Goal: Information Seeking & Learning: Learn about a topic

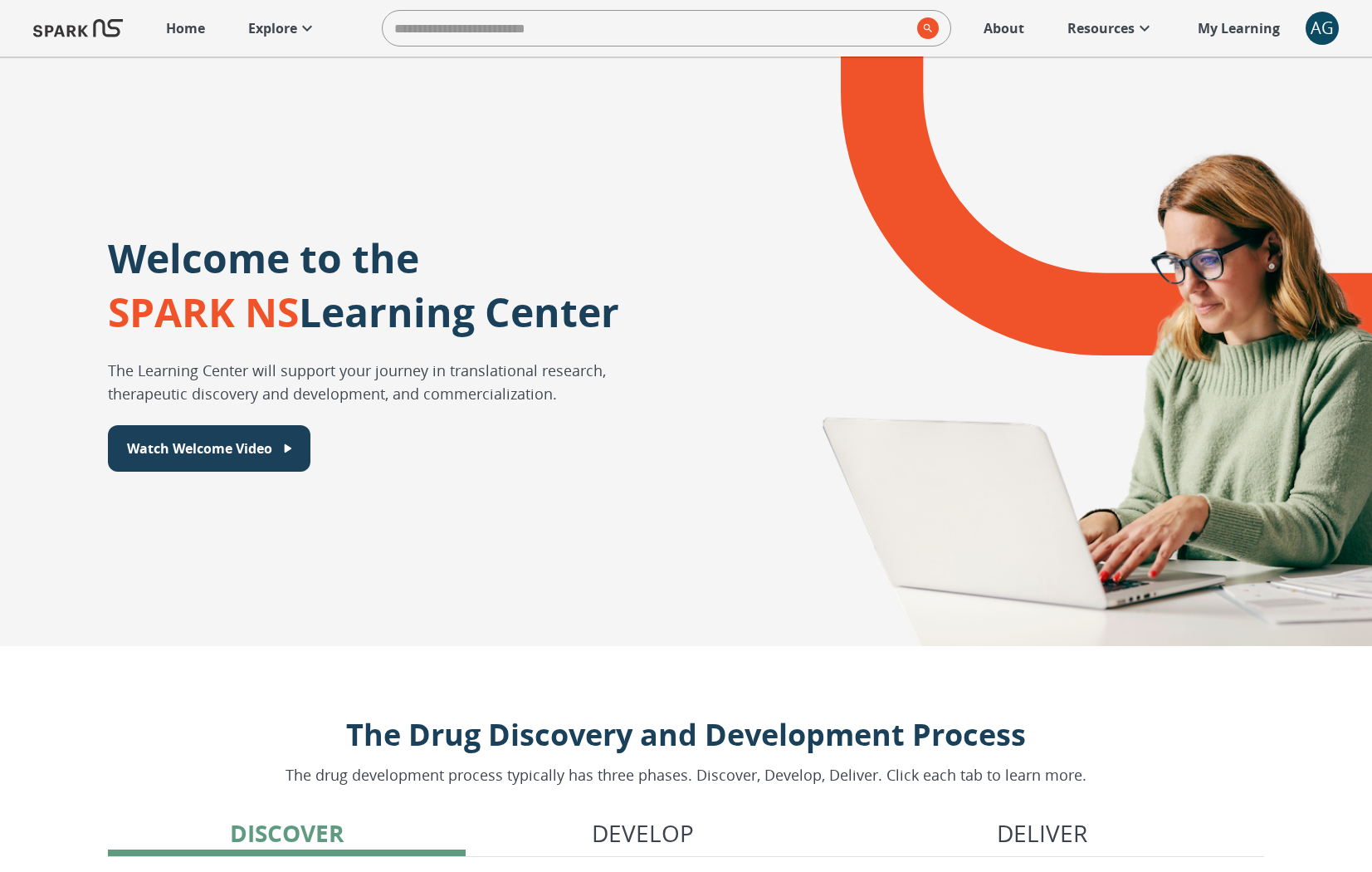
click at [307, 34] on icon at bounding box center [307, 28] width 20 height 20
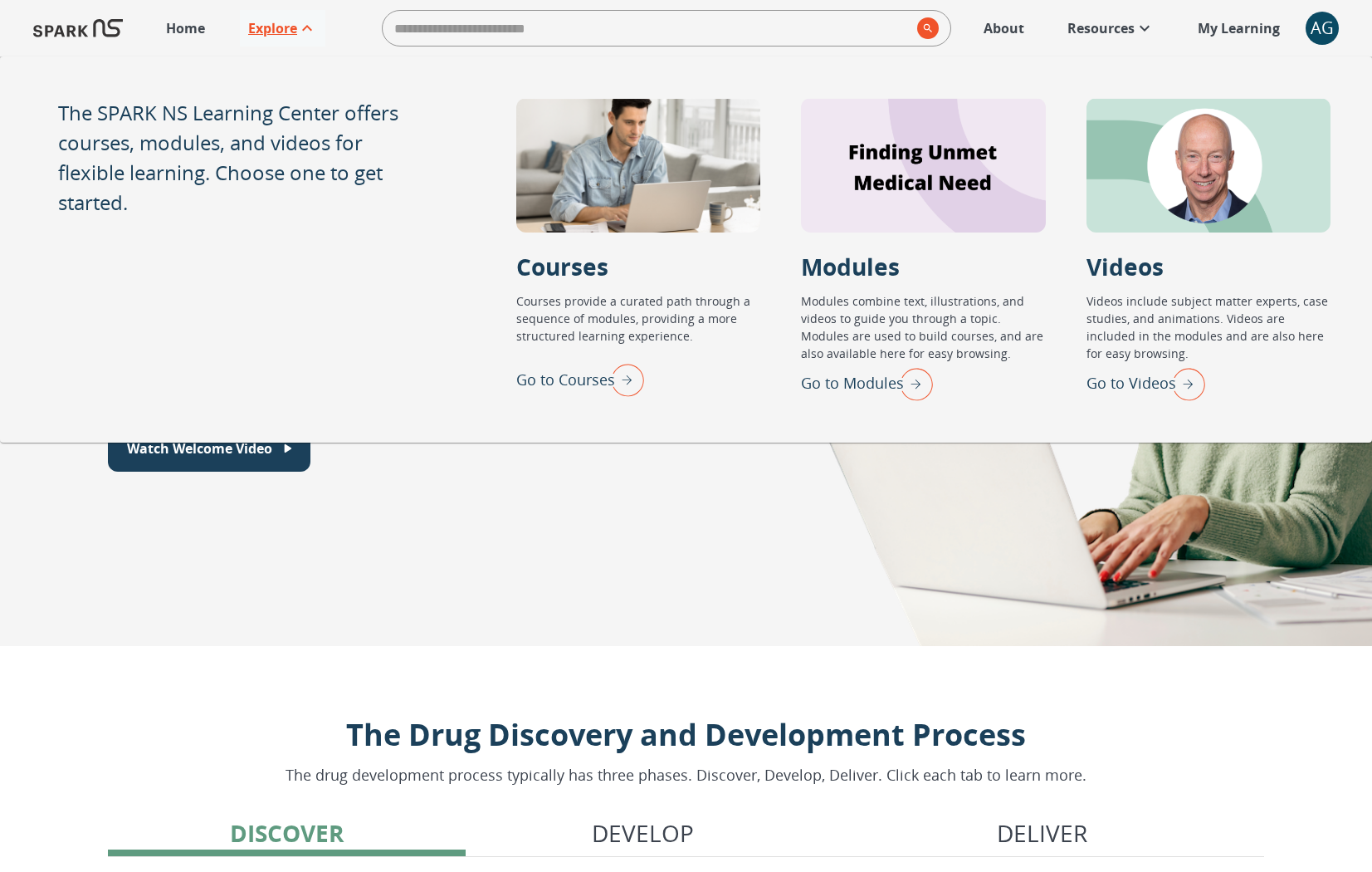
click at [910, 375] on img "Go to Modules" at bounding box center [912, 384] width 42 height 43
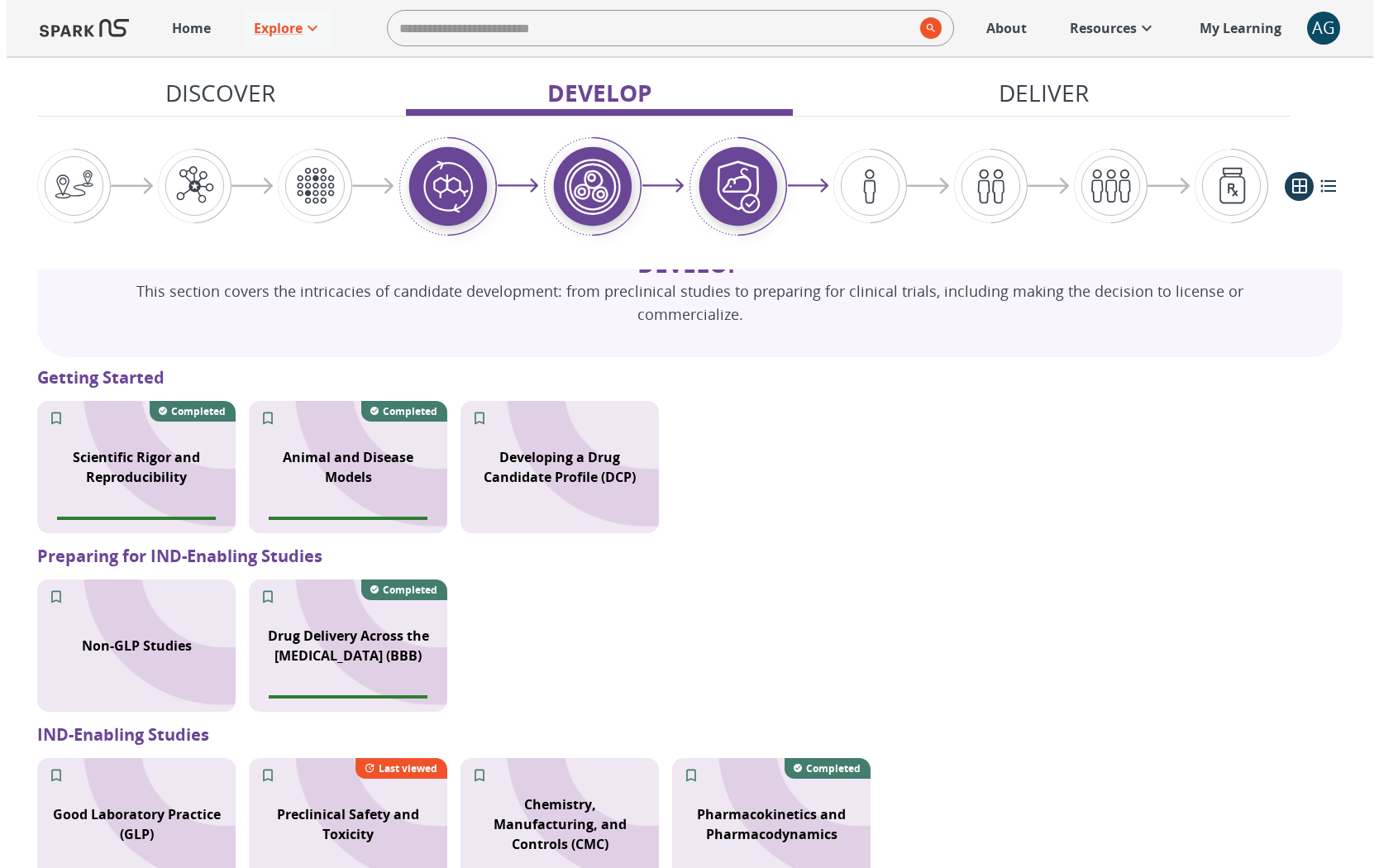
scroll to position [1126, 0]
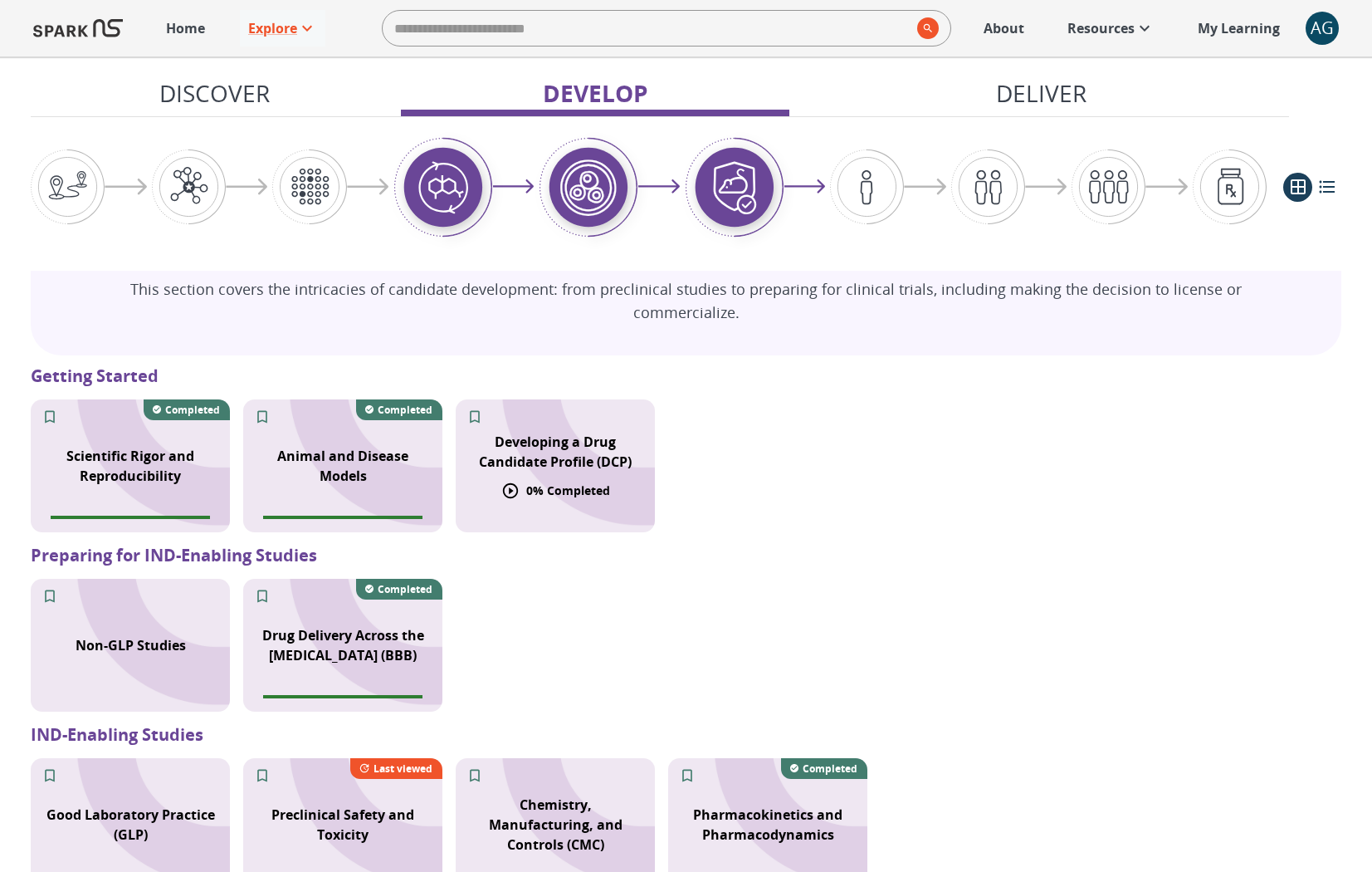
click at [605, 455] on div "Developing a Drug Candidate Profile (DCP)" at bounding box center [555, 452] width 199 height 60
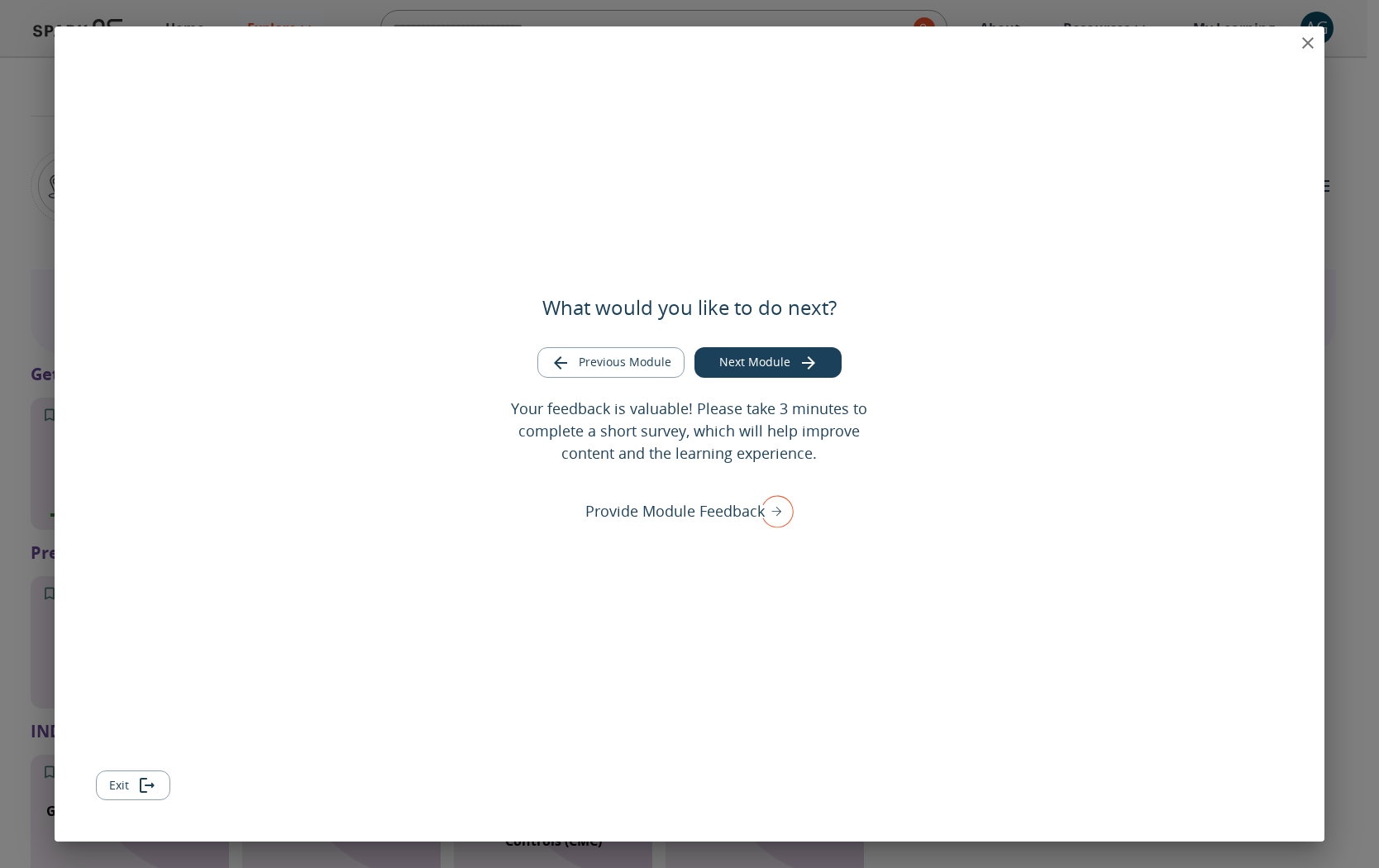
click at [1302, 44] on icon "close" at bounding box center [1308, 43] width 20 height 20
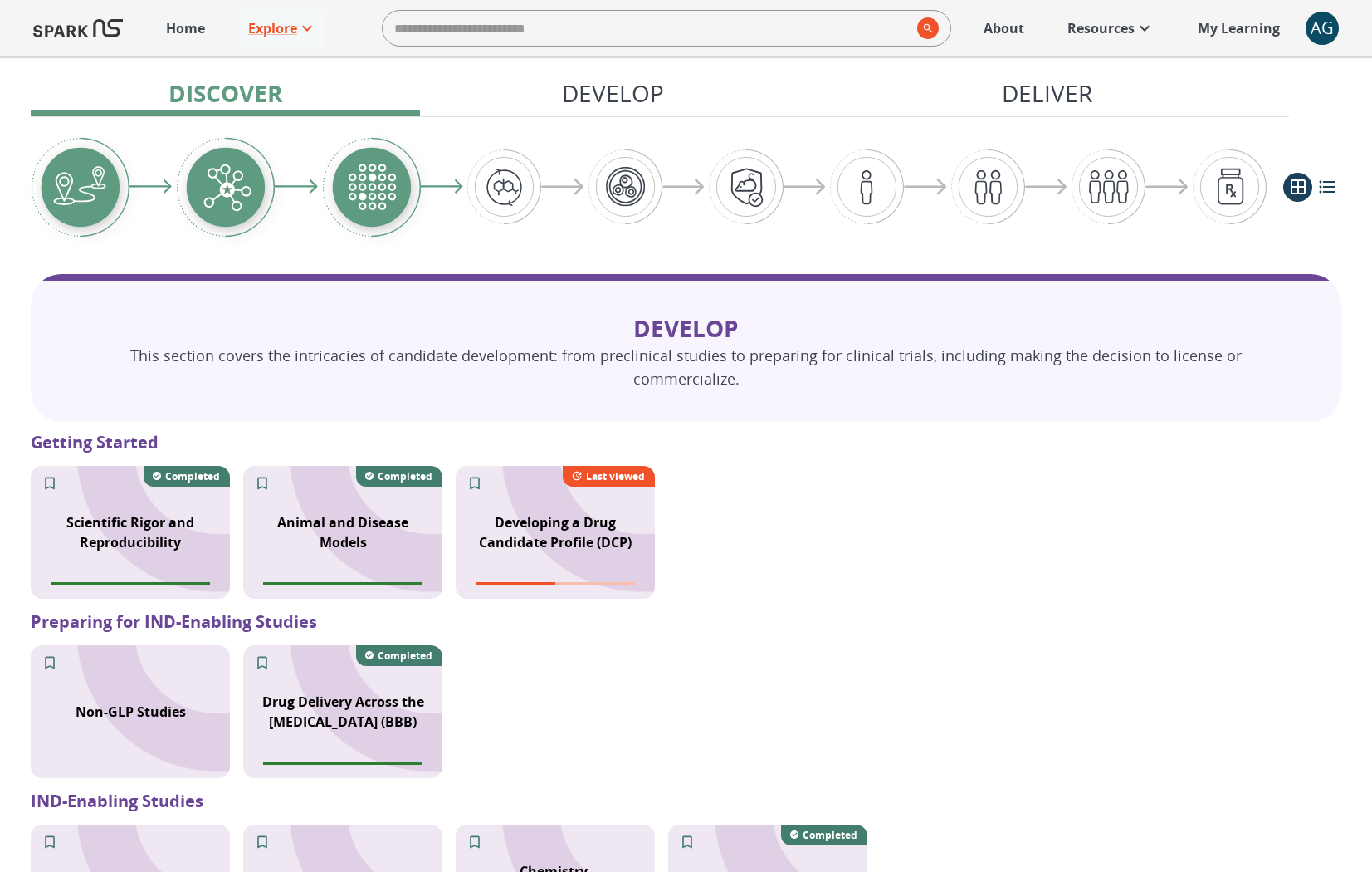
scroll to position [1035, 0]
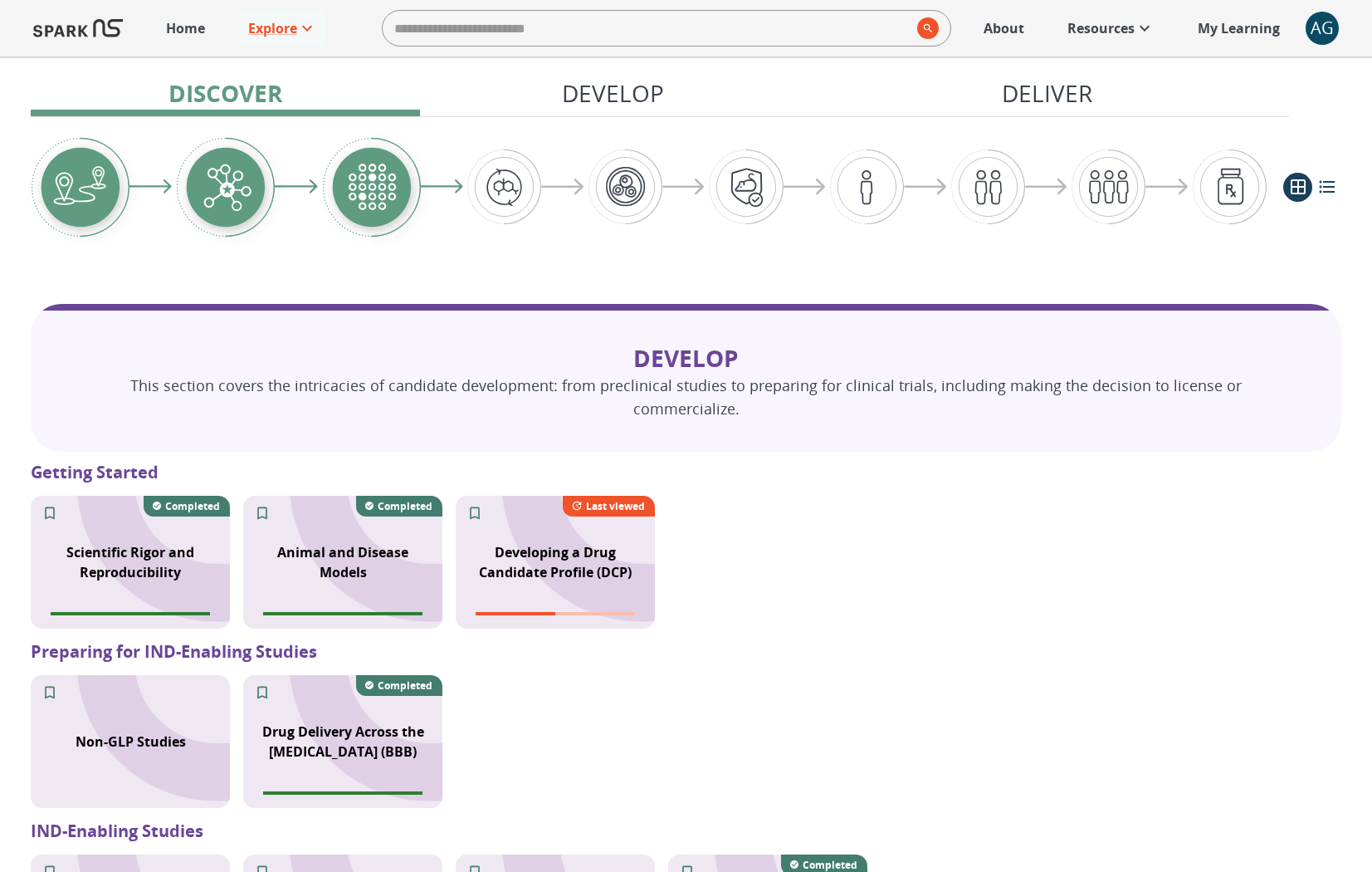
click at [1321, 29] on div "AG" at bounding box center [1322, 28] width 33 height 34
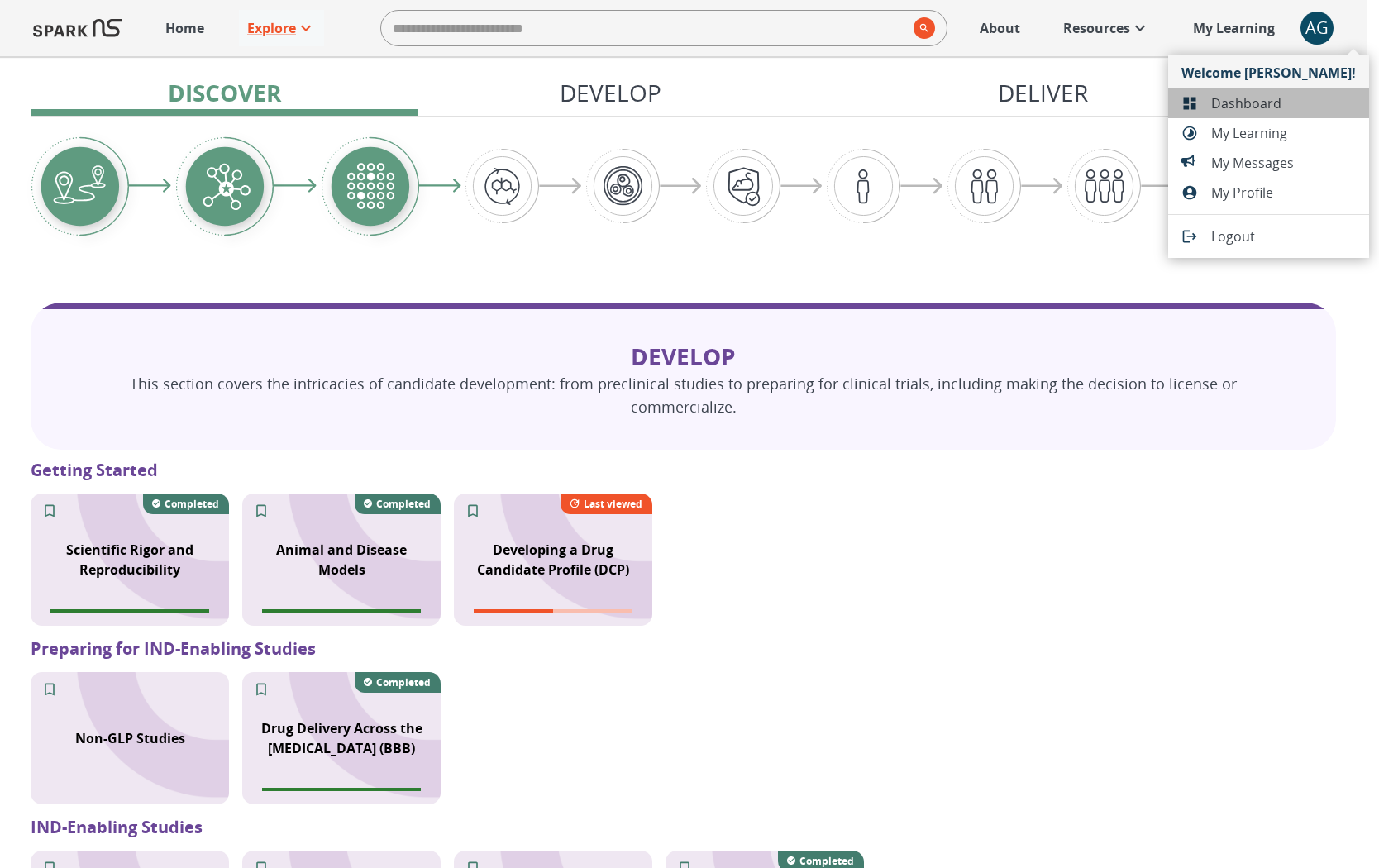
click at [1286, 112] on span "Dashboard" at bounding box center [1283, 104] width 144 height 20
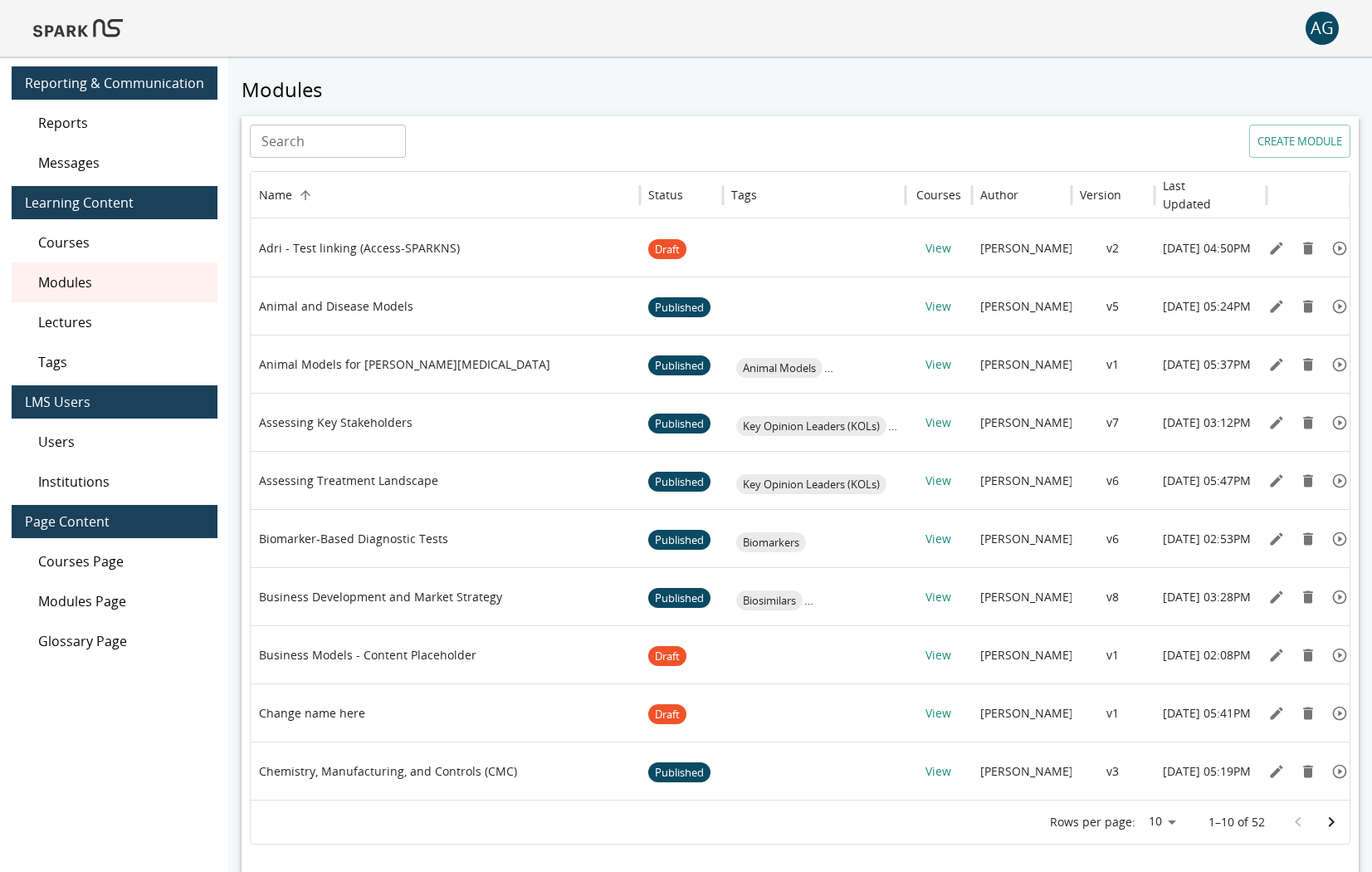
click at [371, 145] on input "Search" at bounding box center [328, 141] width 156 height 34
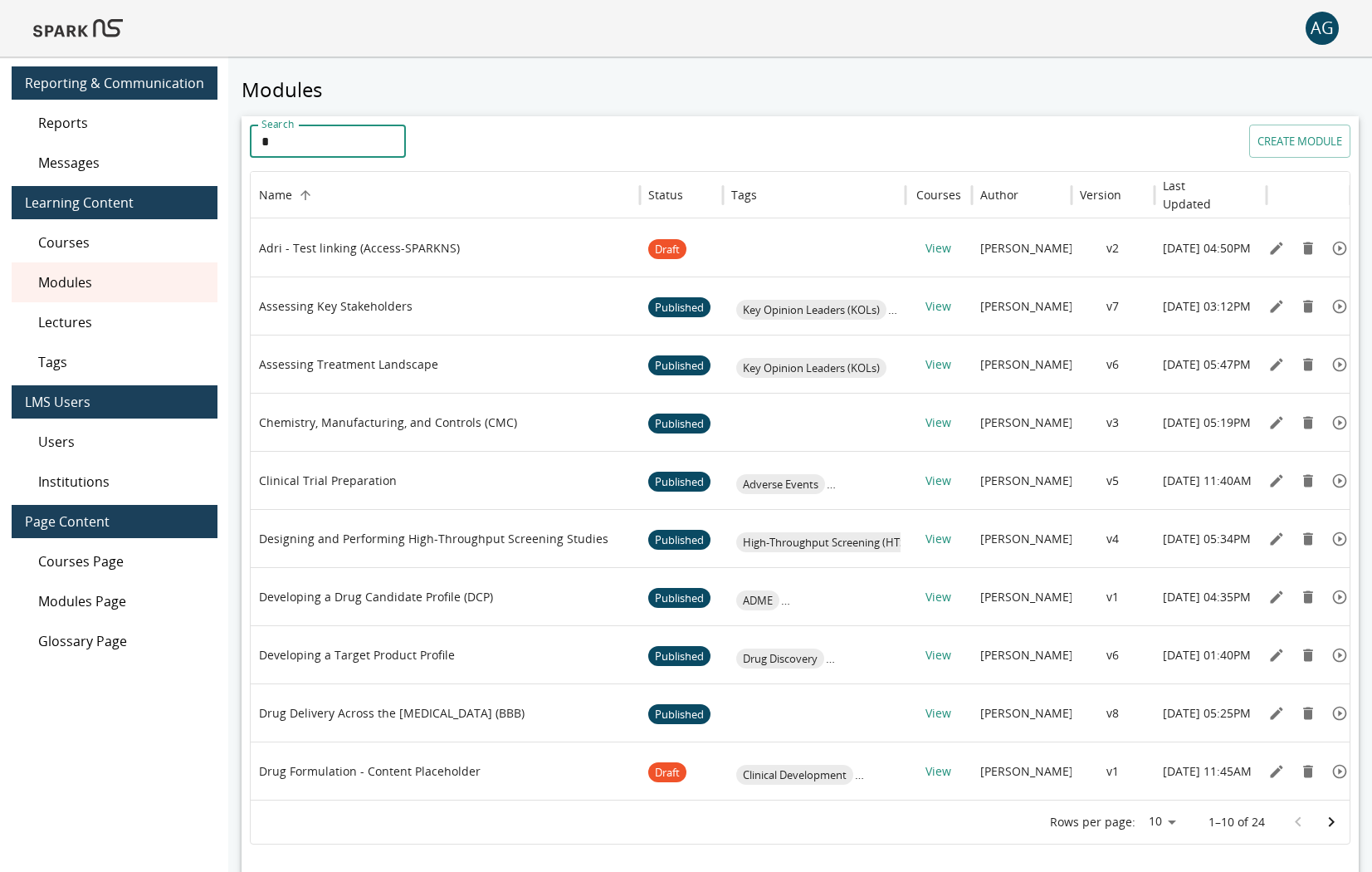
type input "*"
click at [1275, 415] on icon "Edit" at bounding box center [1276, 423] width 16 height 16
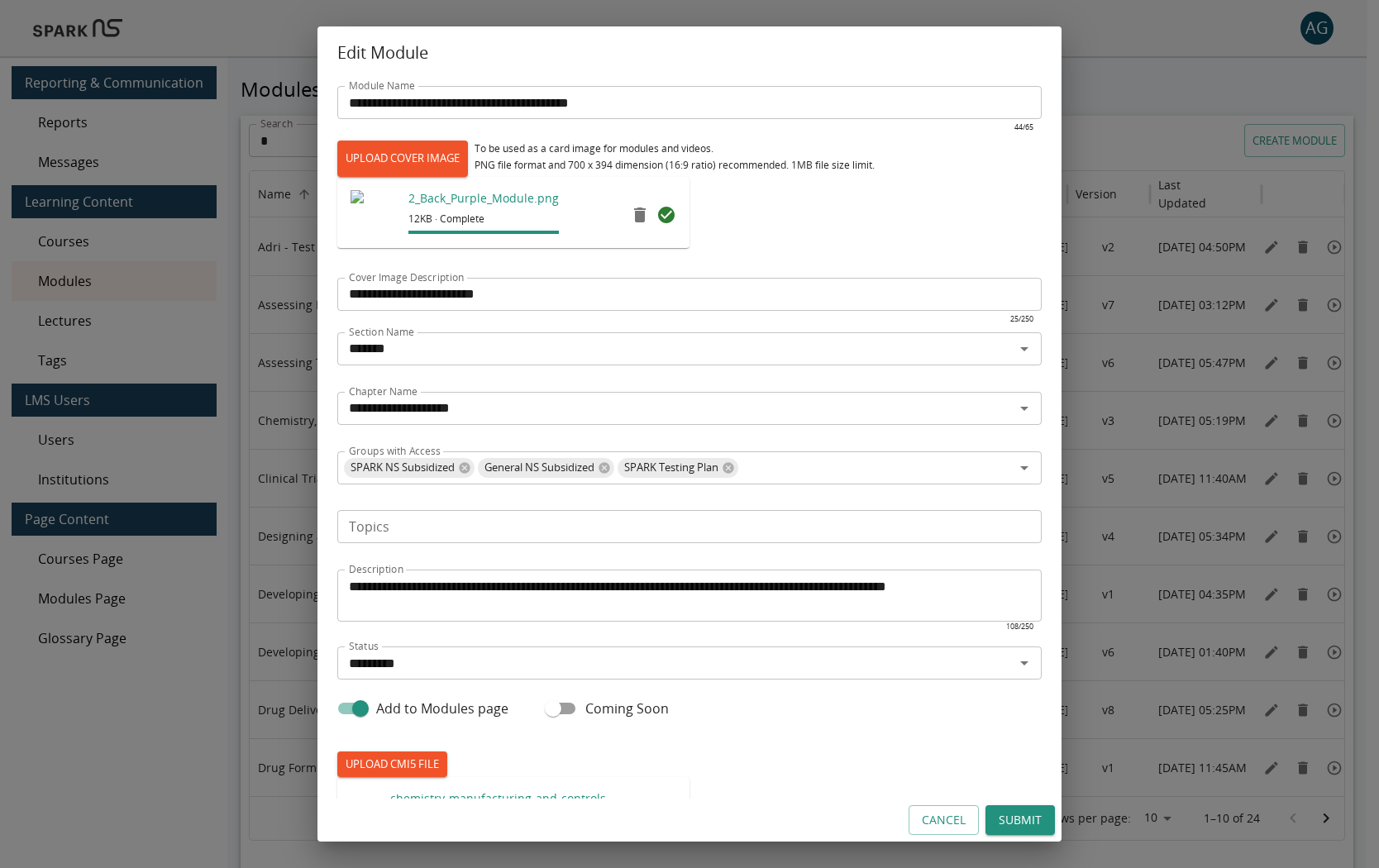
click at [935, 832] on button "Cancel" at bounding box center [944, 820] width 70 height 31
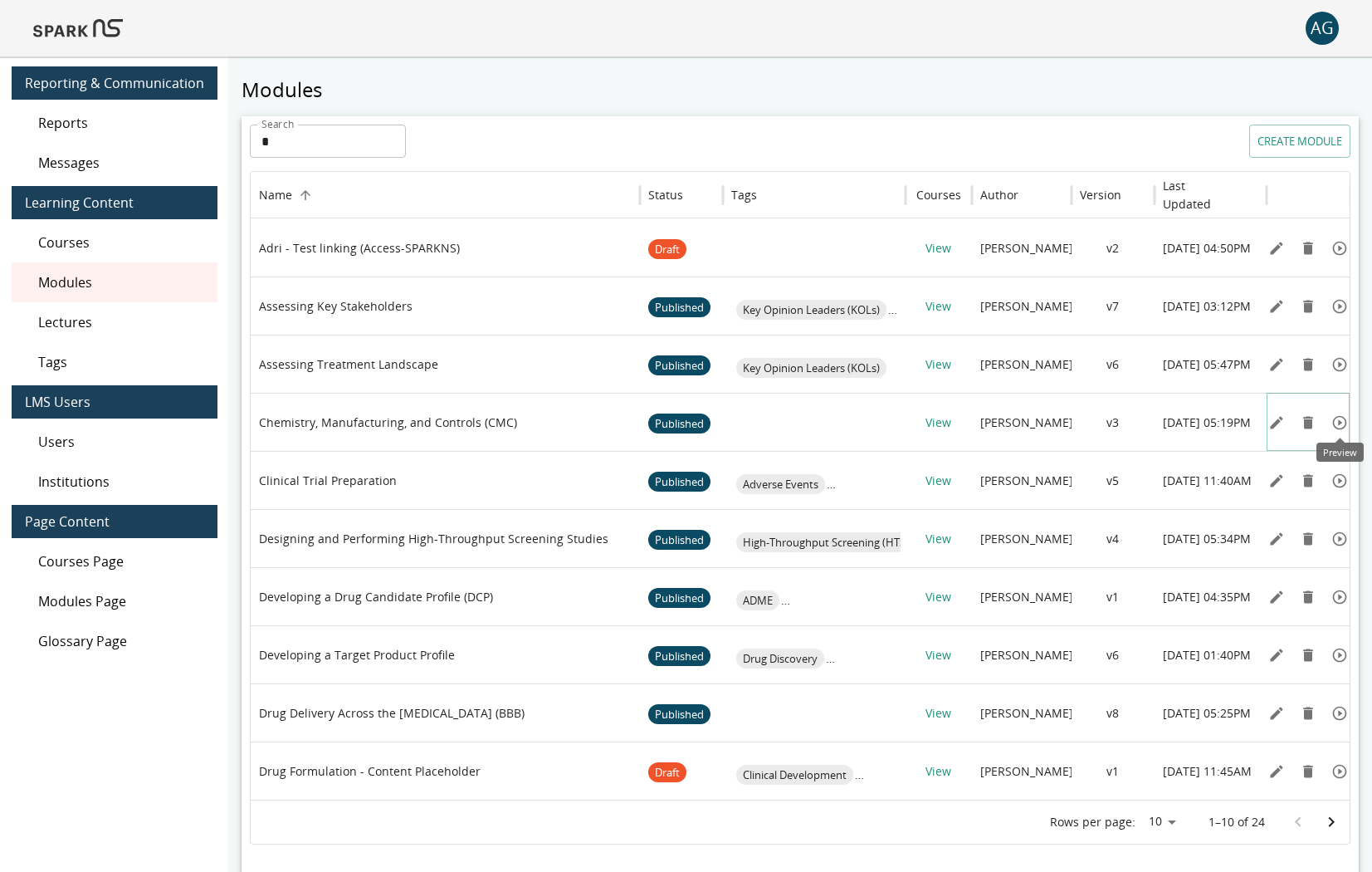
click at [1343, 426] on icon "Preview" at bounding box center [1340, 423] width 14 height 14
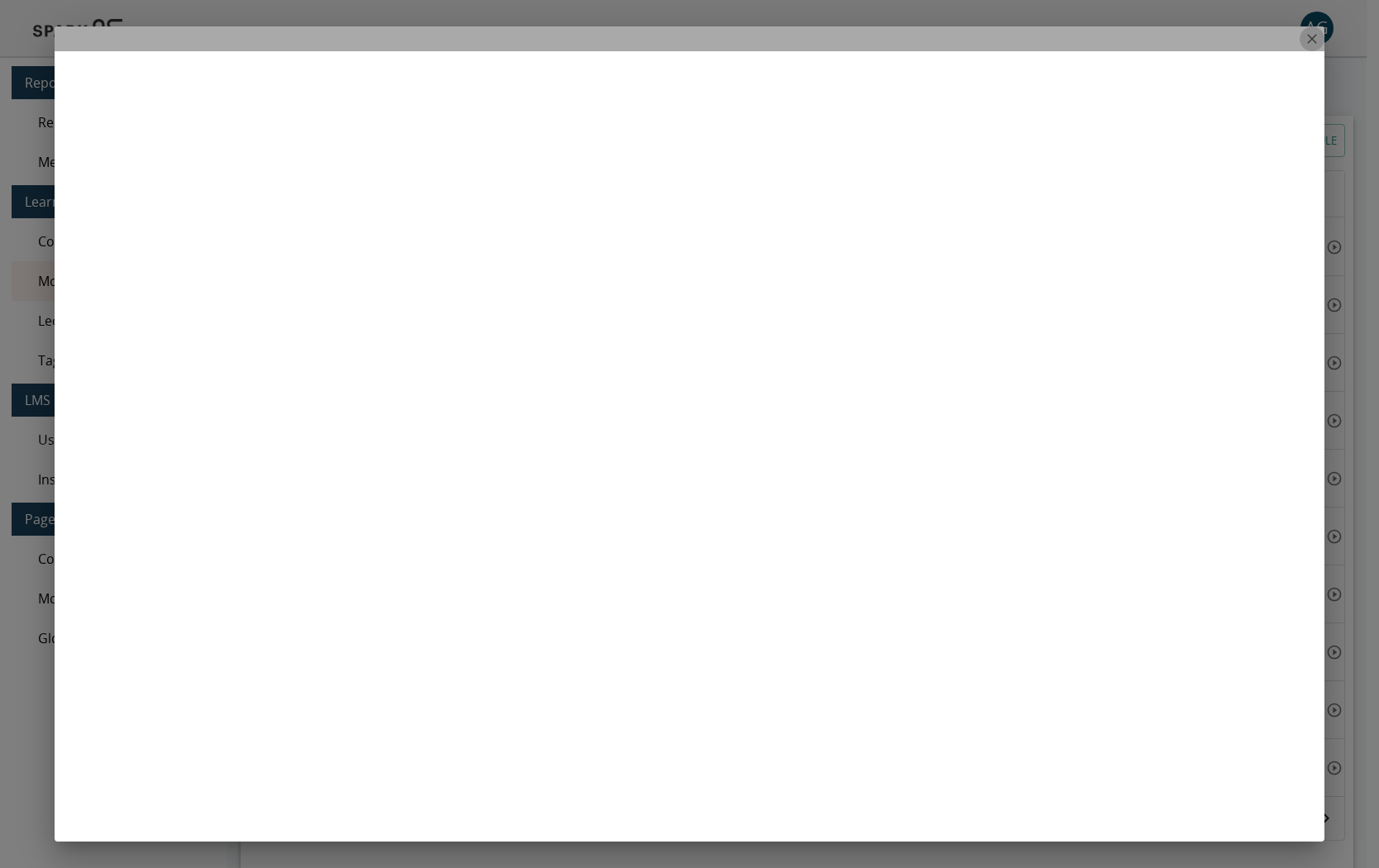
click at [1313, 40] on icon "close" at bounding box center [1311, 39] width 10 height 10
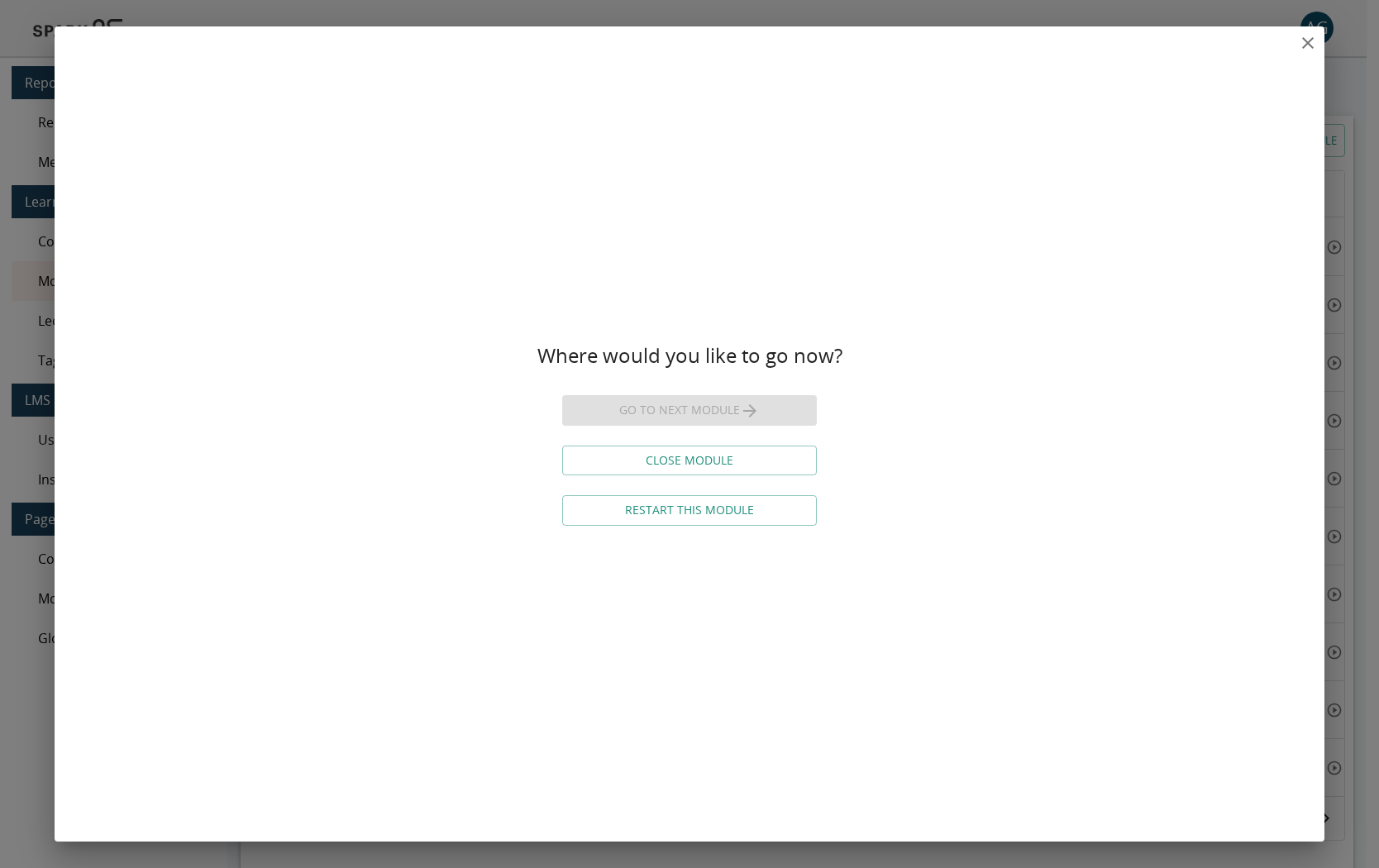
click at [1312, 39] on icon "close" at bounding box center [1308, 43] width 20 height 20
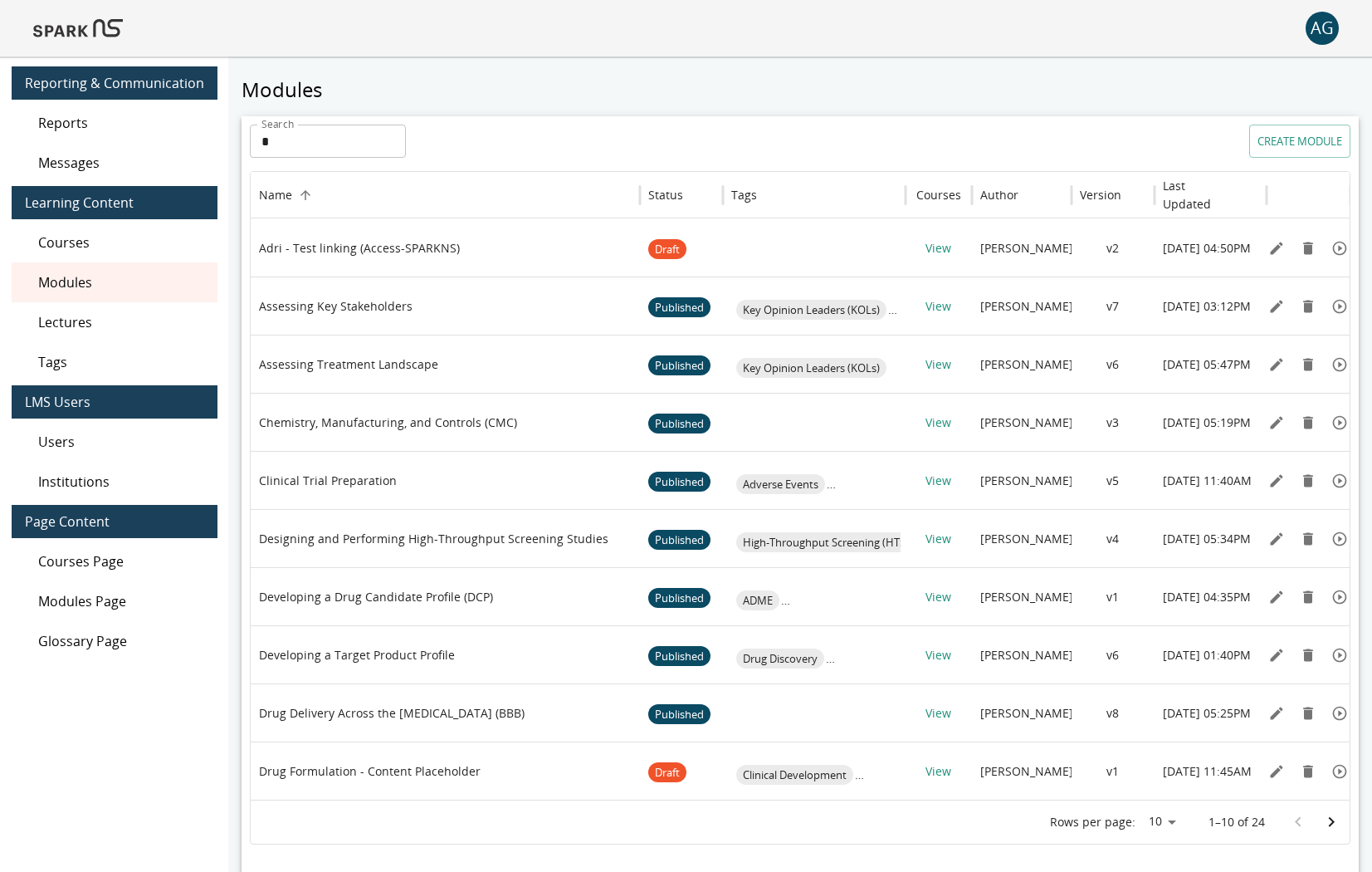
click at [109, 42] on img at bounding box center [78, 28] width 90 height 40
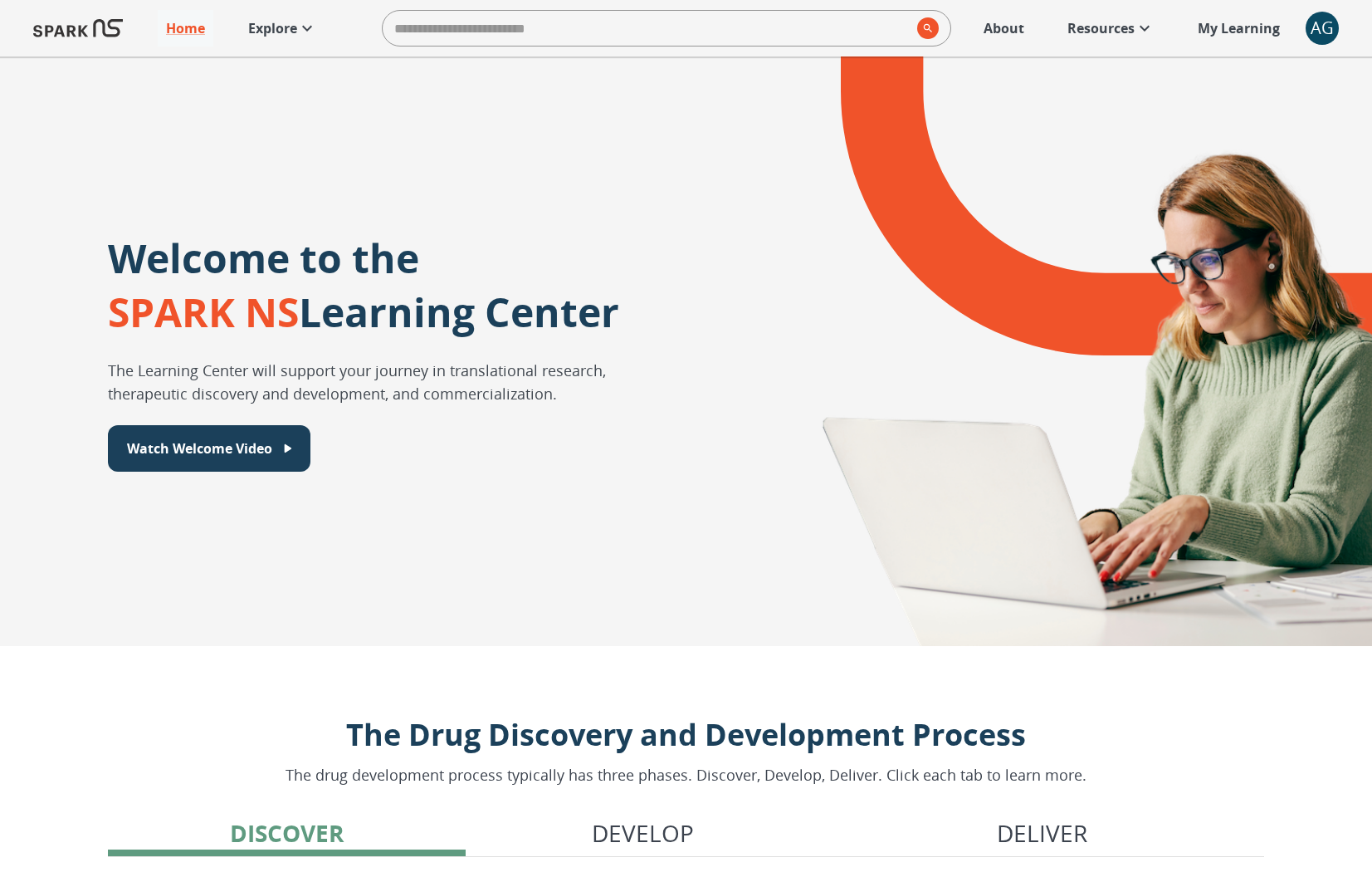
click at [276, 38] on link "Explore" at bounding box center [282, 28] width 85 height 36
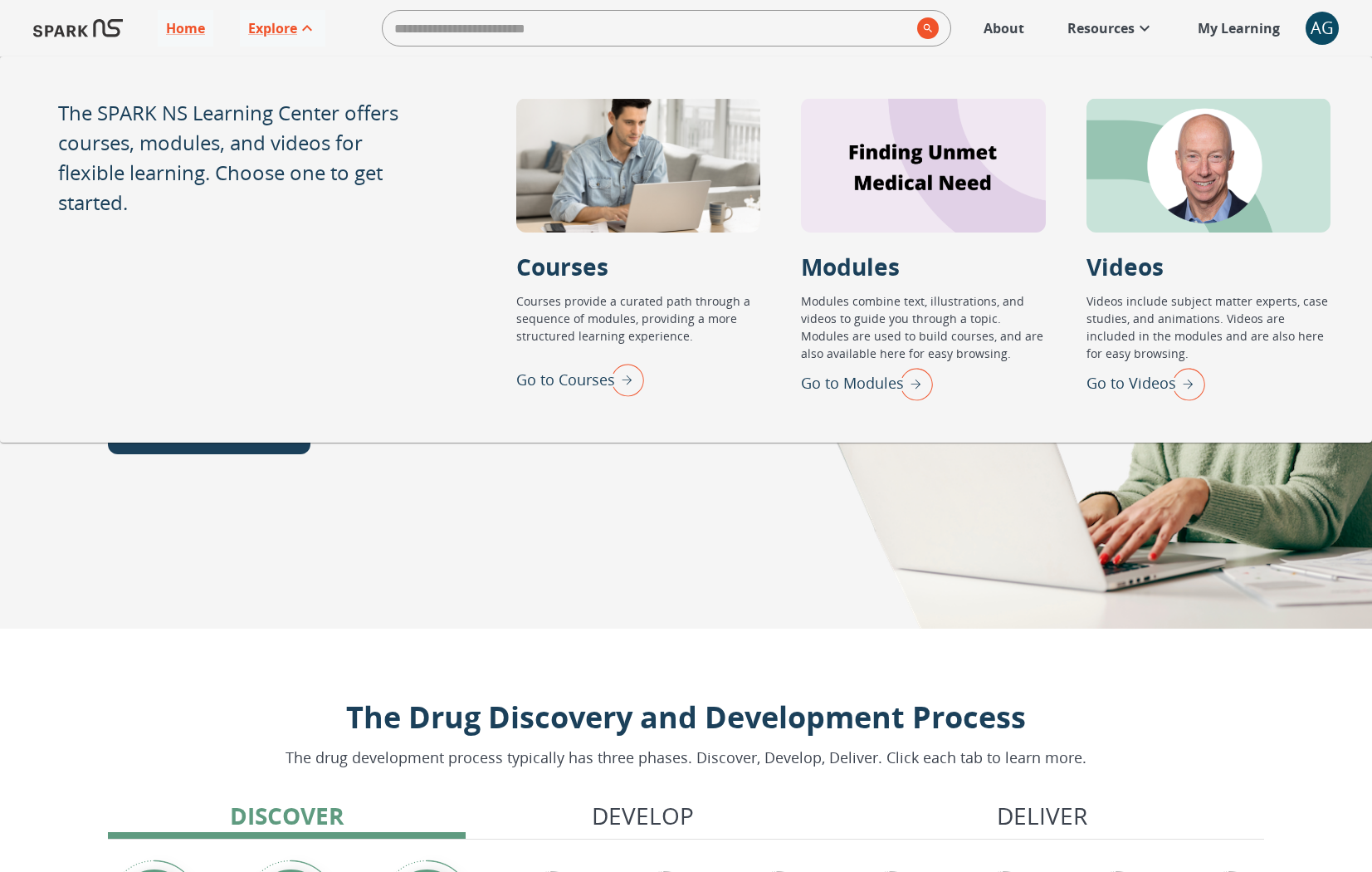
click at [769, 506] on div at bounding box center [1056, 333] width 633 height 589
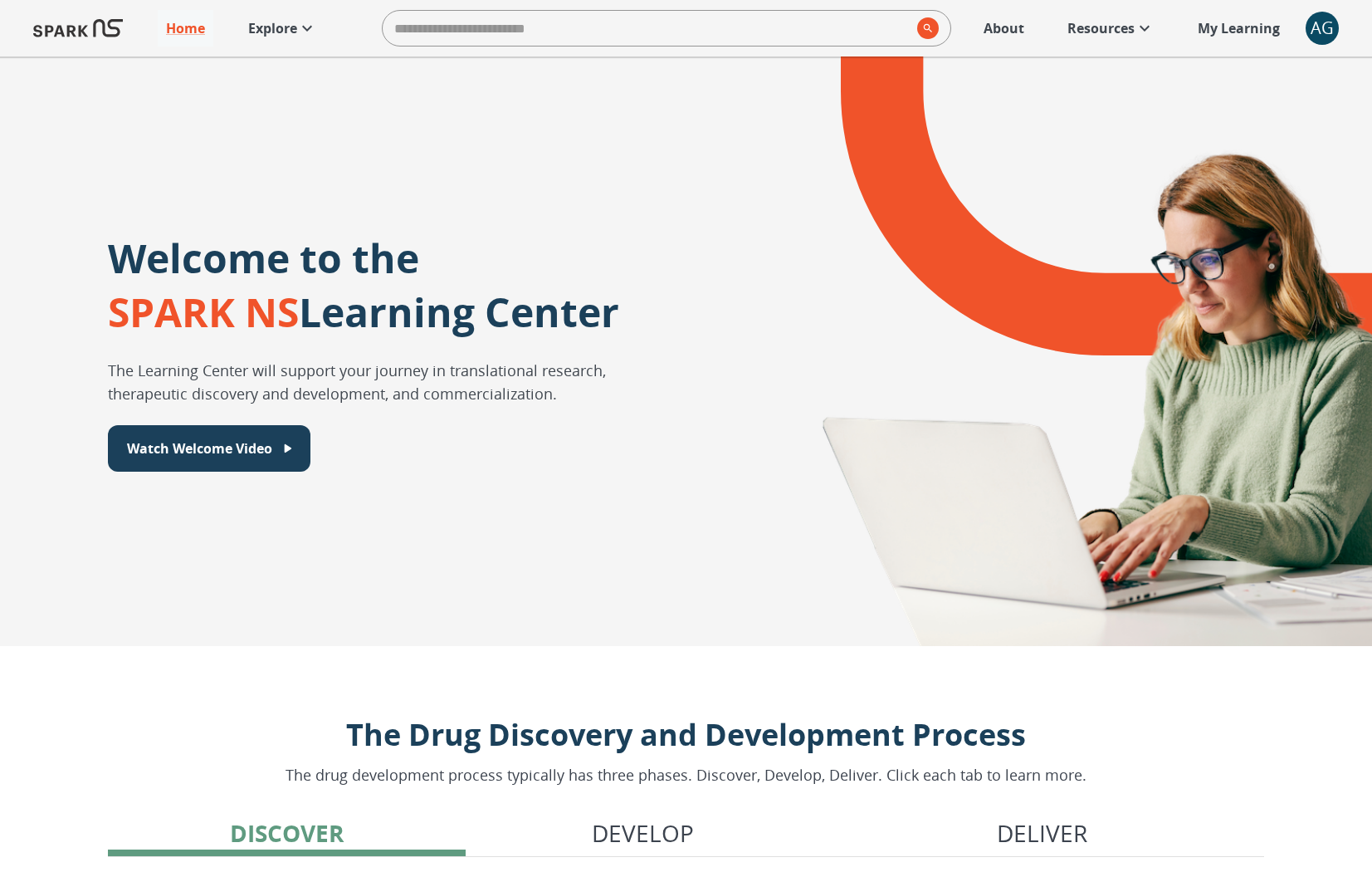
click at [292, 30] on p "Explore" at bounding box center [272, 28] width 49 height 20
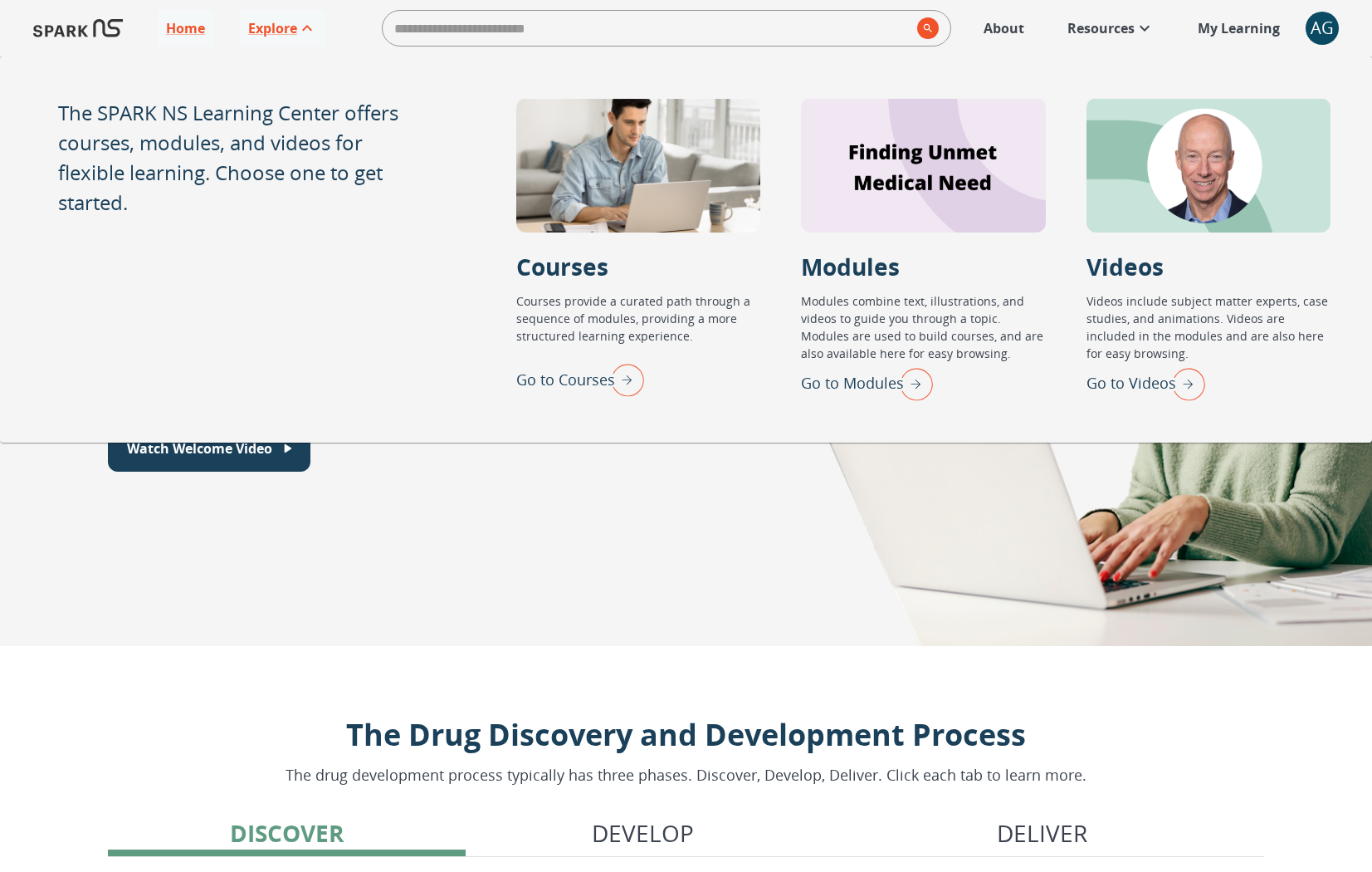
click at [922, 373] on img "Go to Modules" at bounding box center [912, 384] width 42 height 43
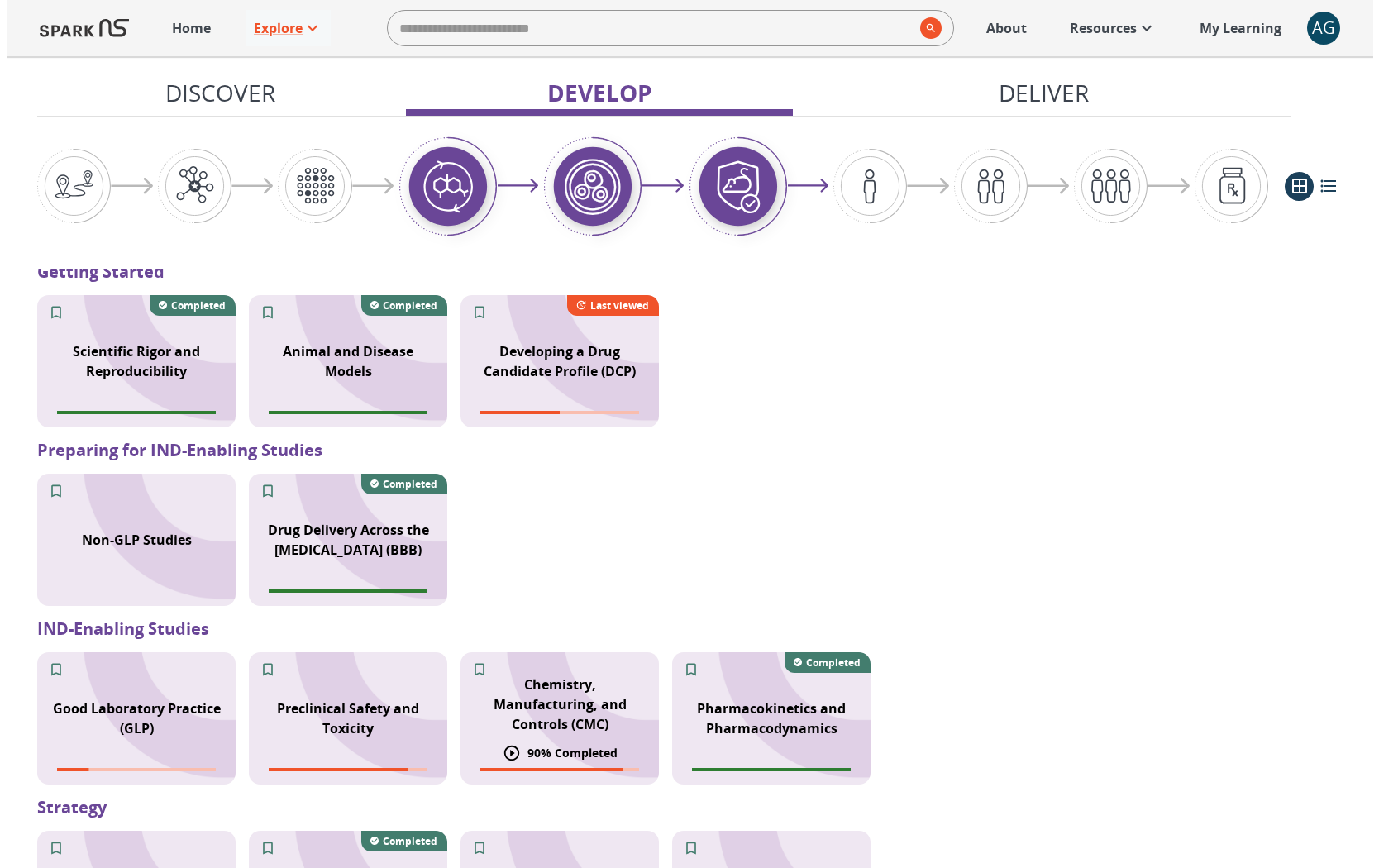
scroll to position [1229, 0]
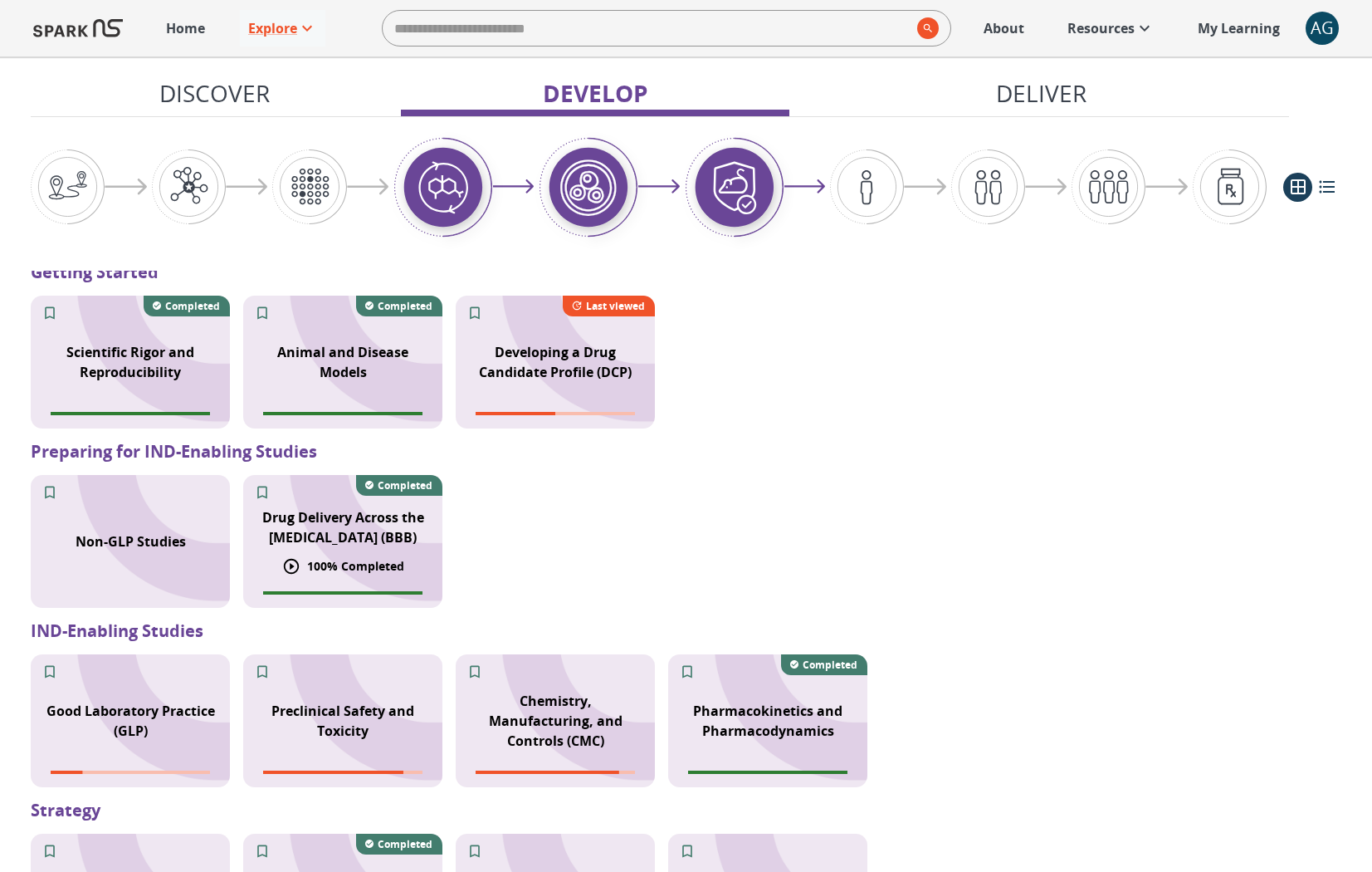
click at [355, 526] on div "Drug Delivery Across the [MEDICAL_DATA] (BBB)" at bounding box center [343, 527] width 199 height 60
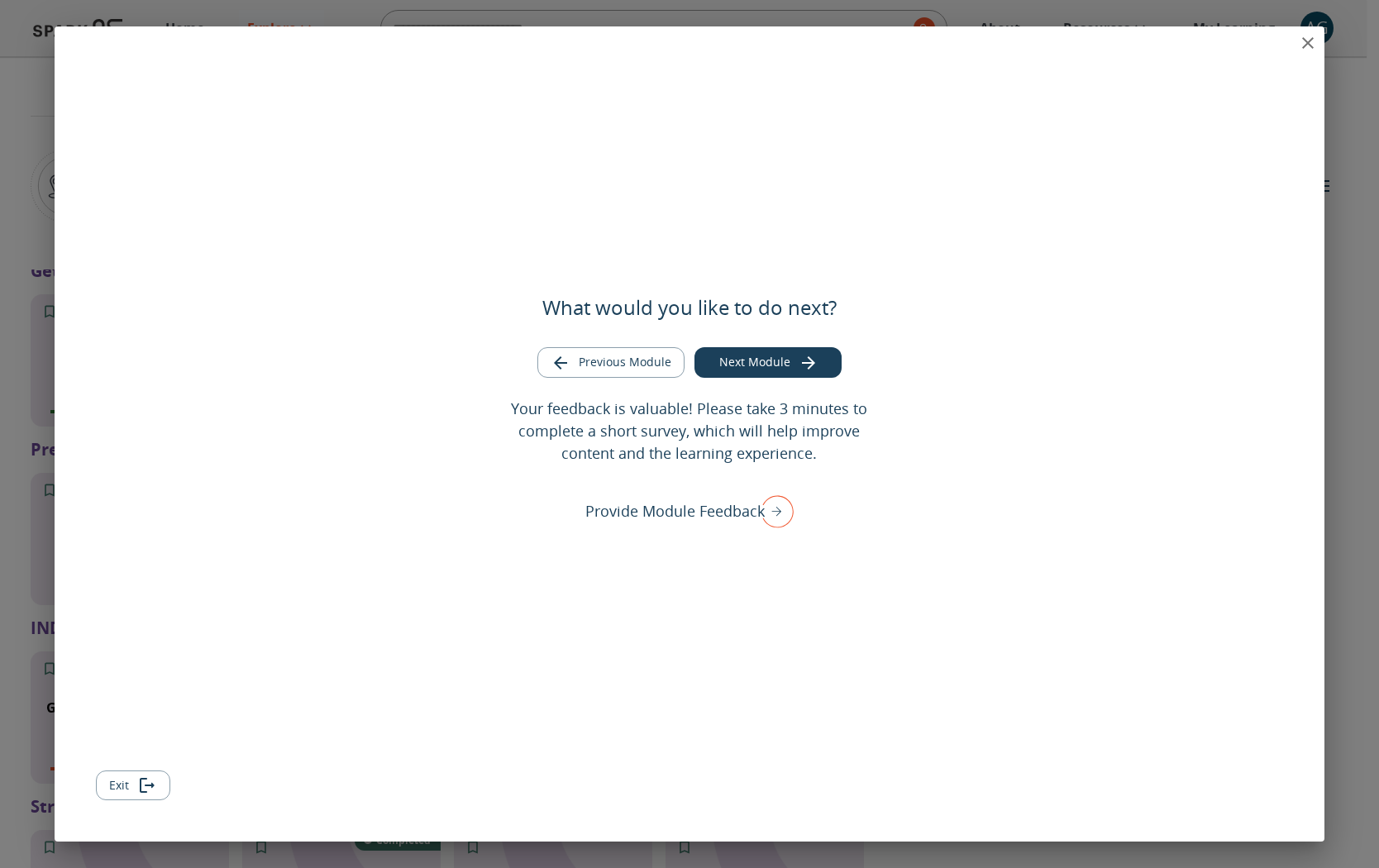
click at [1305, 46] on icon "close" at bounding box center [1308, 43] width 20 height 20
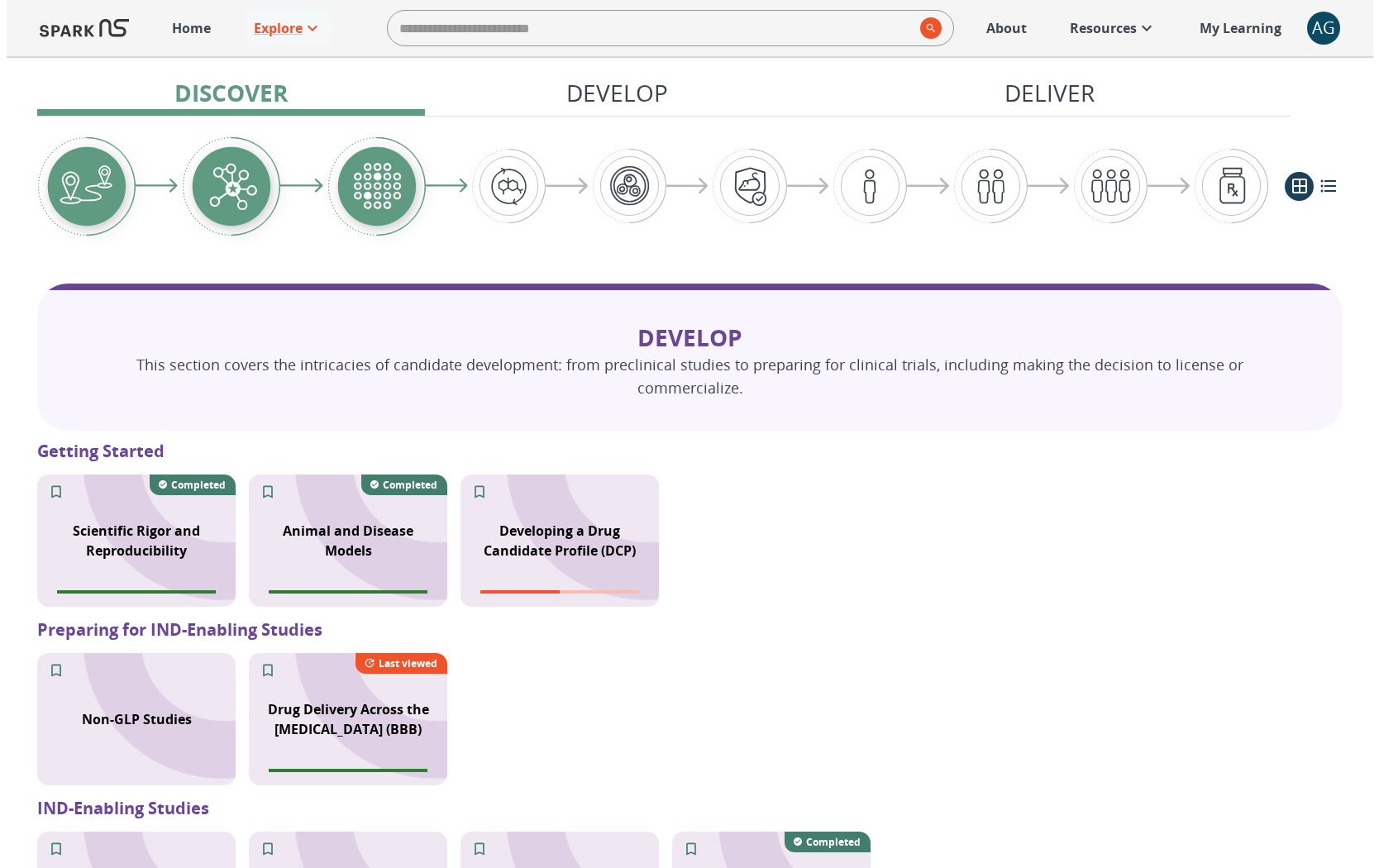
scroll to position [1046, 0]
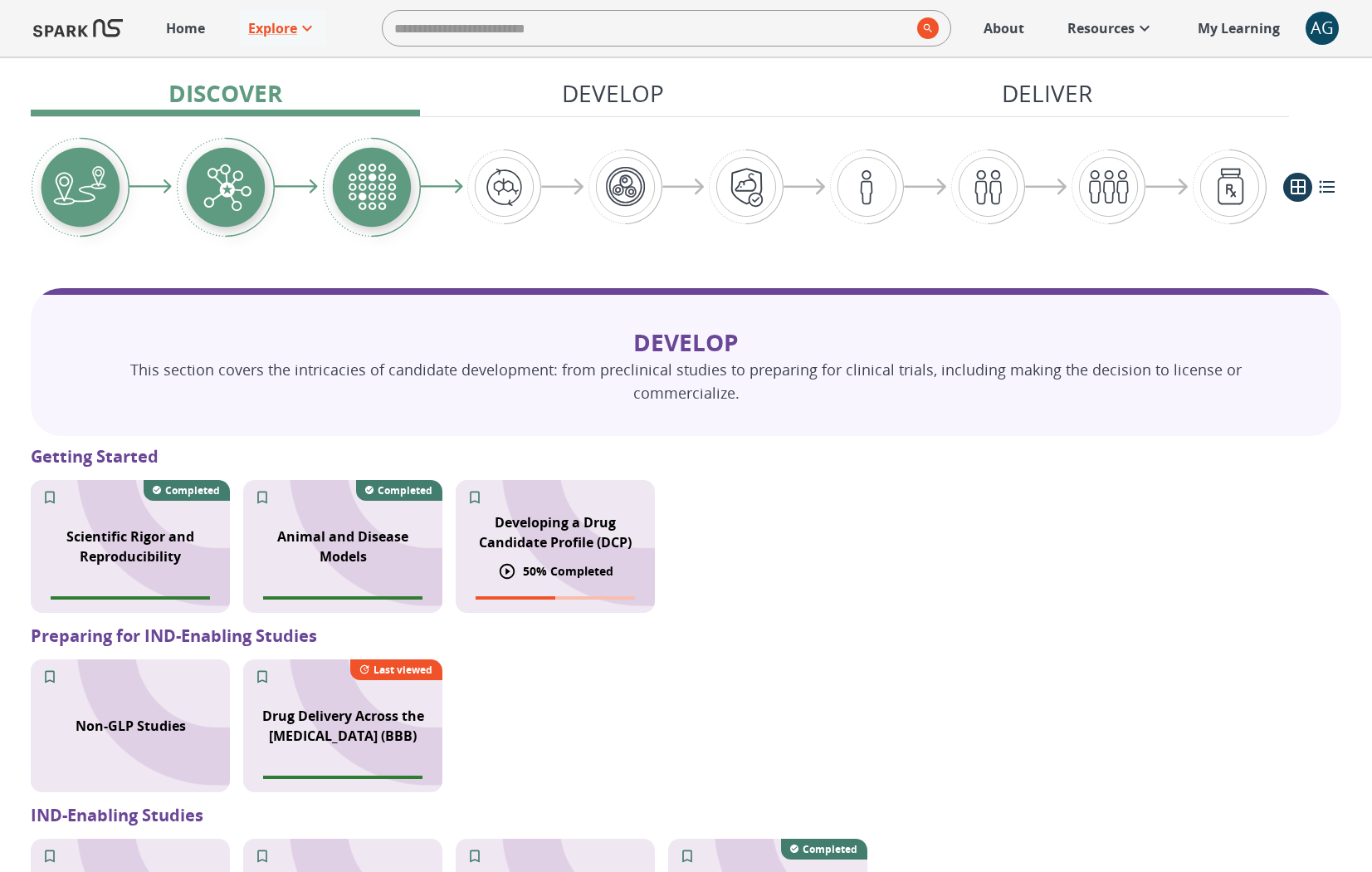
click at [608, 536] on div "Developing a Drug Candidate Profile (DCP)" at bounding box center [555, 532] width 199 height 60
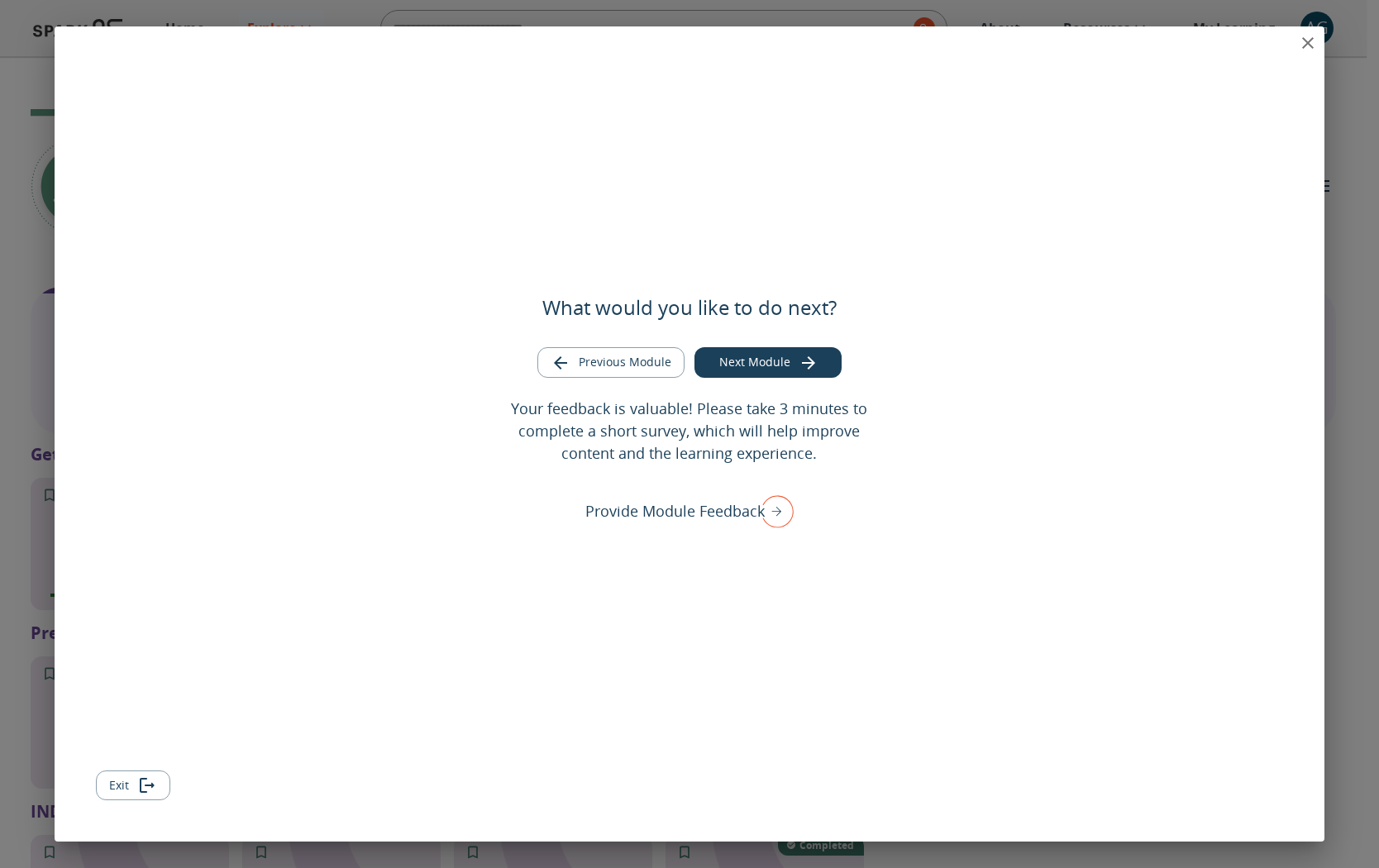
click at [1302, 43] on icon "close" at bounding box center [1308, 43] width 20 height 20
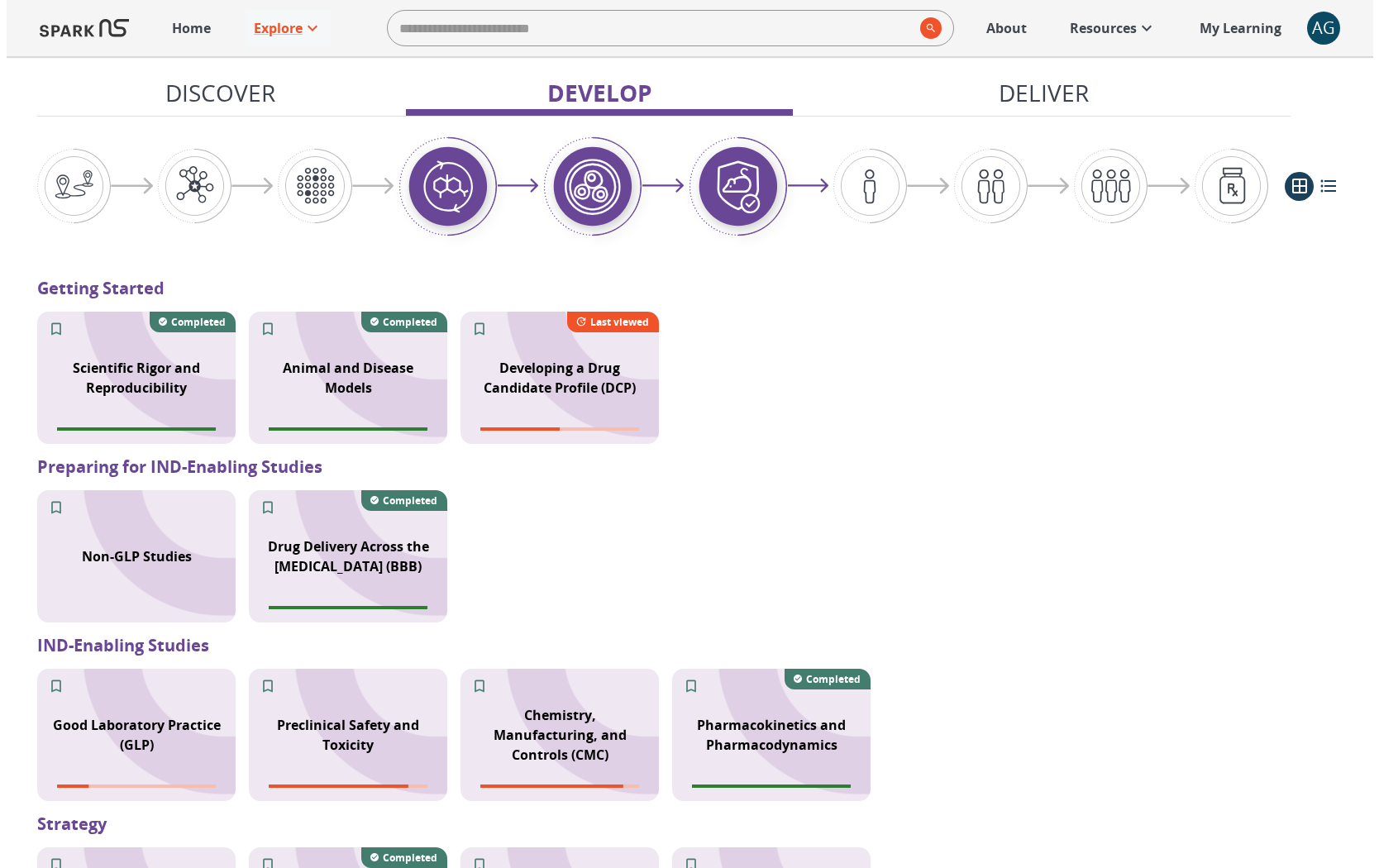
scroll to position [1215, 0]
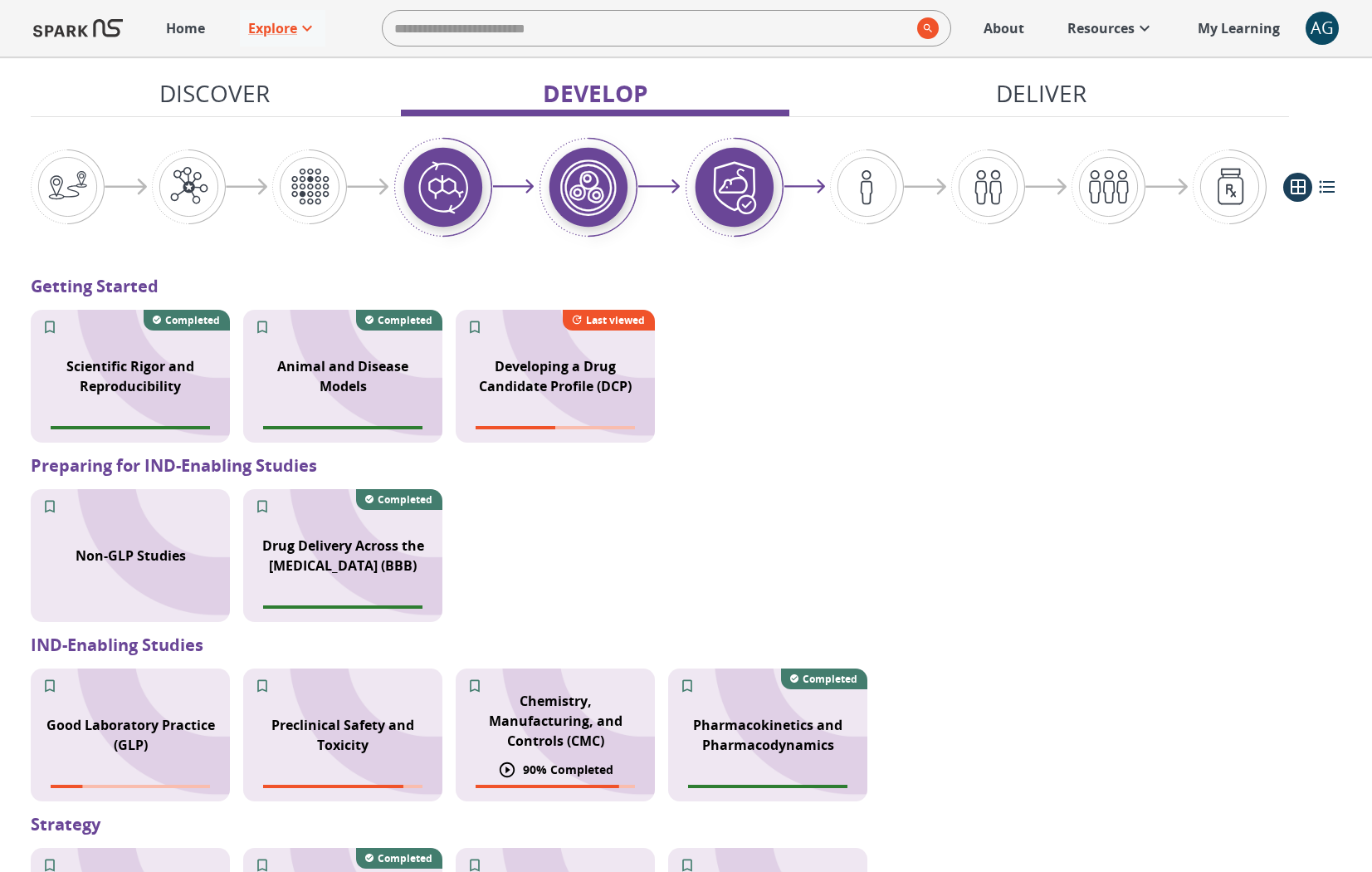
click at [568, 681] on div "Chemistry, Manufacturing, and Controls (CMC)" at bounding box center [555, 721] width 199 height 80
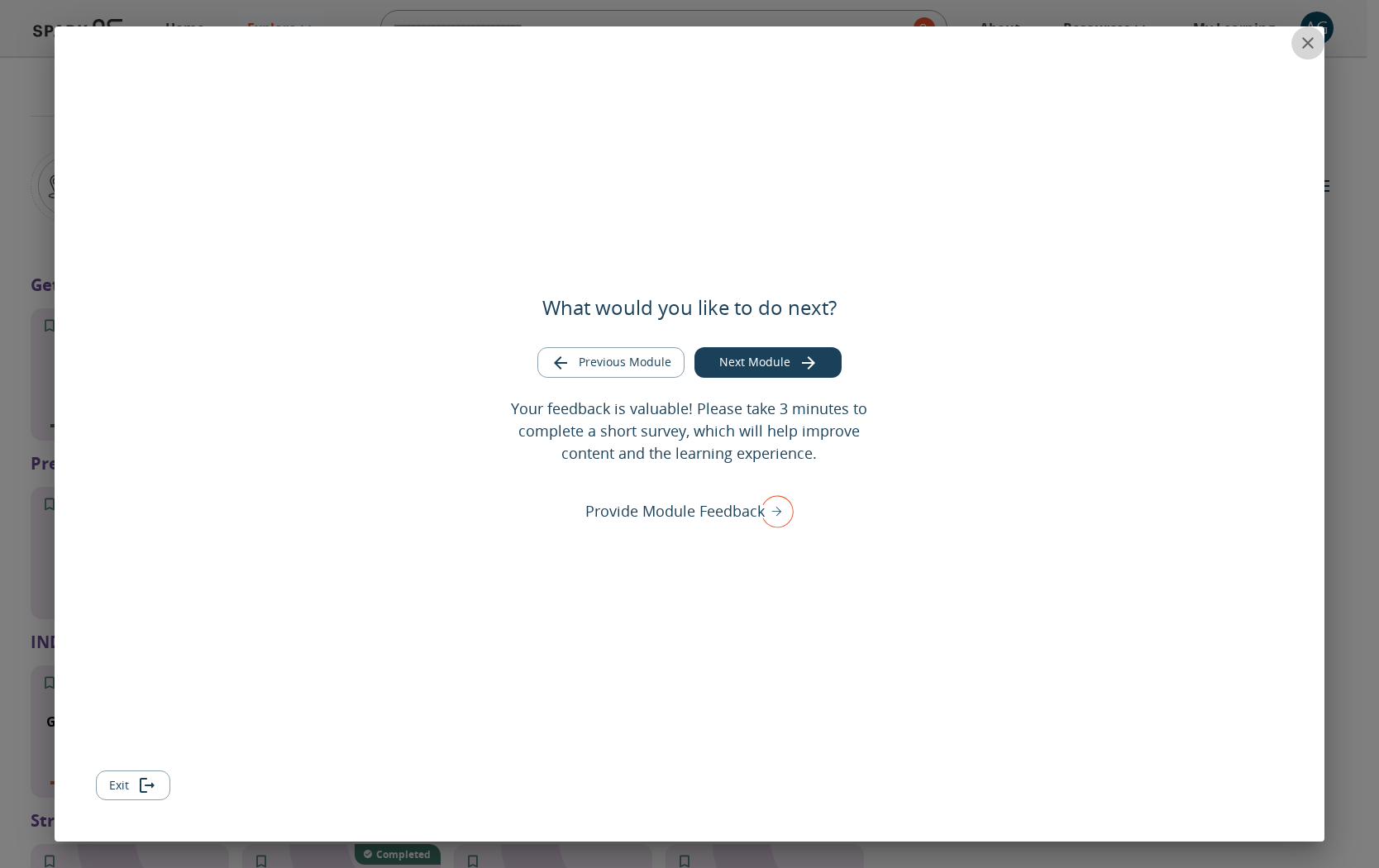
click at [1303, 43] on icon "close" at bounding box center [1308, 43] width 20 height 20
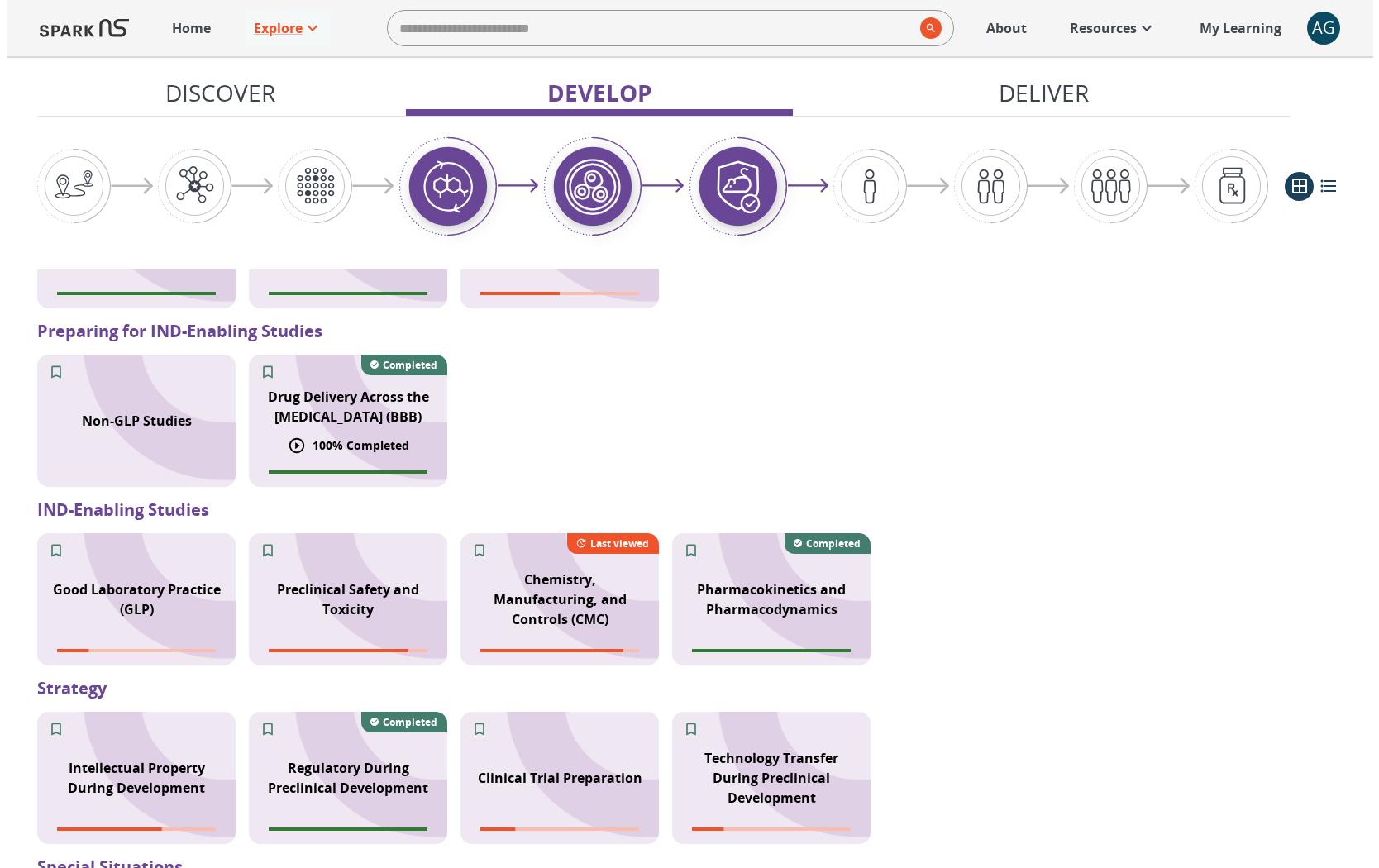
scroll to position [1348, 0]
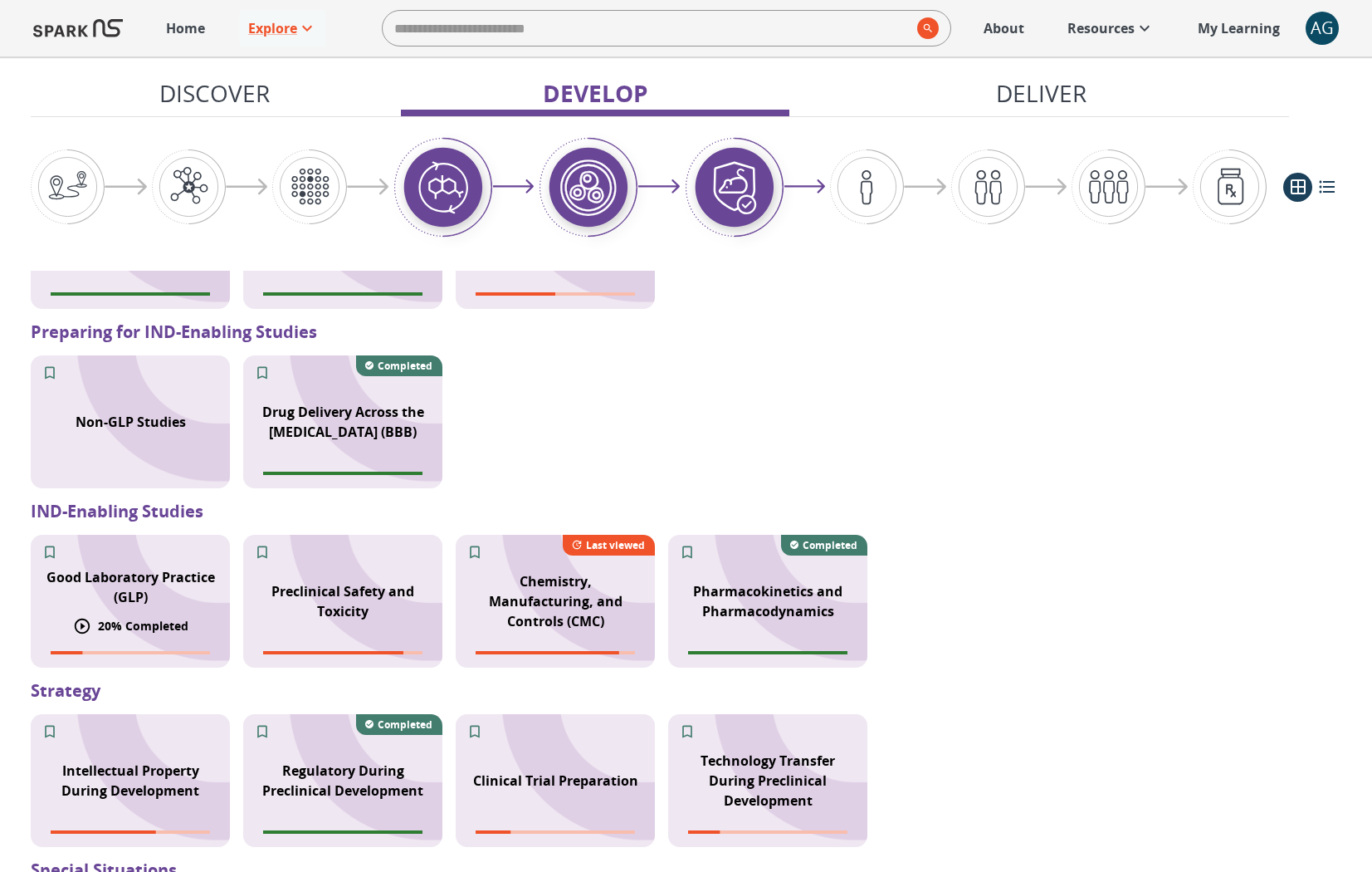
click at [159, 573] on p "Good Laboratory Practice (GLP)" at bounding box center [130, 587] width 179 height 40
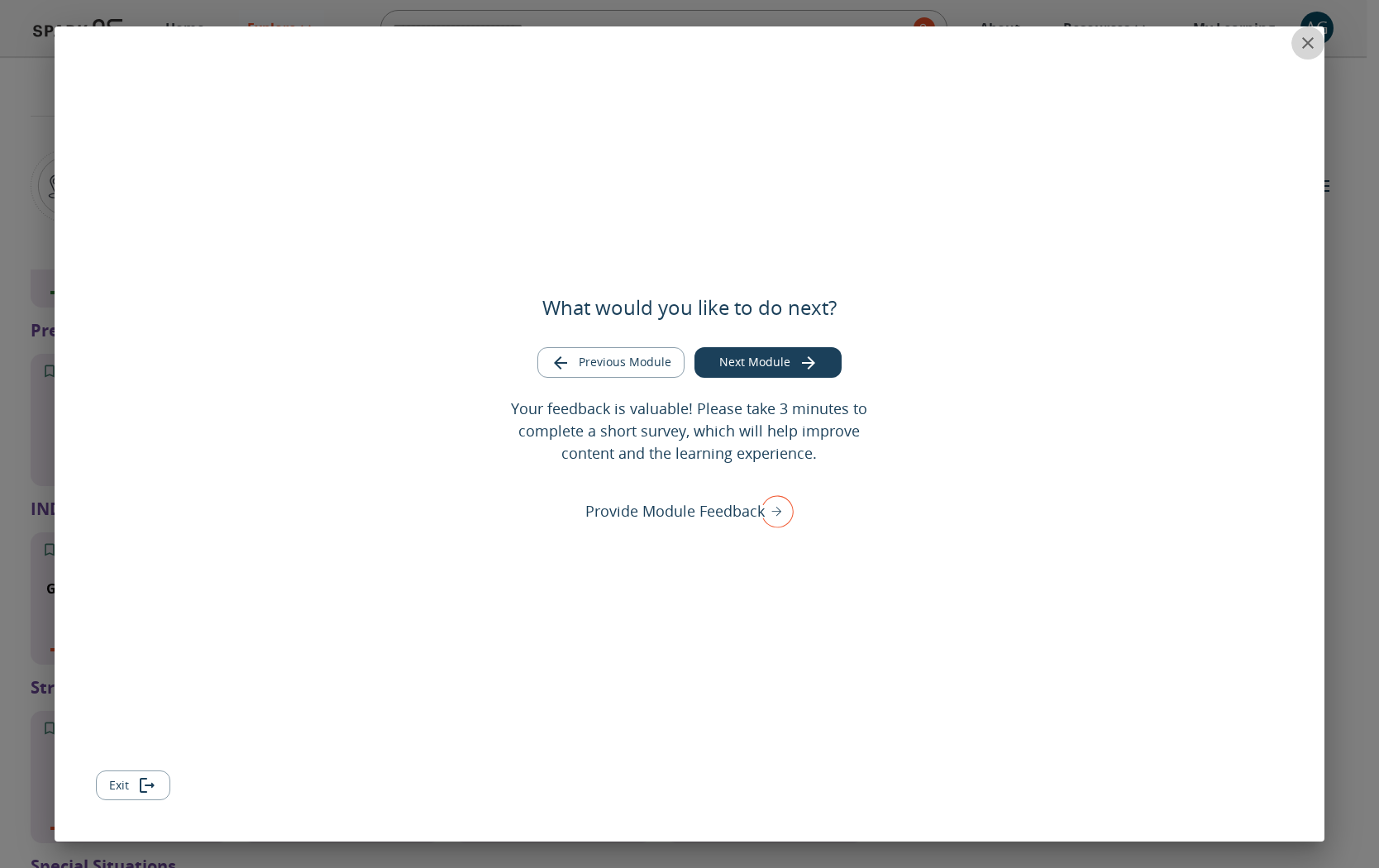
click at [1307, 44] on icon "close" at bounding box center [1307, 42] width 12 height 12
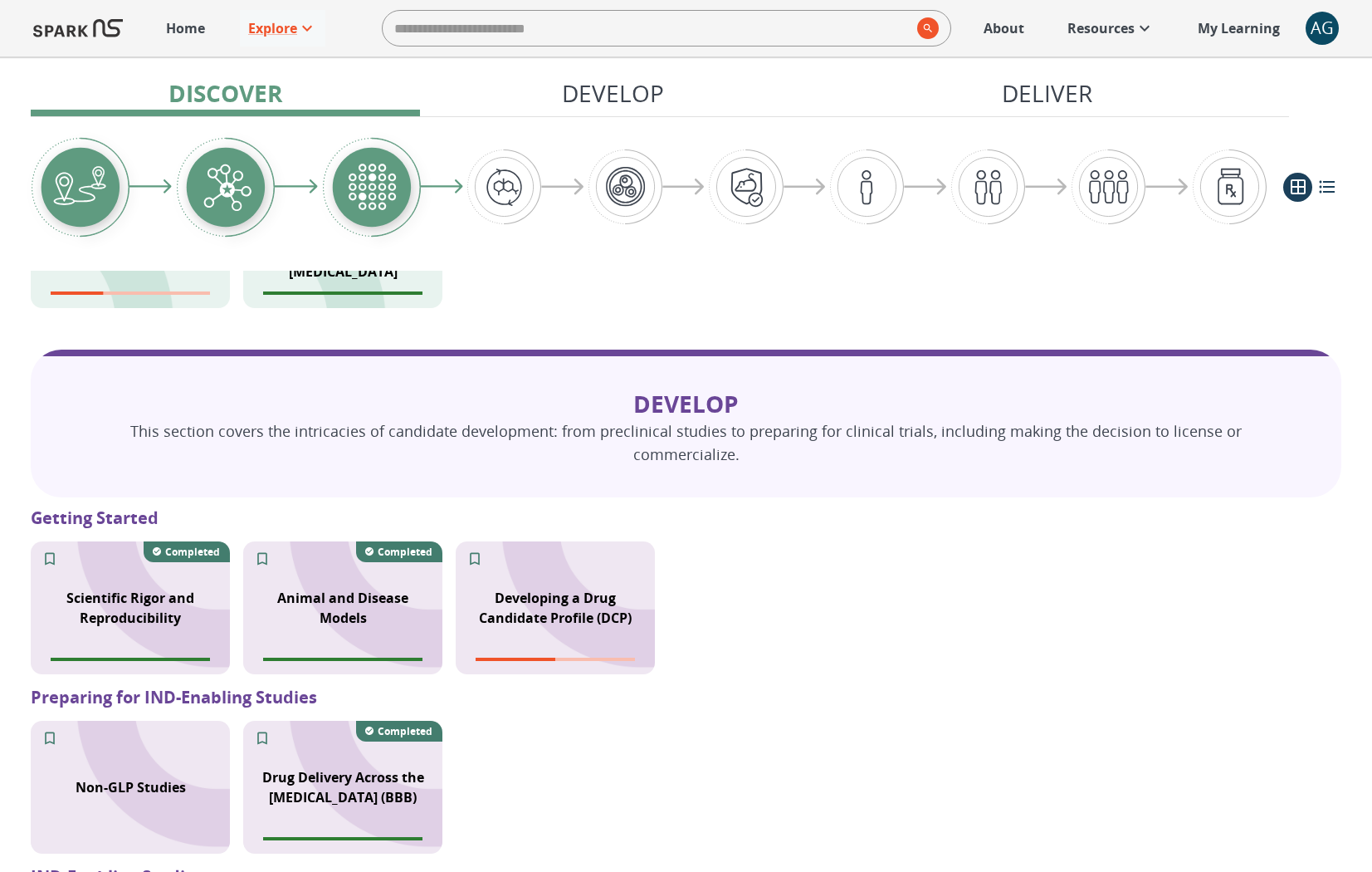
scroll to position [1051, 0]
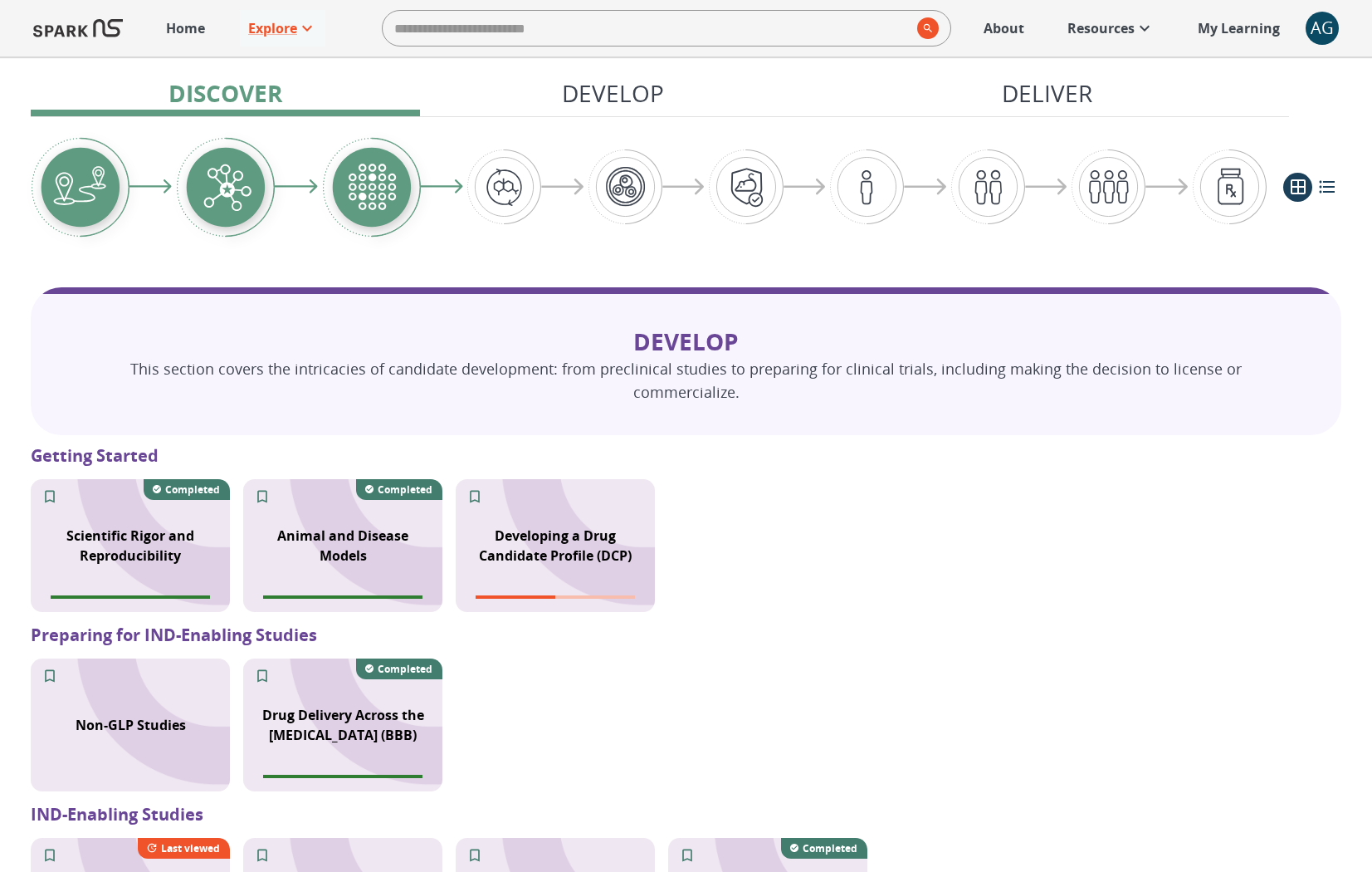
click at [593, 84] on p "Develop" at bounding box center [613, 92] width 102 height 35
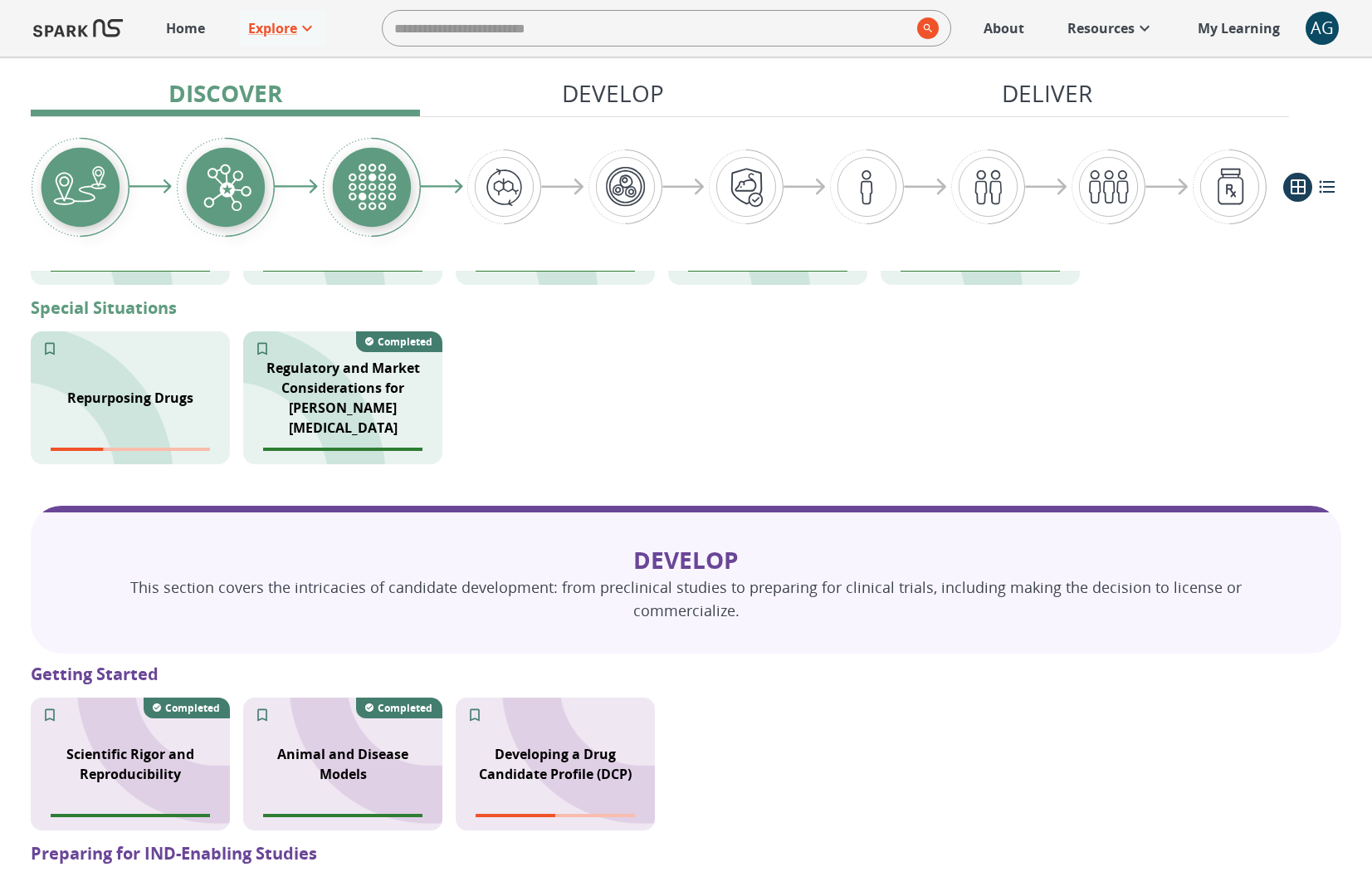
scroll to position [0, 0]
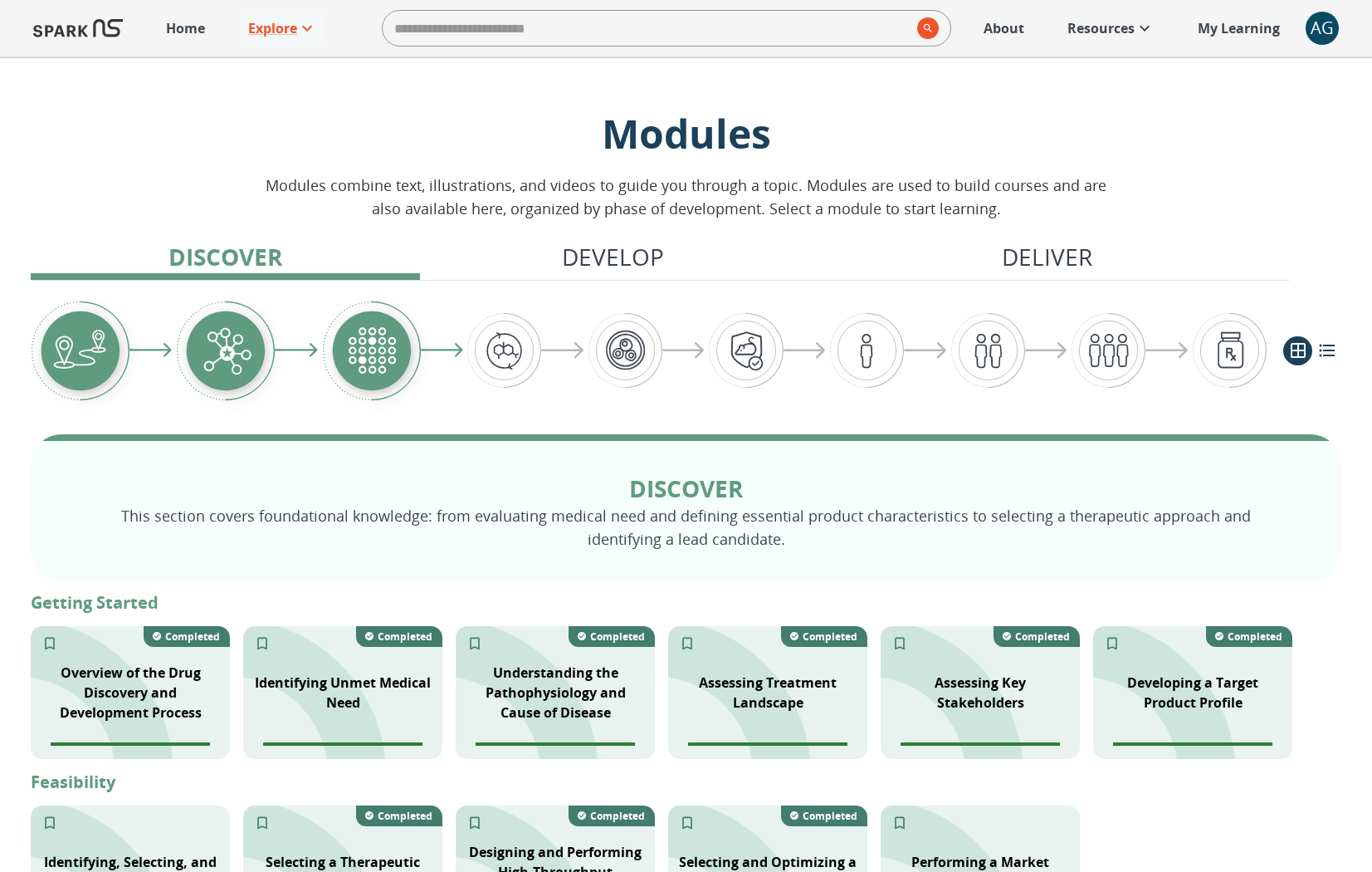
click at [610, 261] on p "Develop" at bounding box center [613, 256] width 102 height 35
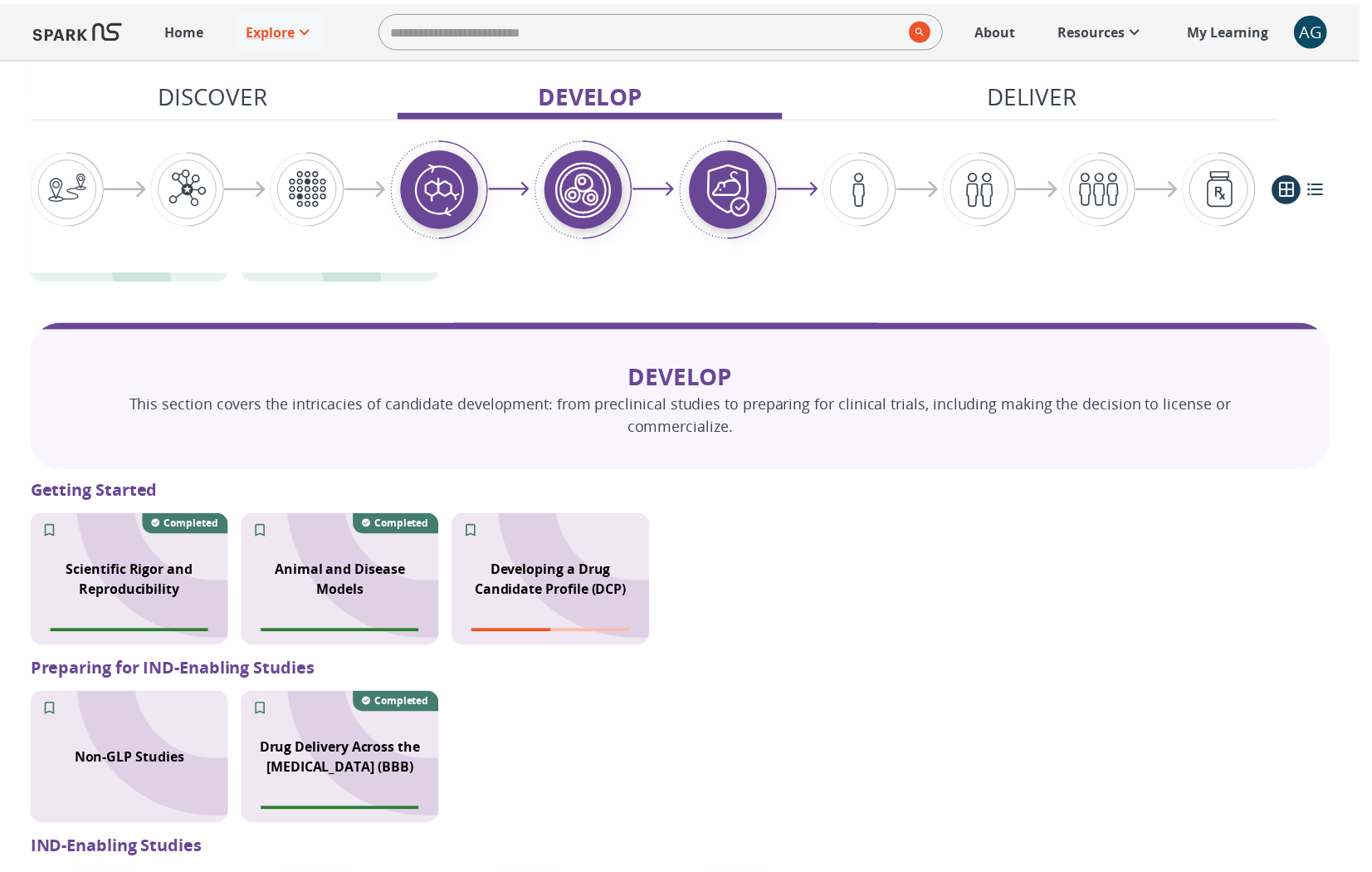
scroll to position [1018, 0]
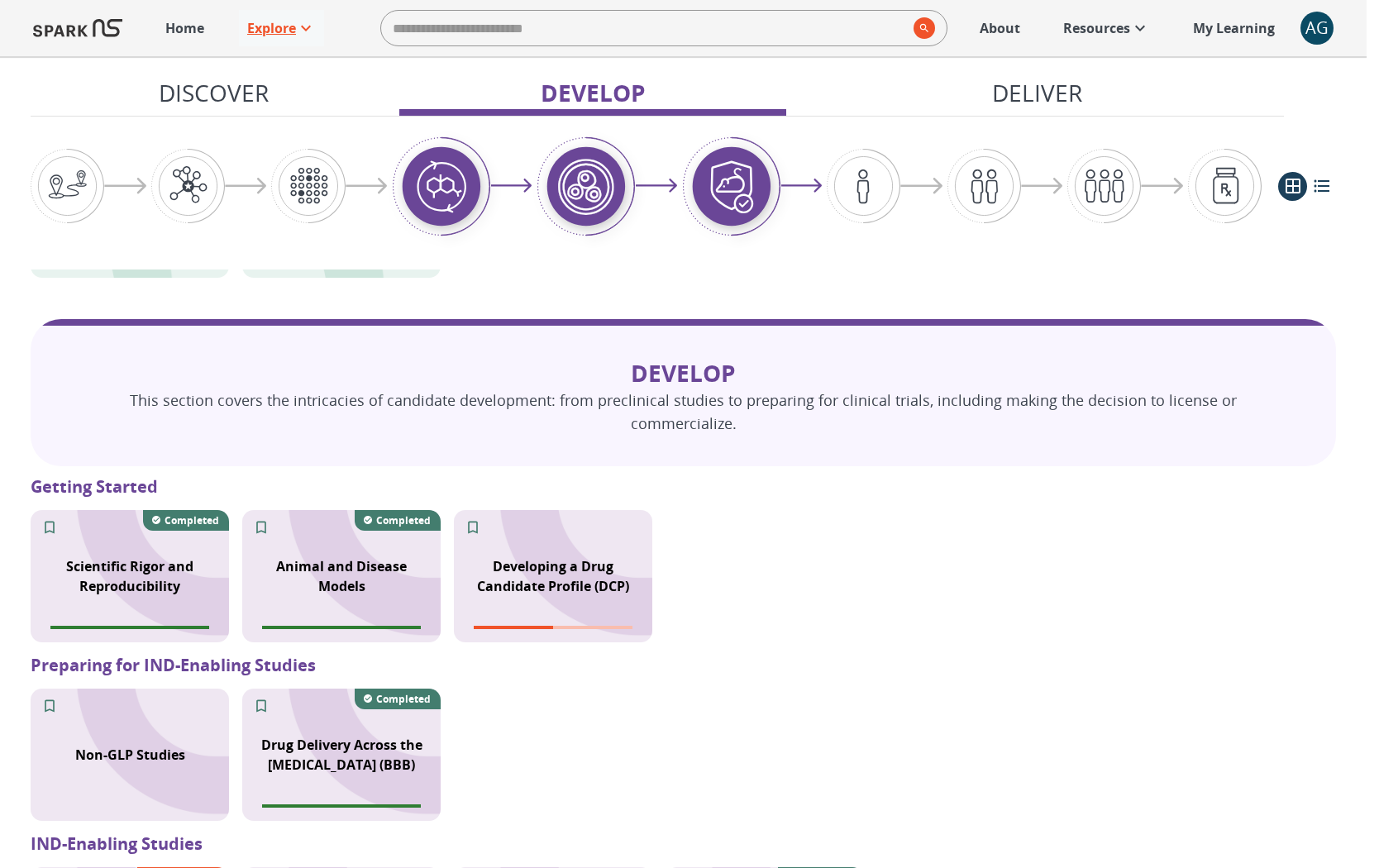
click at [293, 21] on p "Explore" at bounding box center [271, 28] width 49 height 20
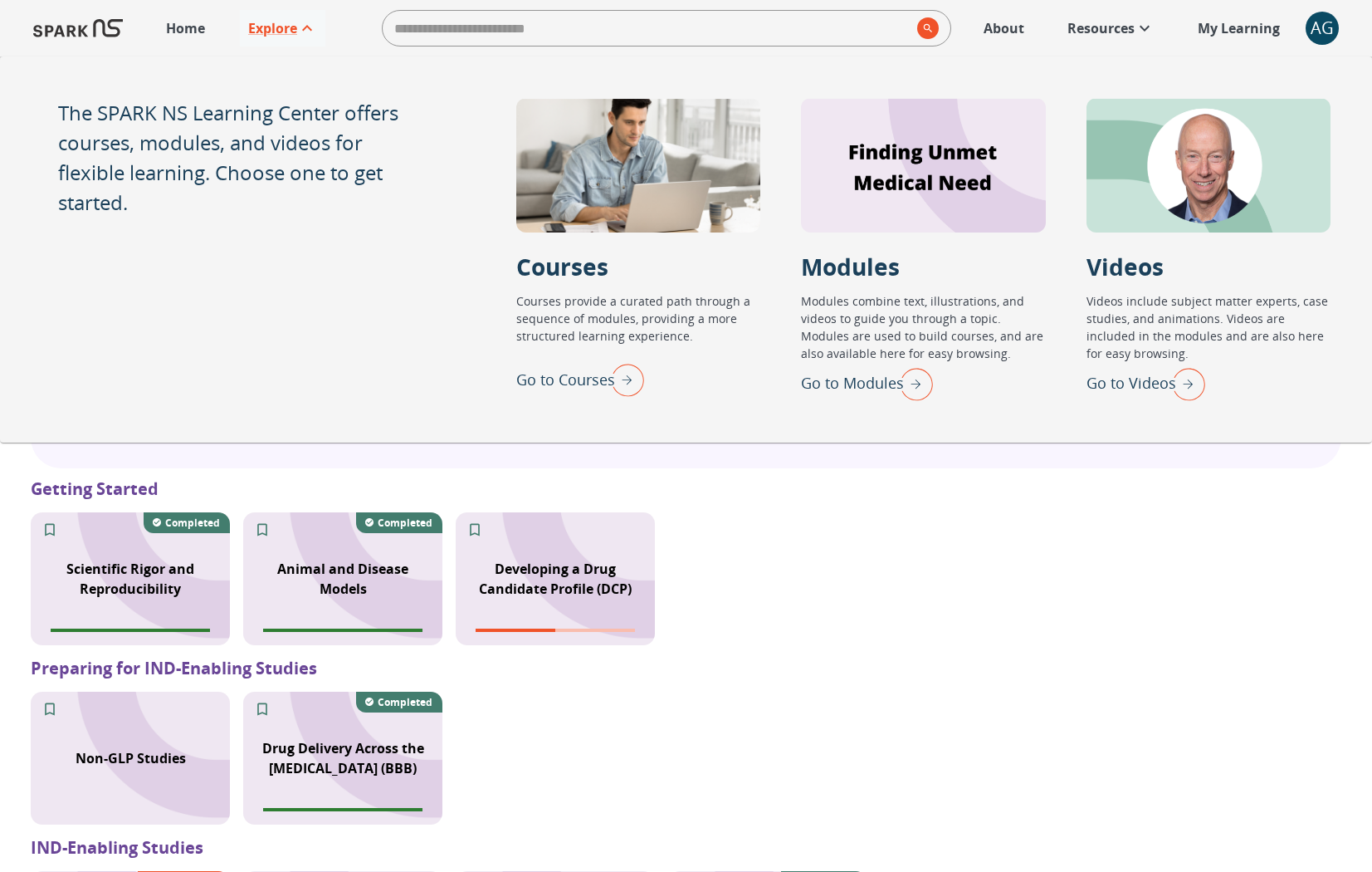
click at [908, 386] on img "Go to Modules" at bounding box center [912, 384] width 42 height 43
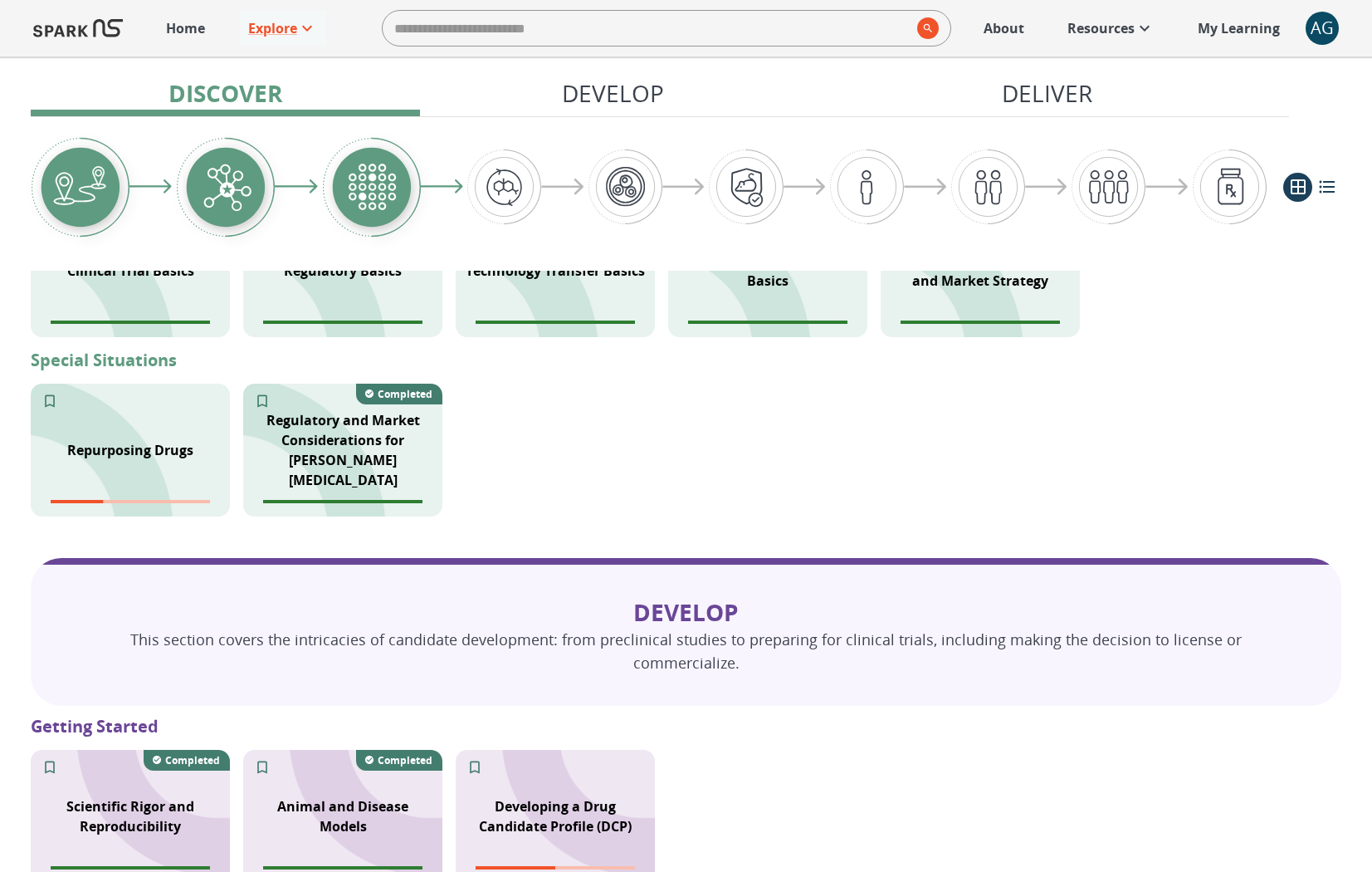
scroll to position [0, 0]
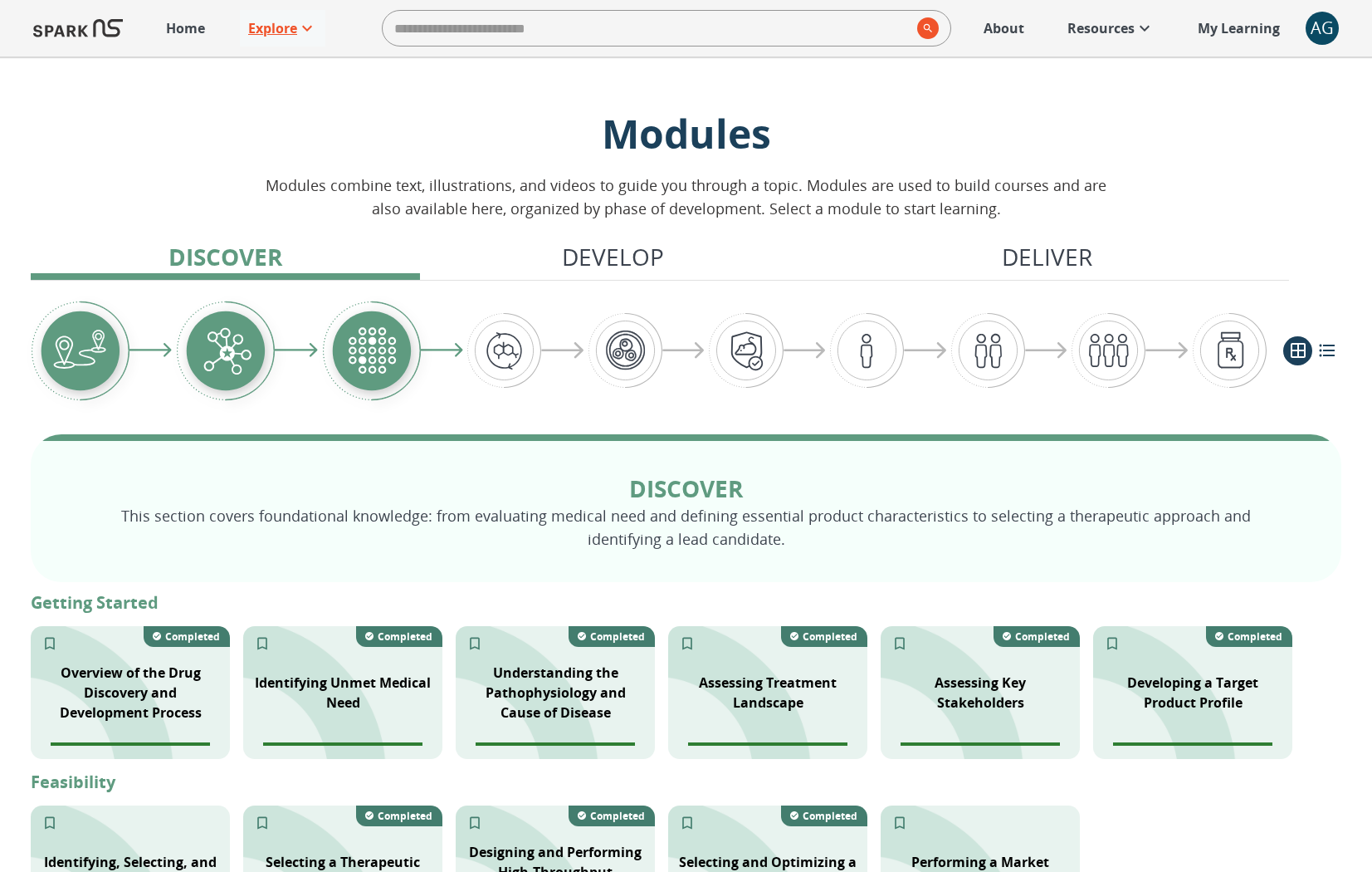
click at [265, 32] on p "Explore" at bounding box center [272, 28] width 49 height 20
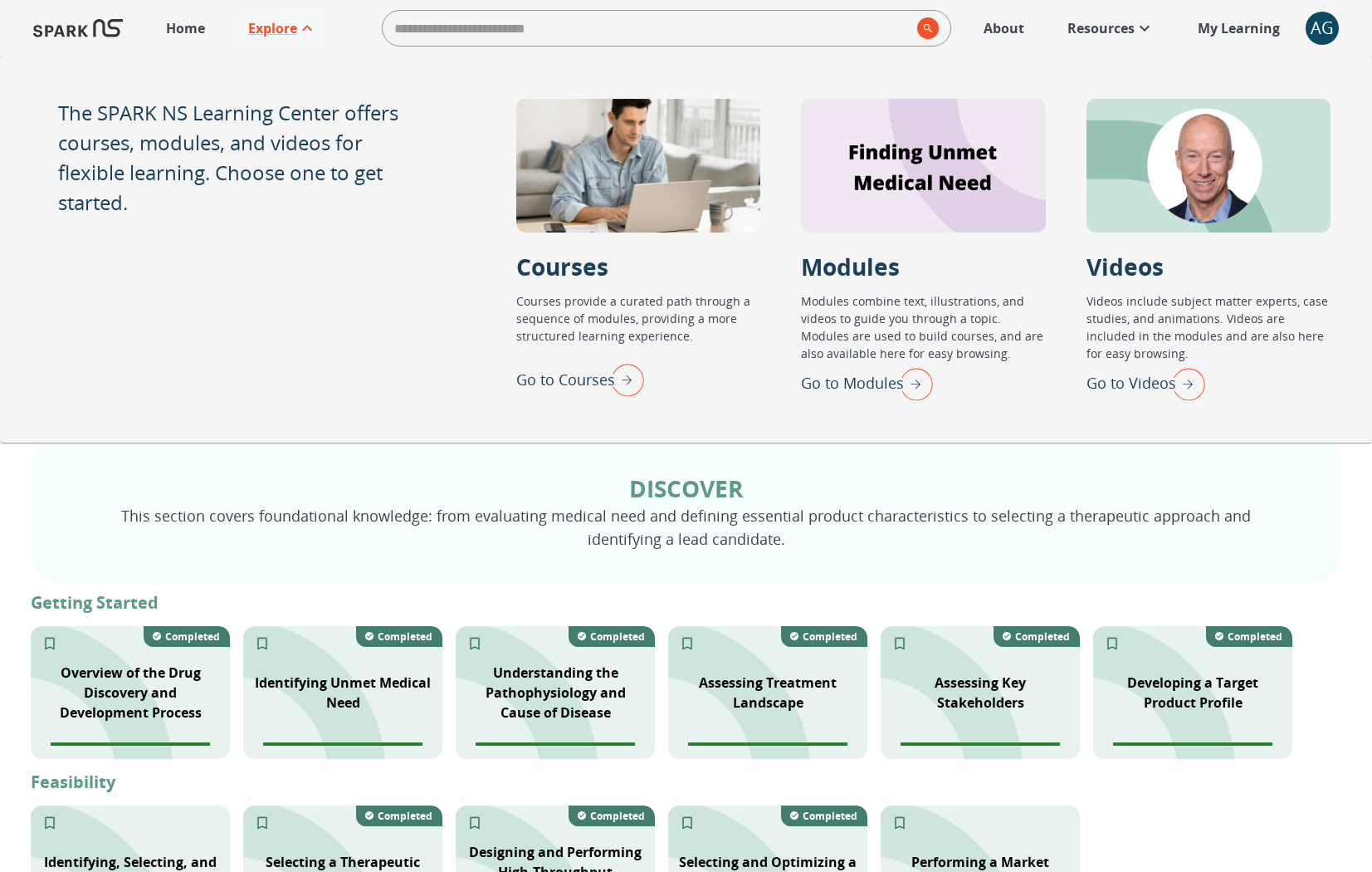
click at [1186, 388] on img "Go to Videos" at bounding box center [1185, 384] width 42 height 43
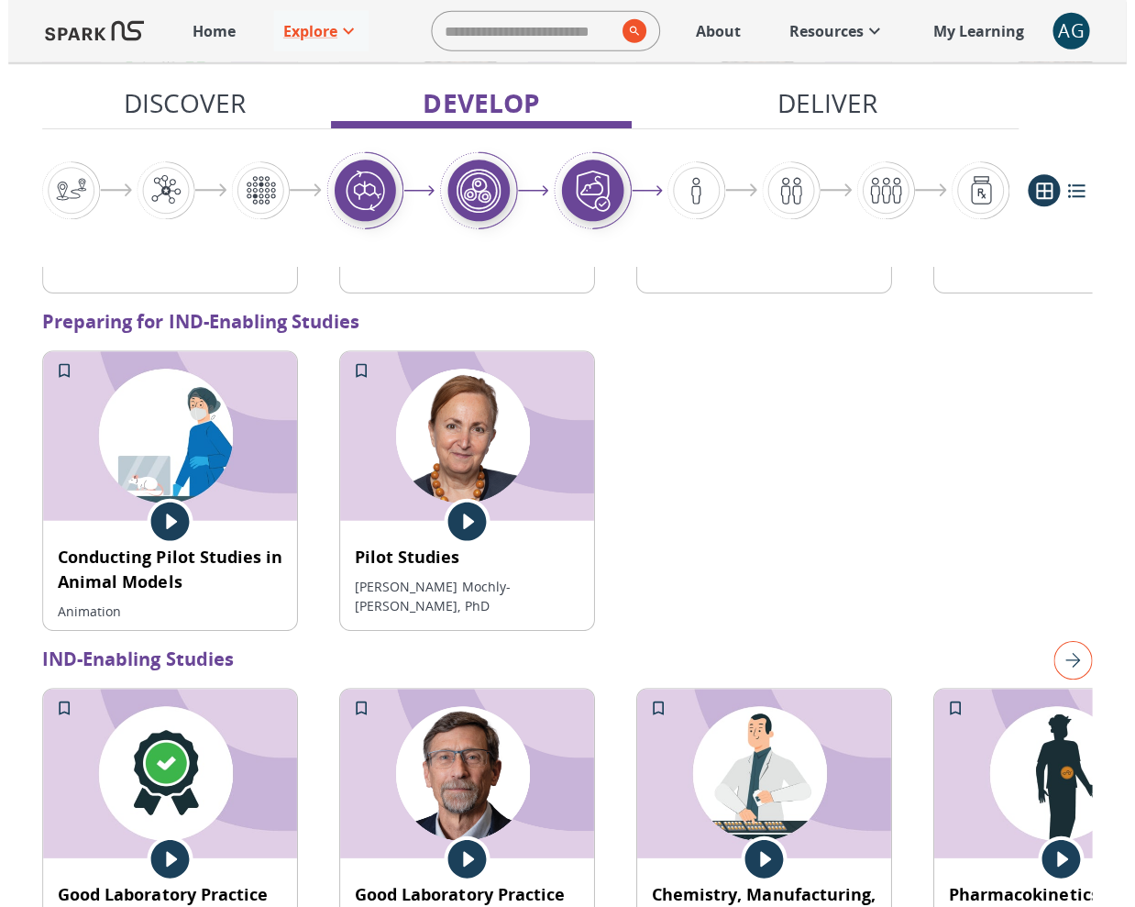
scroll to position [1996, 0]
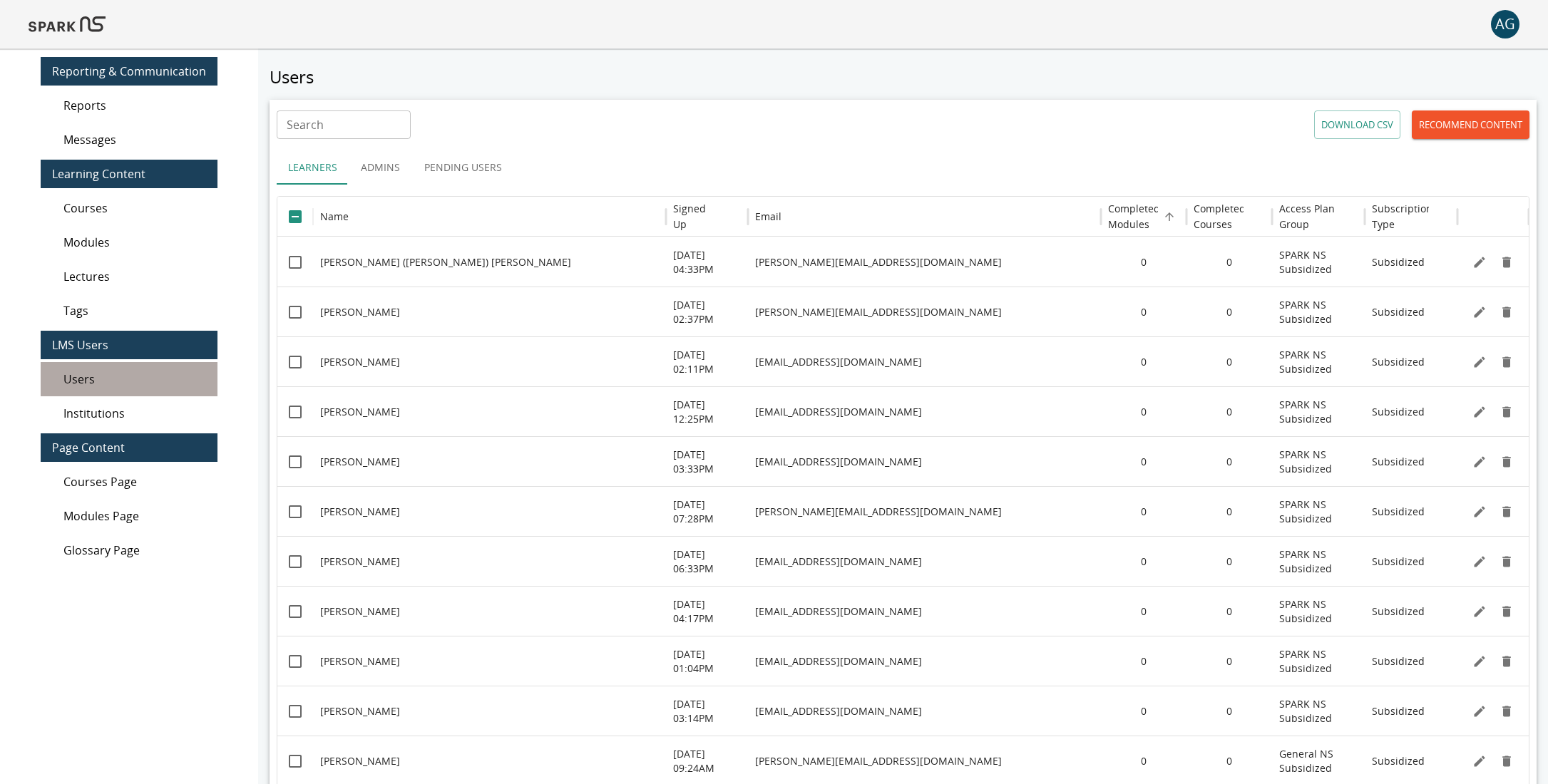
click at [136, 368] on div "Users" at bounding box center [128, 379] width 176 height 34
click at [129, 401] on div "Institutions" at bounding box center [128, 413] width 176 height 34
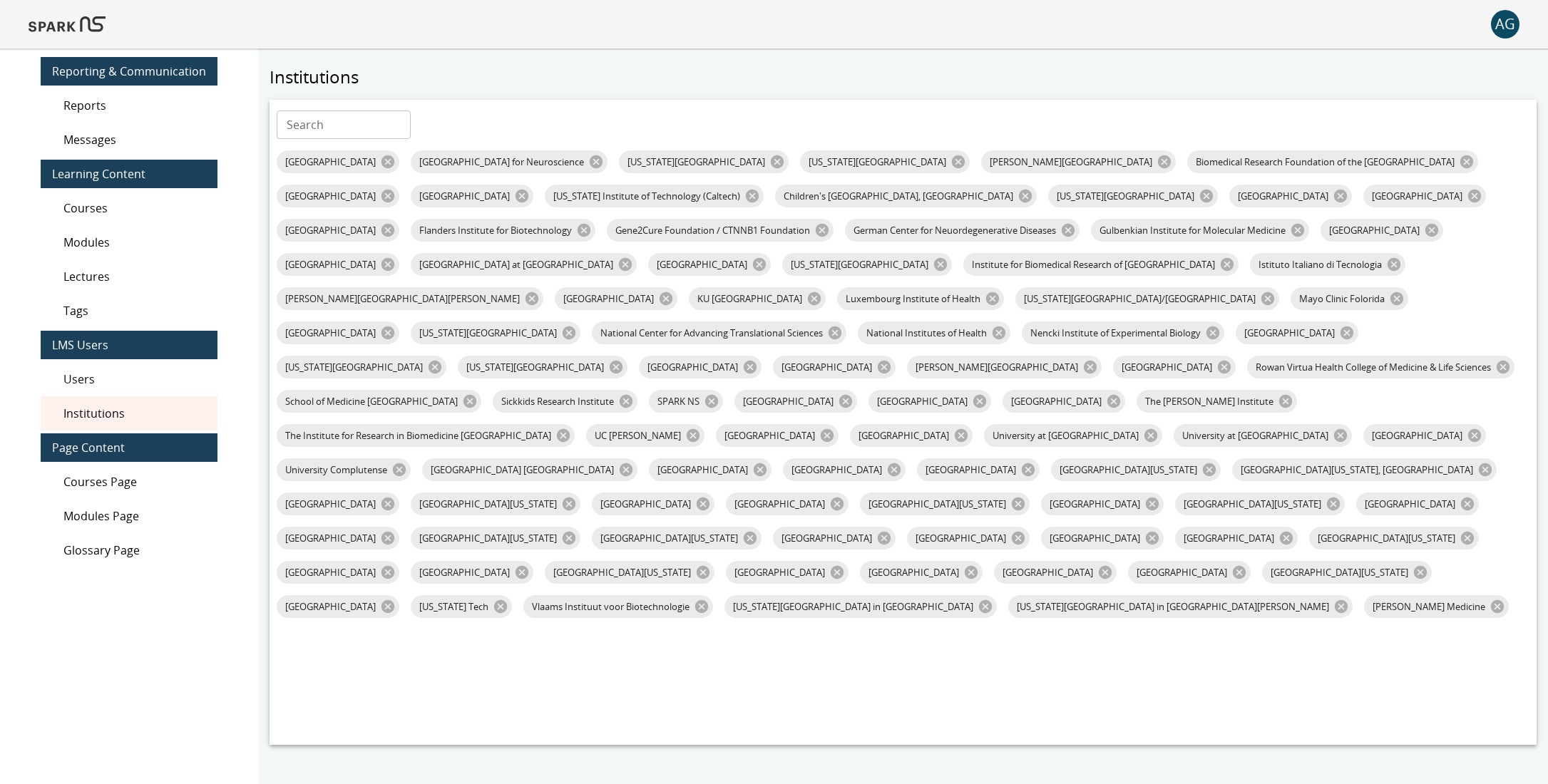
click at [128, 363] on div "Users" at bounding box center [128, 379] width 176 height 34
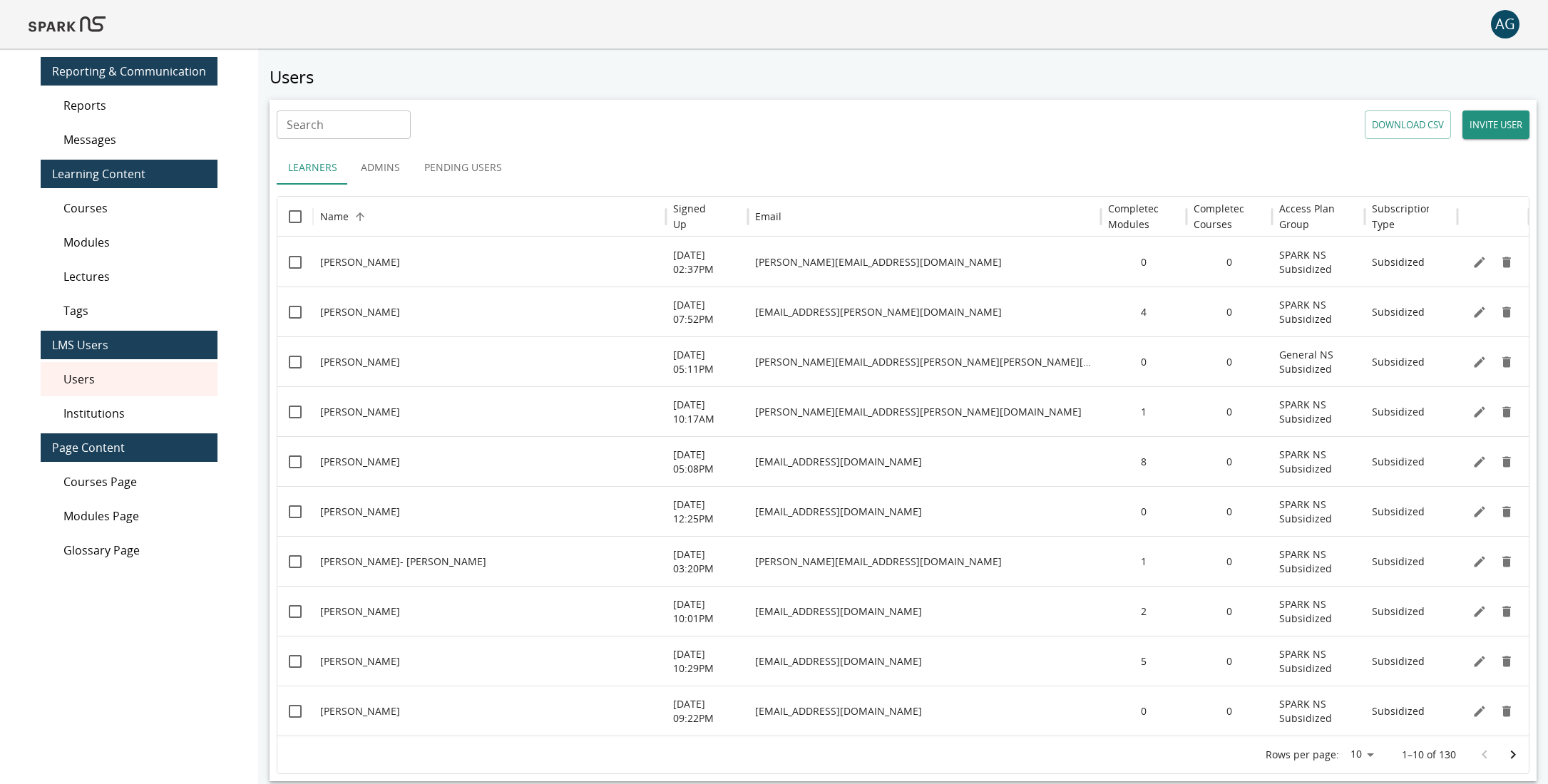
drag, startPoint x: 1389, startPoint y: 126, endPoint x: 1047, endPoint y: 127, distance: 342.0
click at [1075, 127] on div "Search Search DOWNLOAD CSV INVITE USER" at bounding box center [903, 124] width 1253 height 29
click at [476, 172] on button "Pending Users" at bounding box center [463, 167] width 100 height 34
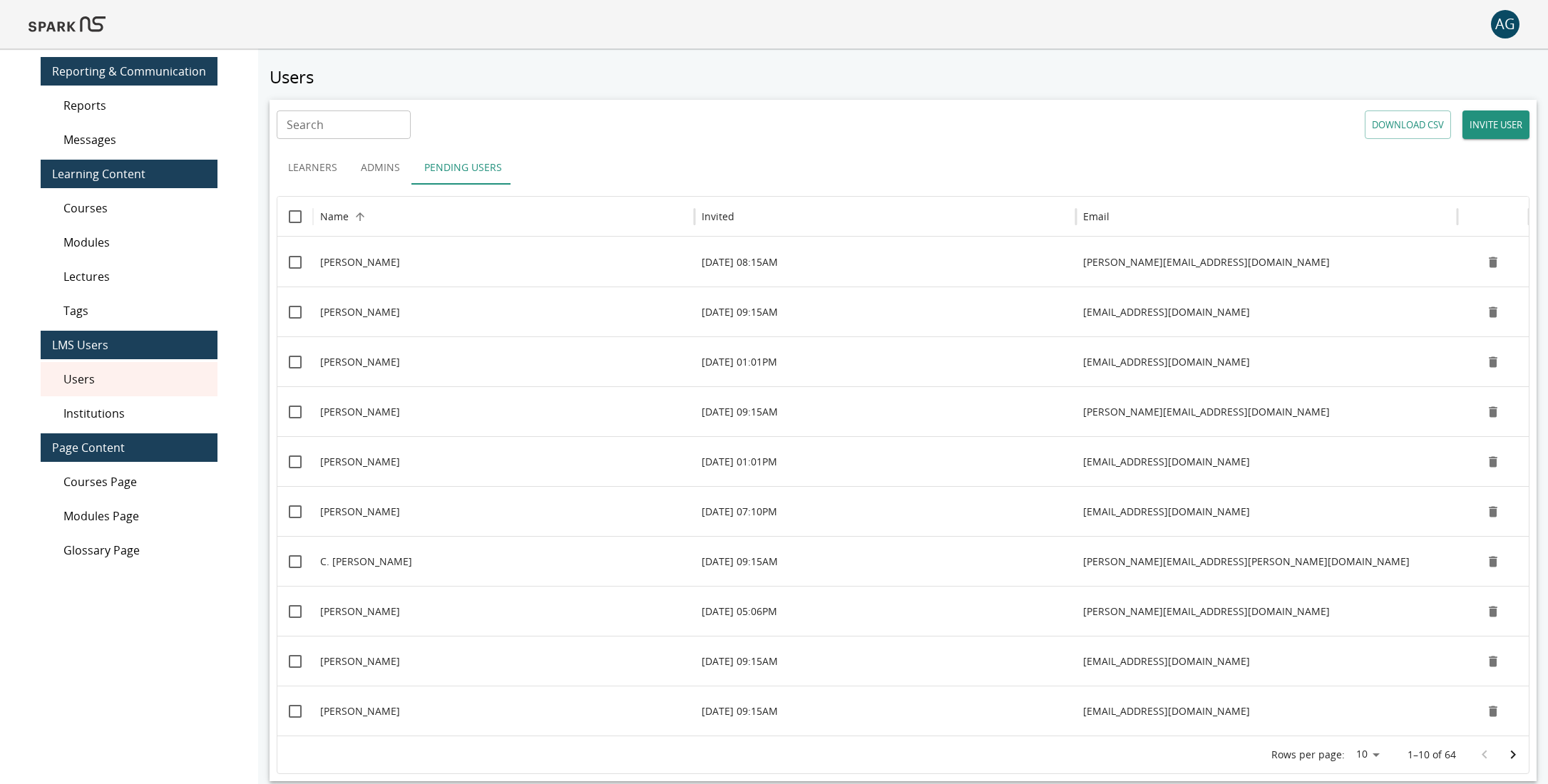
click at [1490, 127] on button "INVITE USER" at bounding box center [1496, 124] width 67 height 29
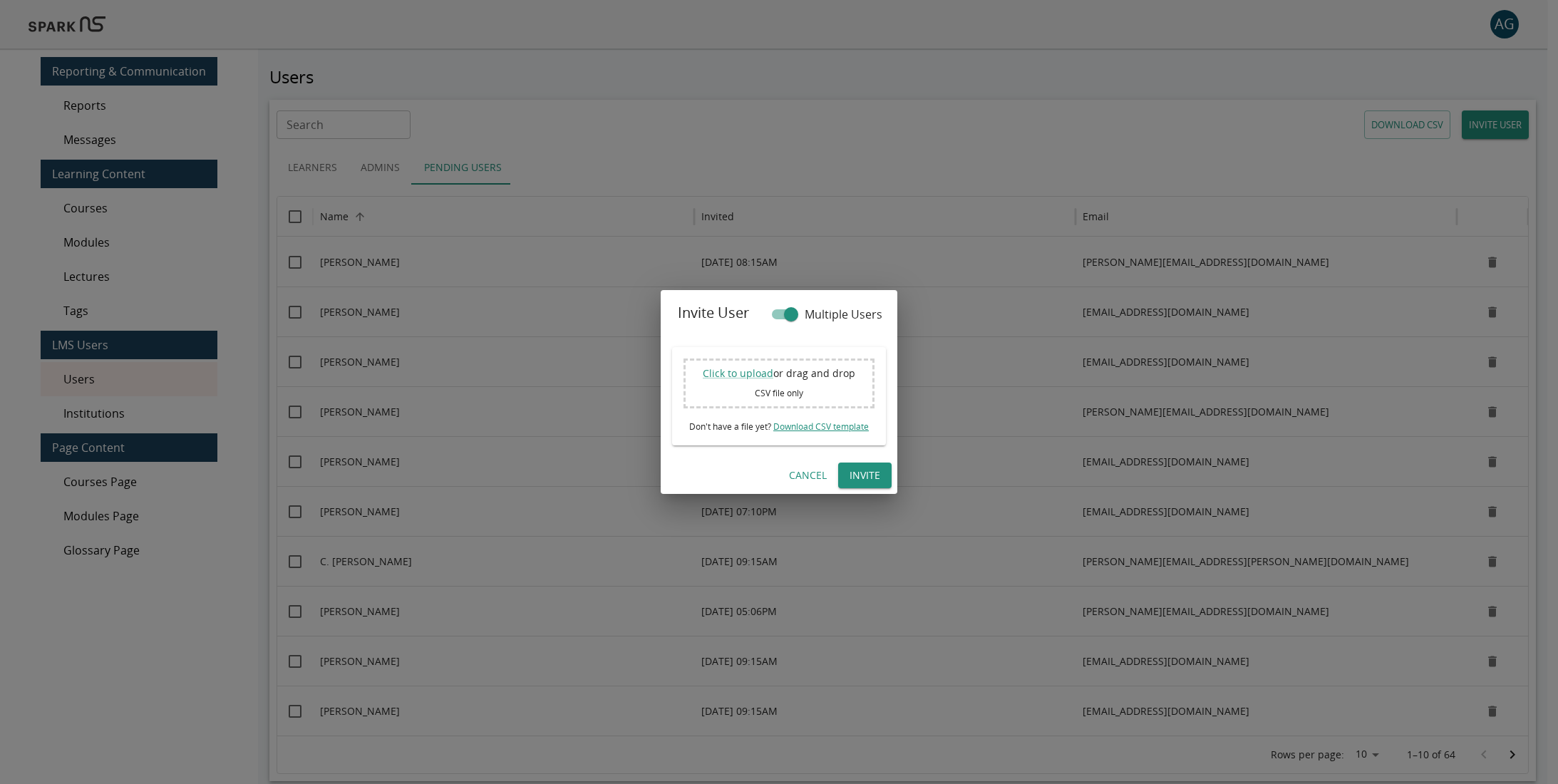
click at [804, 426] on link "Download CSV template" at bounding box center [821, 427] width 96 height 12
click at [799, 466] on button "Cancel" at bounding box center [807, 476] width 49 height 26
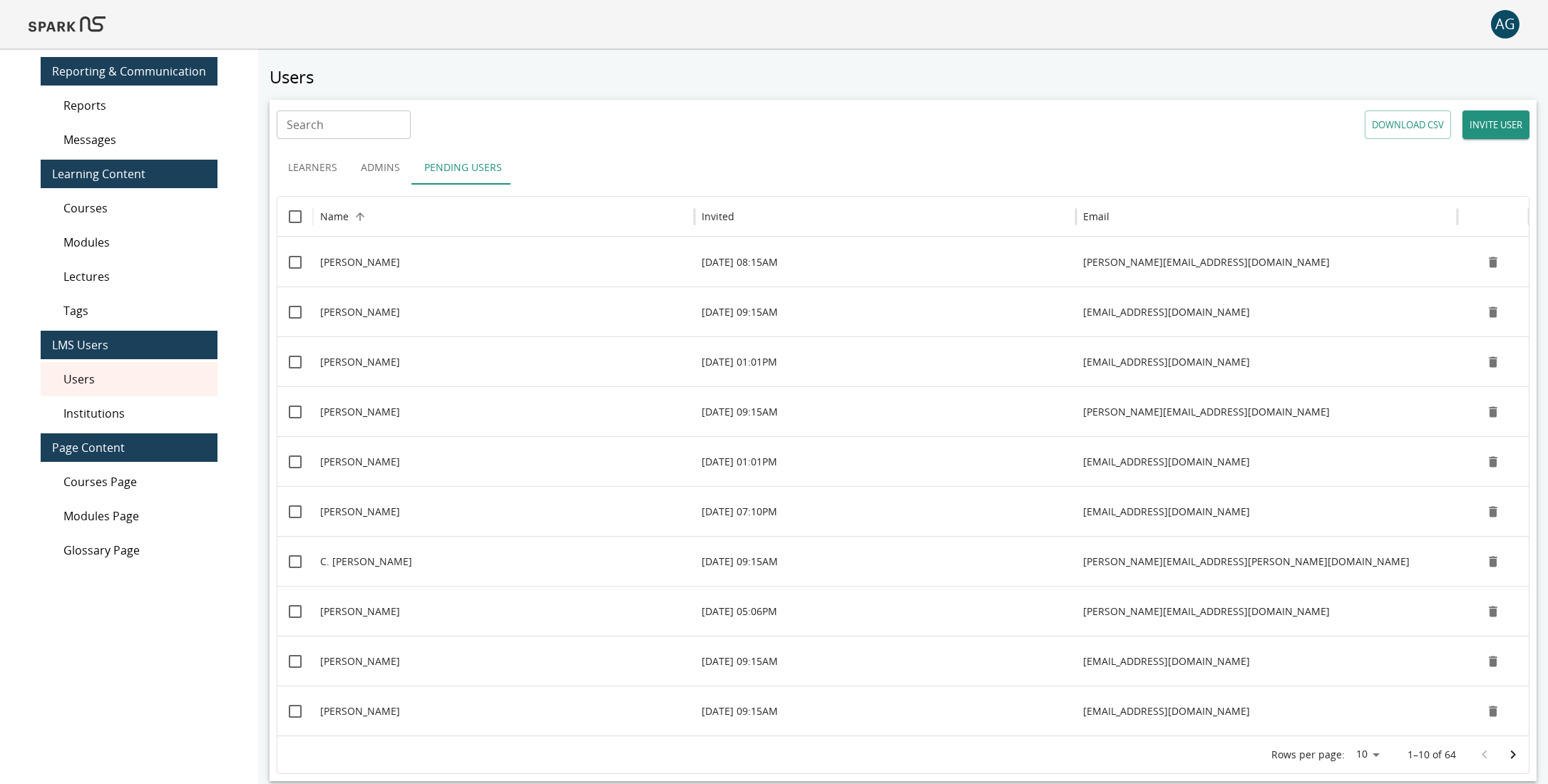
click at [112, 390] on div "Users" at bounding box center [128, 379] width 176 height 34
click at [1486, 129] on button "INVITE USER" at bounding box center [1496, 124] width 67 height 29
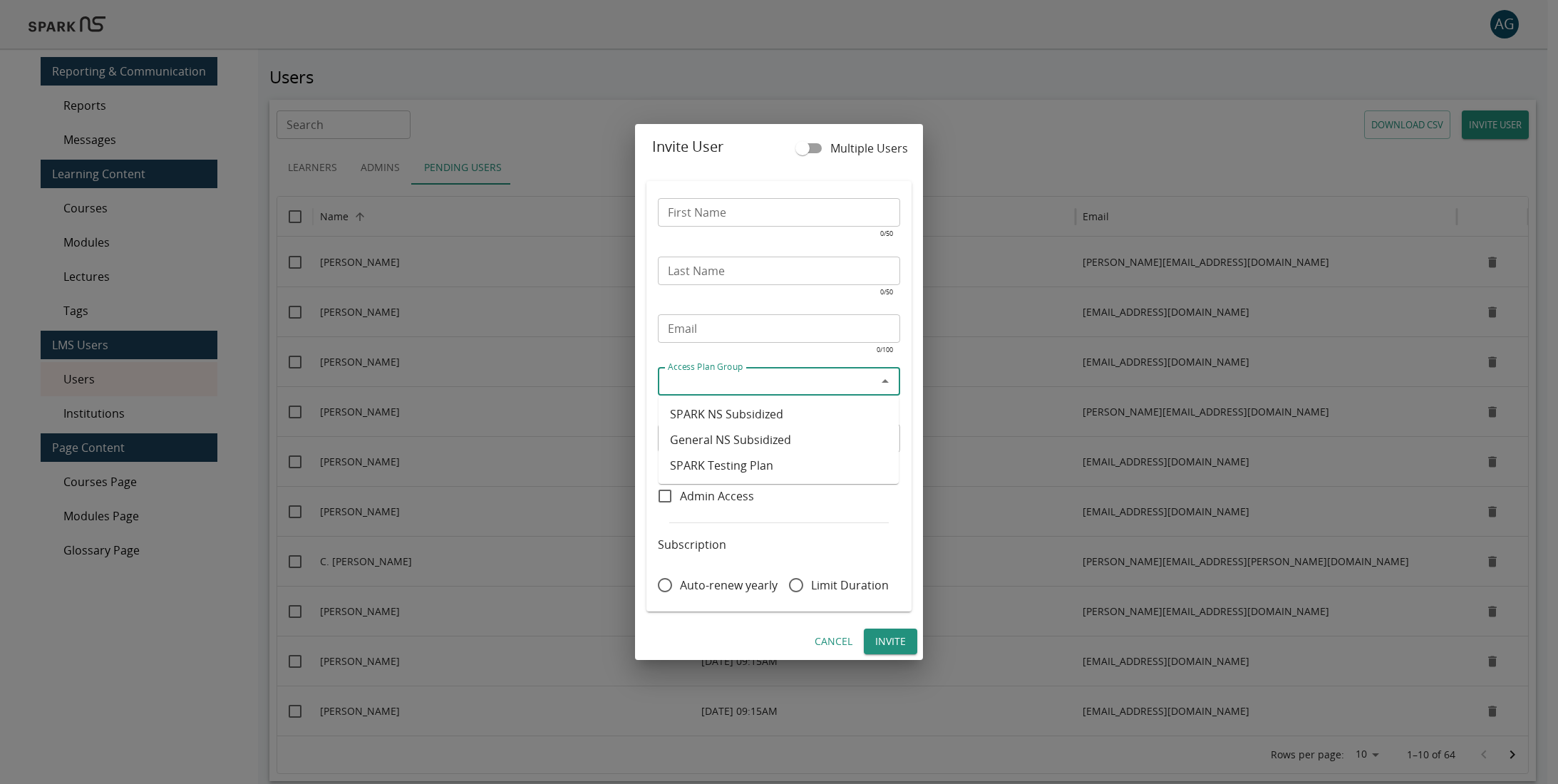
click at [781, 373] on input "Access Plan Group" at bounding box center [767, 382] width 211 height 20
click at [749, 413] on li "SPARK NS Subsidized" at bounding box center [778, 413] width 240 height 26
type input "**********"
click at [749, 413] on div "**********" at bounding box center [779, 396] width 242 height 408
click at [734, 382] on input "**********" at bounding box center [767, 382] width 211 height 20
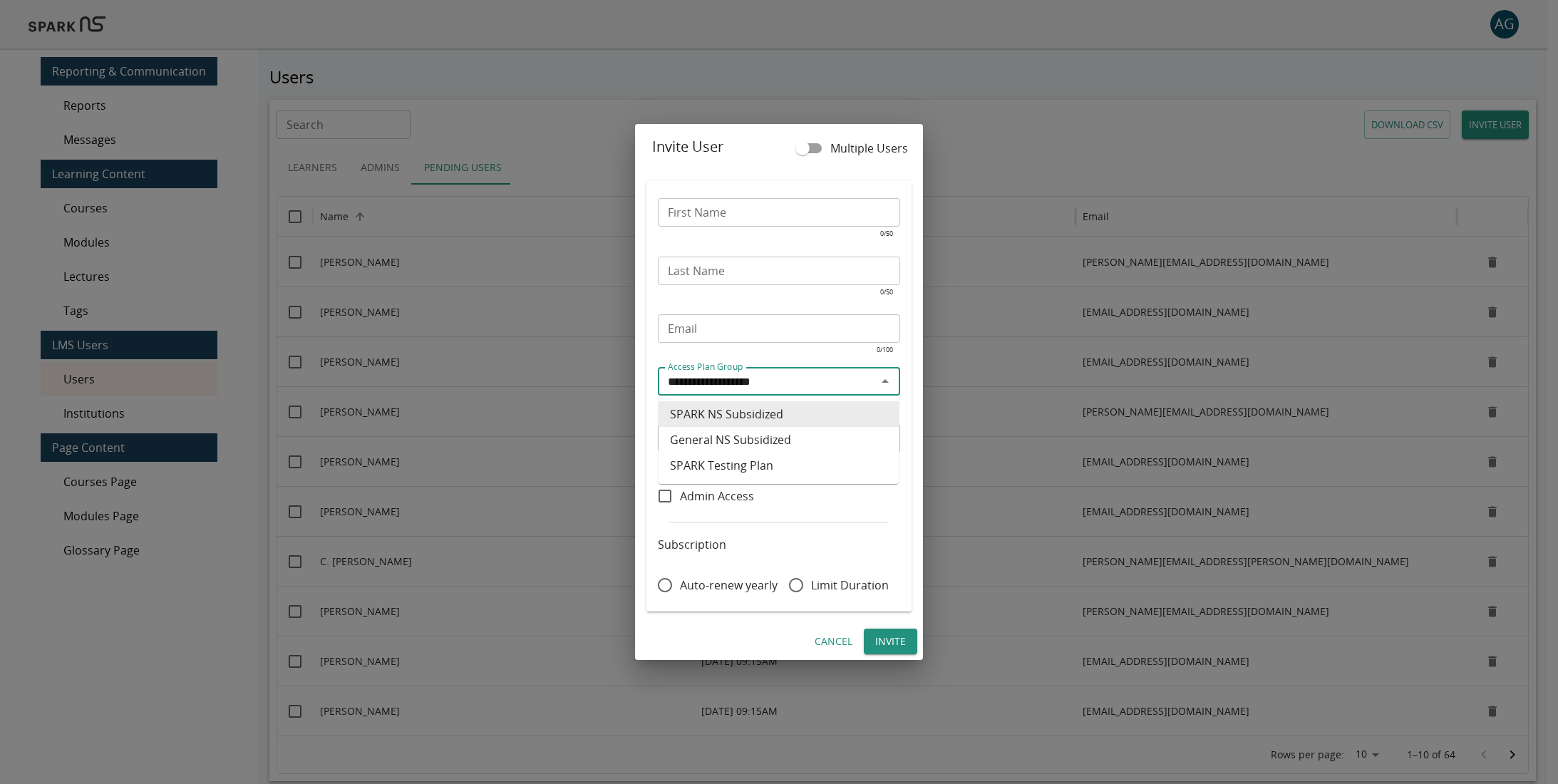
click at [734, 382] on input "**********" at bounding box center [767, 382] width 211 height 20
click at [830, 640] on button "Cancel" at bounding box center [833, 642] width 49 height 26
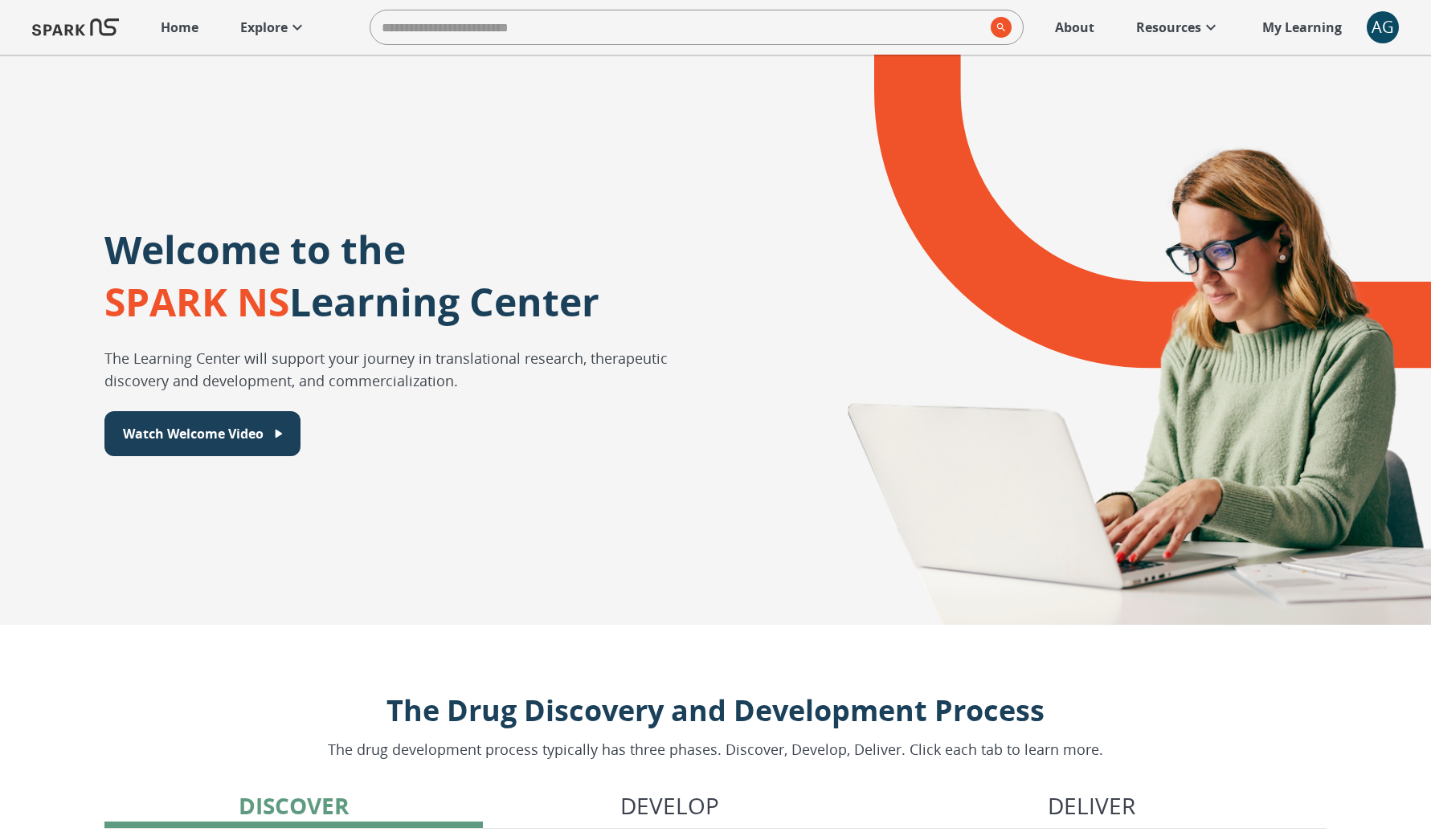
click at [259, 21] on p "Explore" at bounding box center [264, 27] width 47 height 19
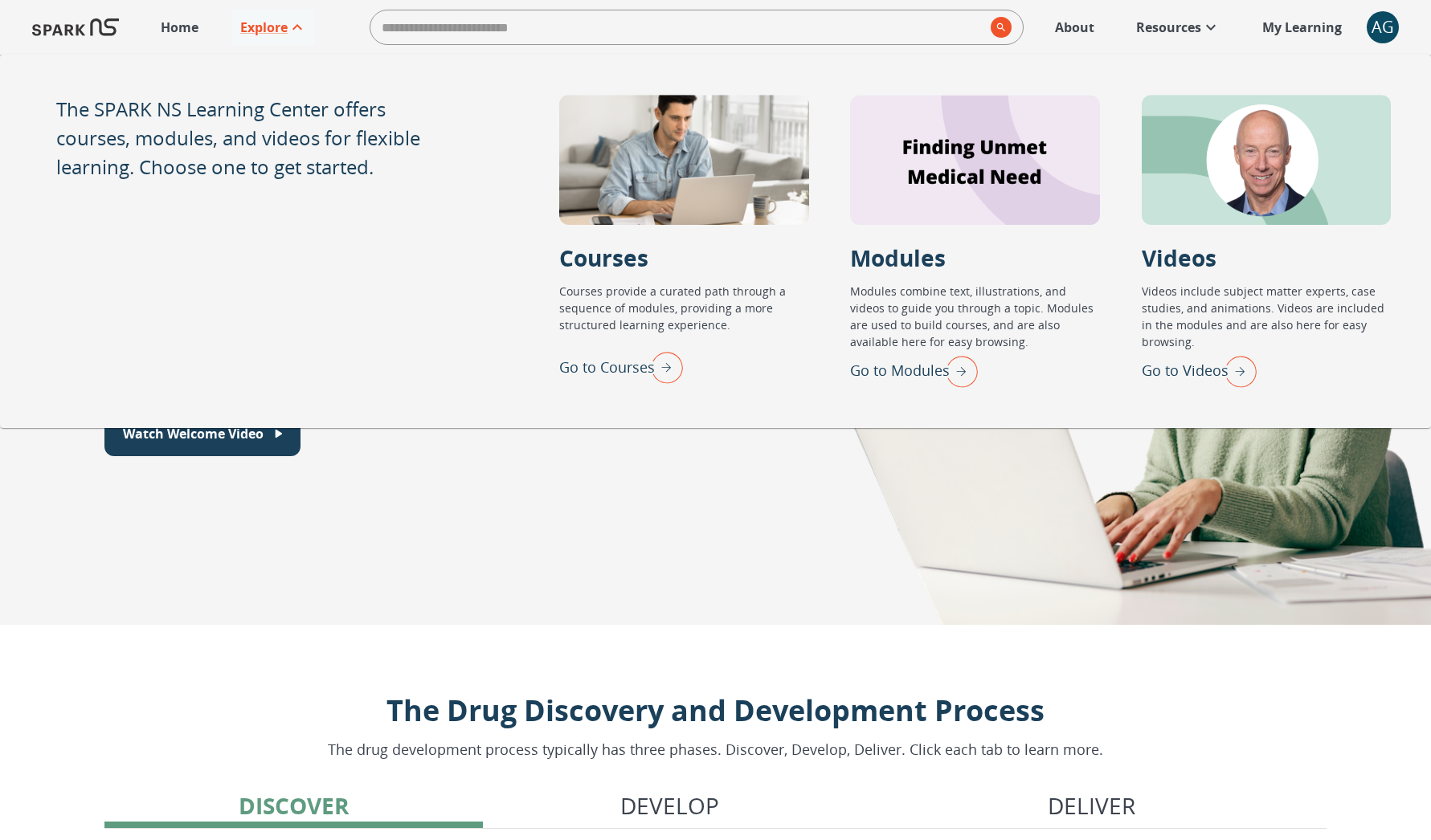
click at [945, 362] on img "Go to Modules" at bounding box center [958, 371] width 40 height 42
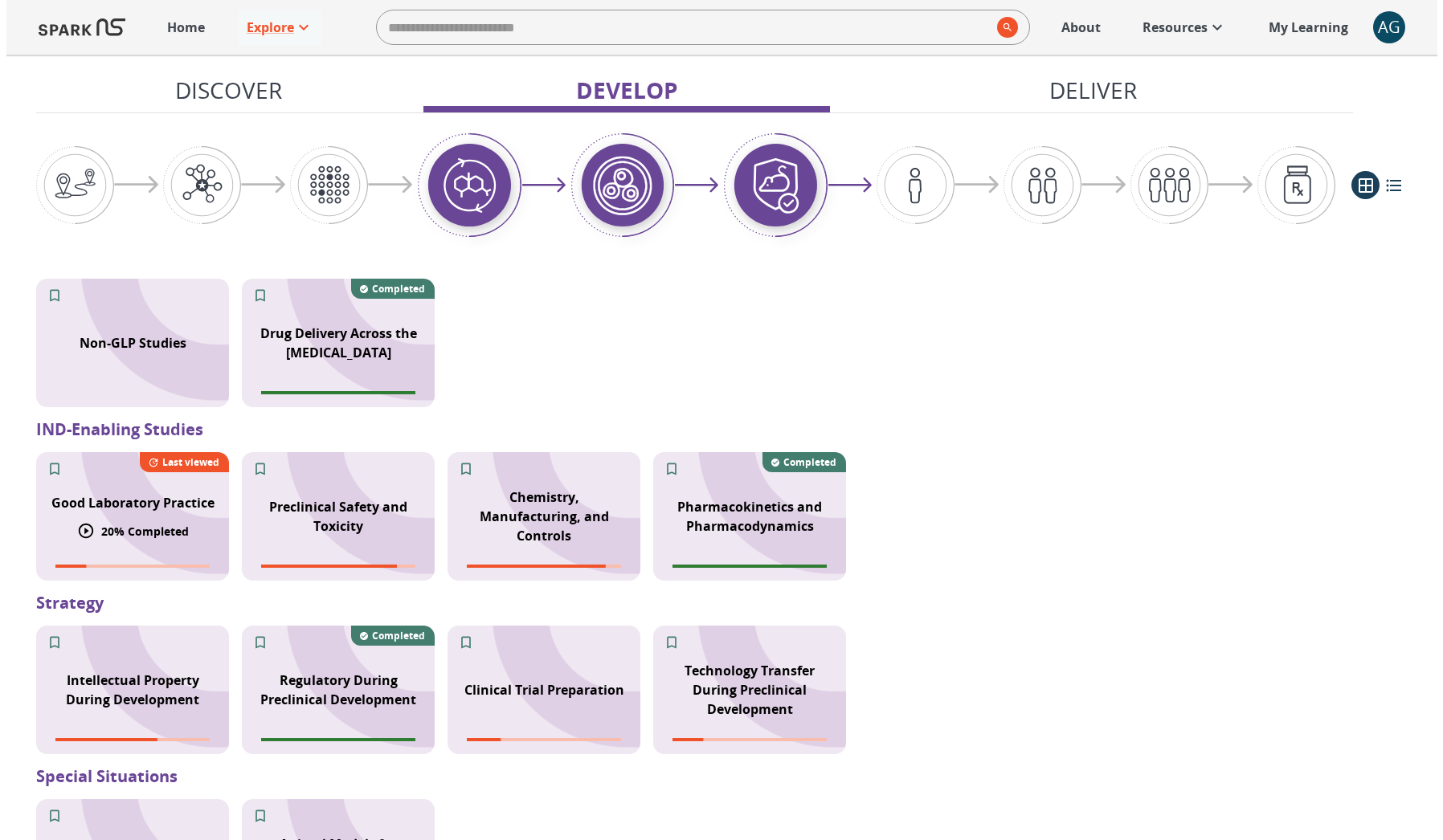
scroll to position [1361, 0]
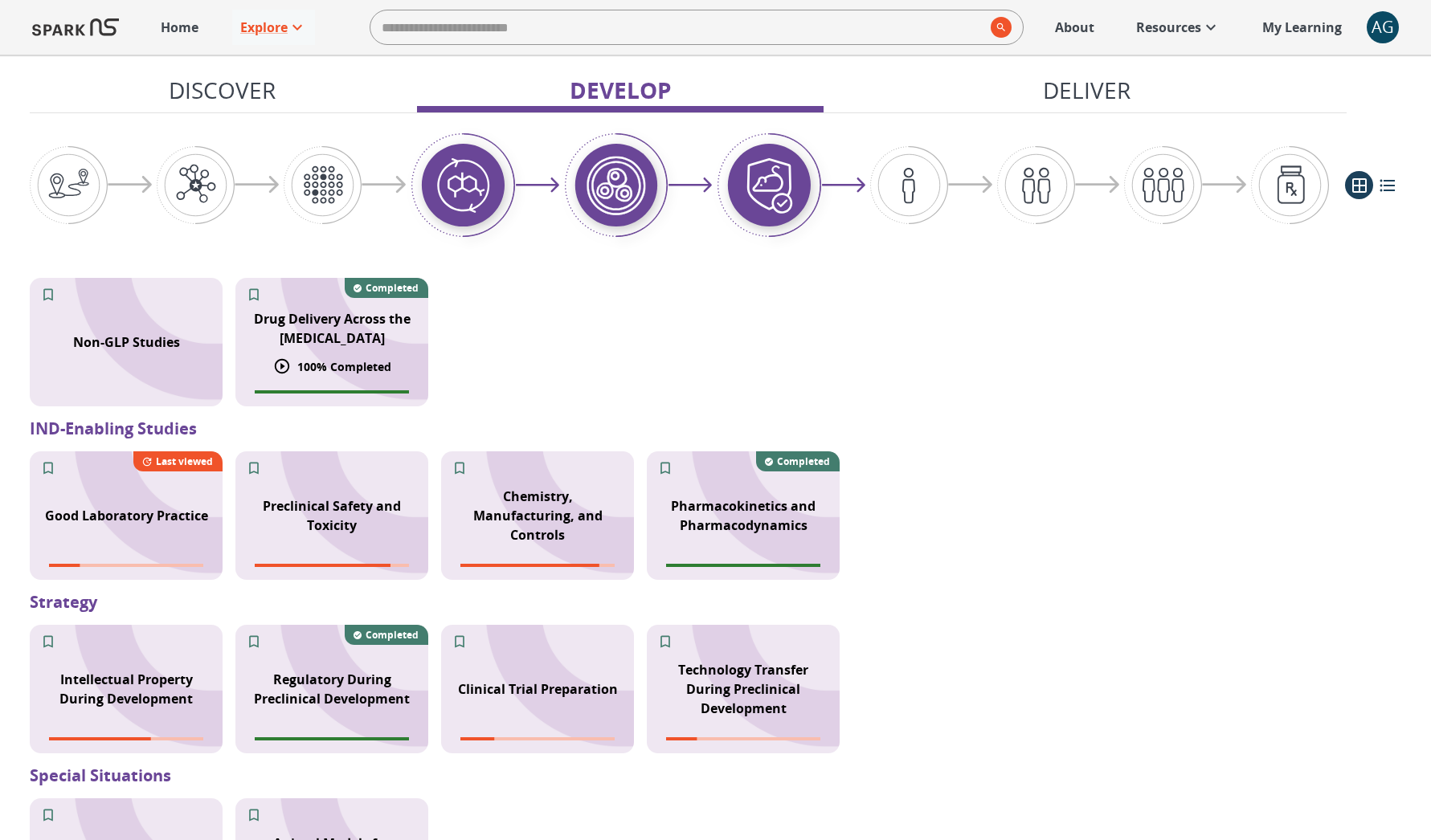
click at [329, 370] on p "100 % Completed" at bounding box center [344, 366] width 94 height 17
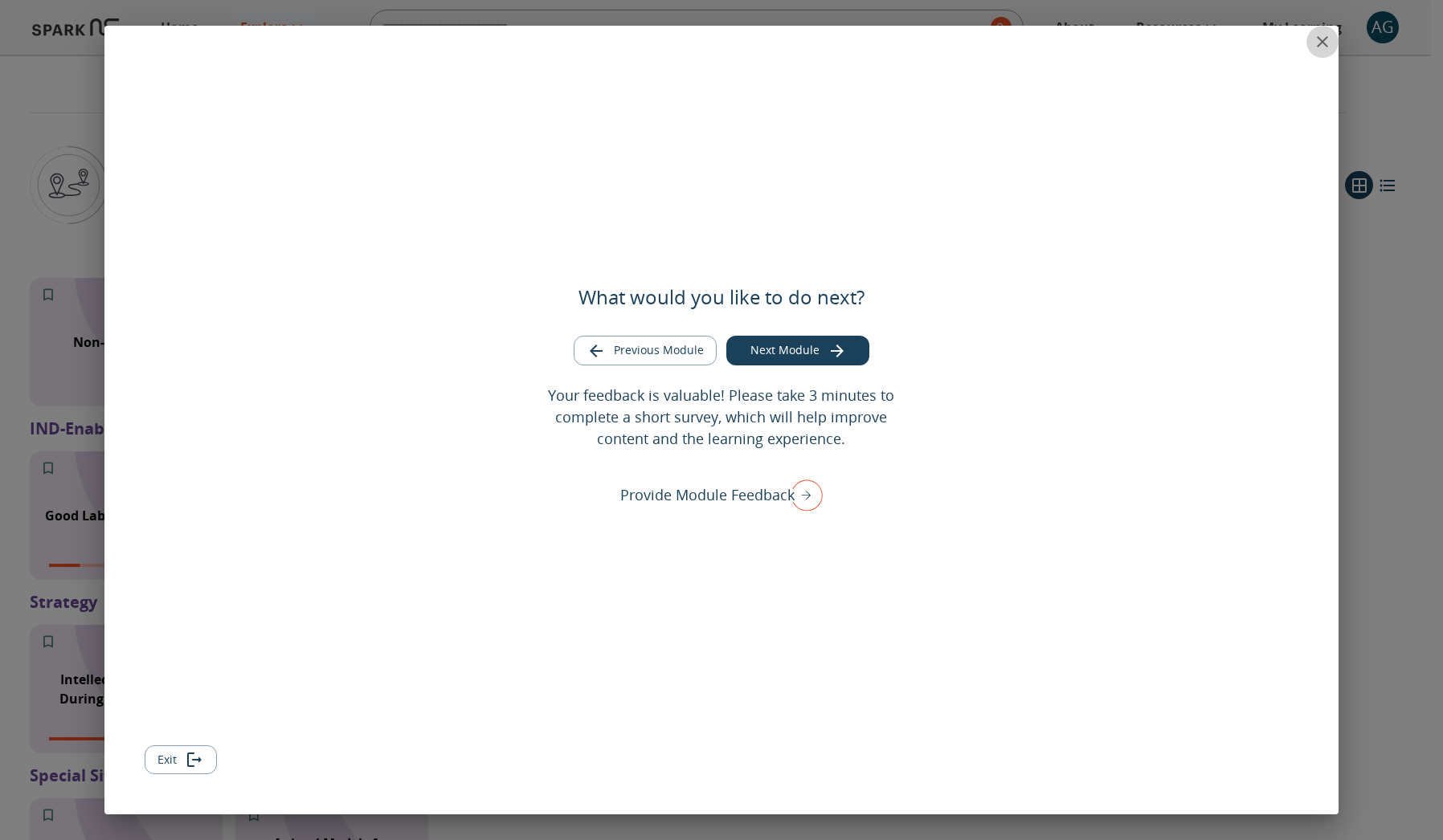
click at [1324, 46] on icon "close" at bounding box center [1322, 42] width 19 height 19
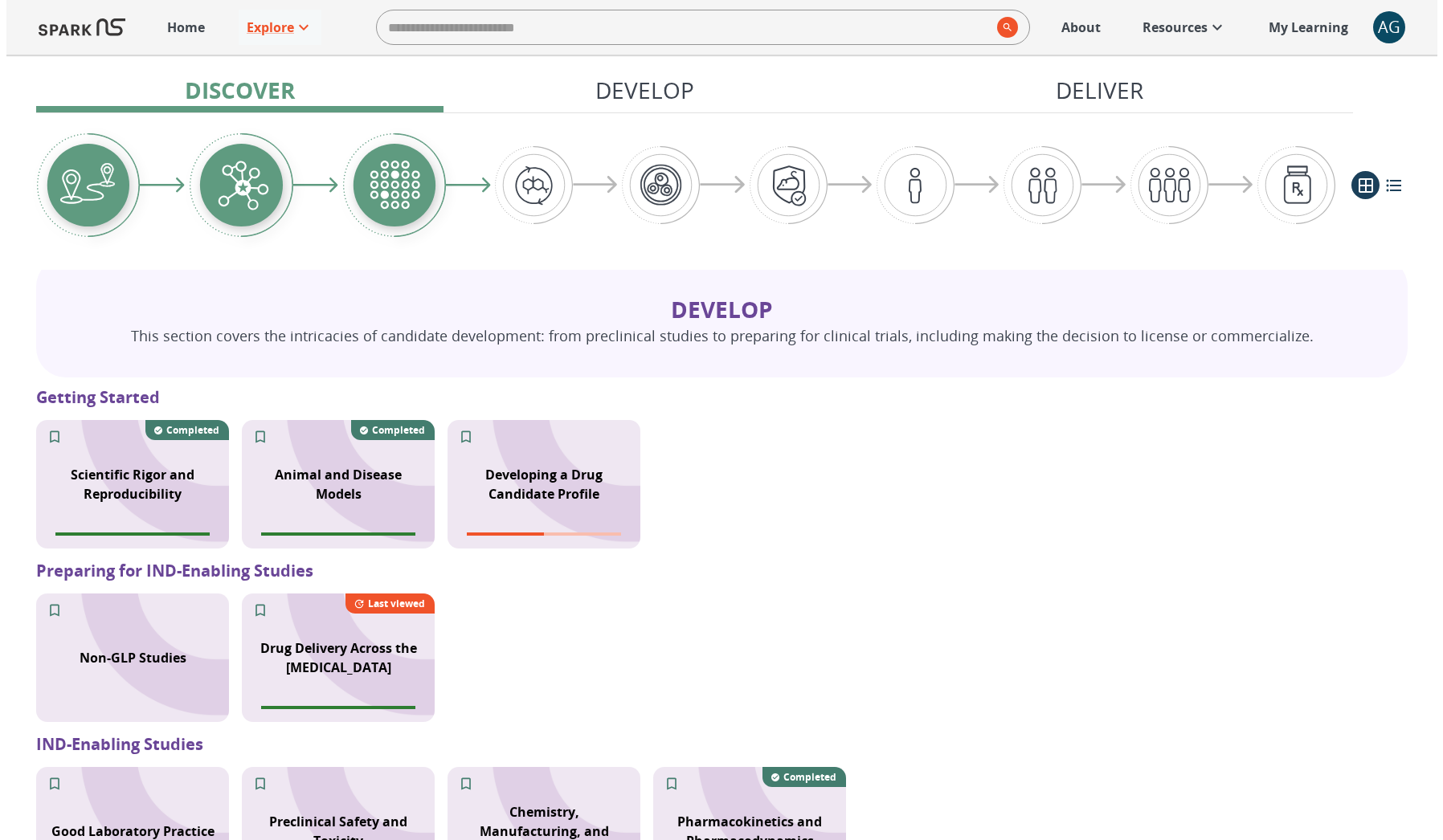
scroll to position [1053, 0]
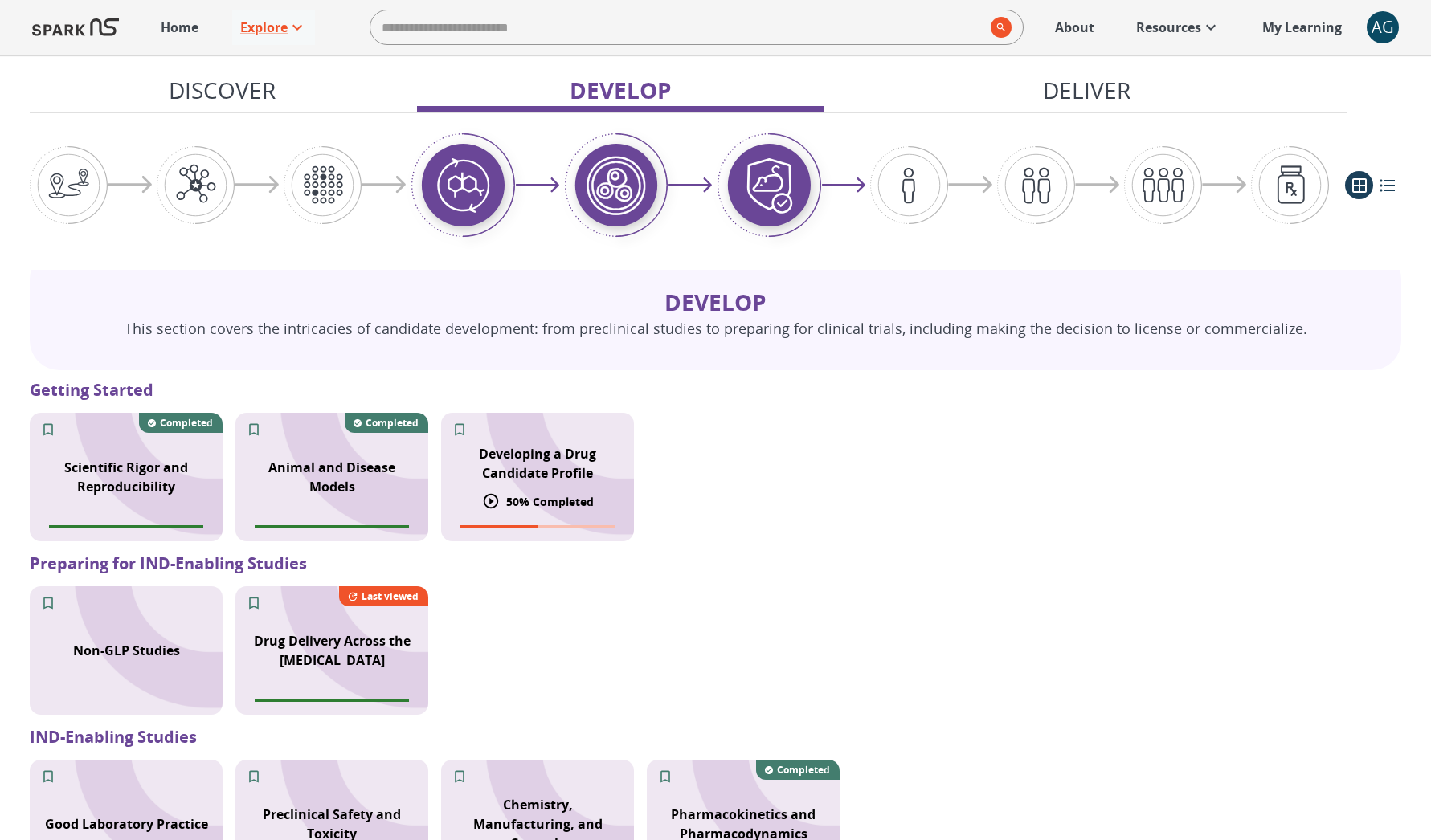
click at [598, 486] on div "Developing a Drug Candidate Profile" at bounding box center [537, 463] width 193 height 58
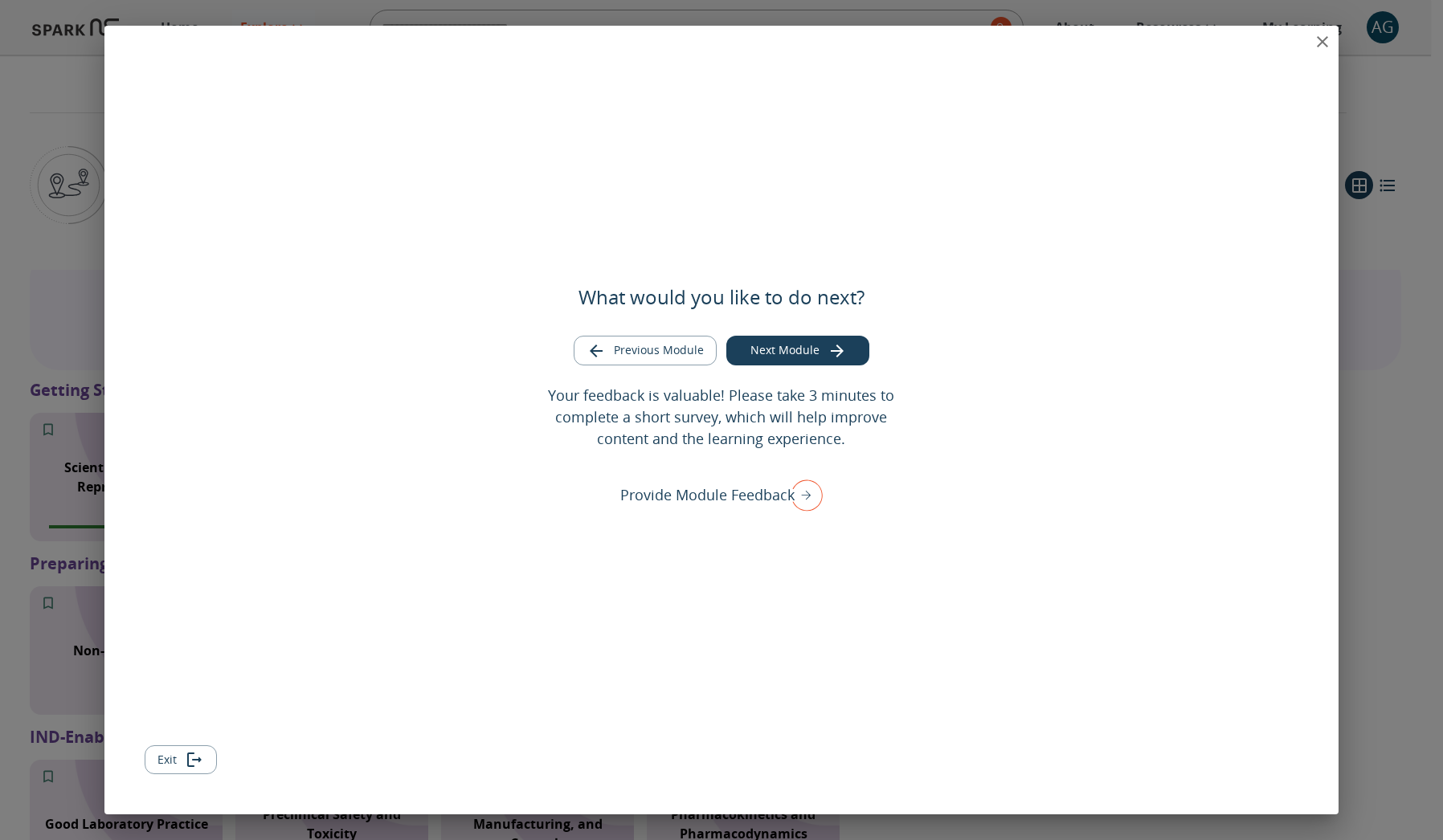
click at [1312, 44] on icon "close" at bounding box center [1322, 42] width 19 height 19
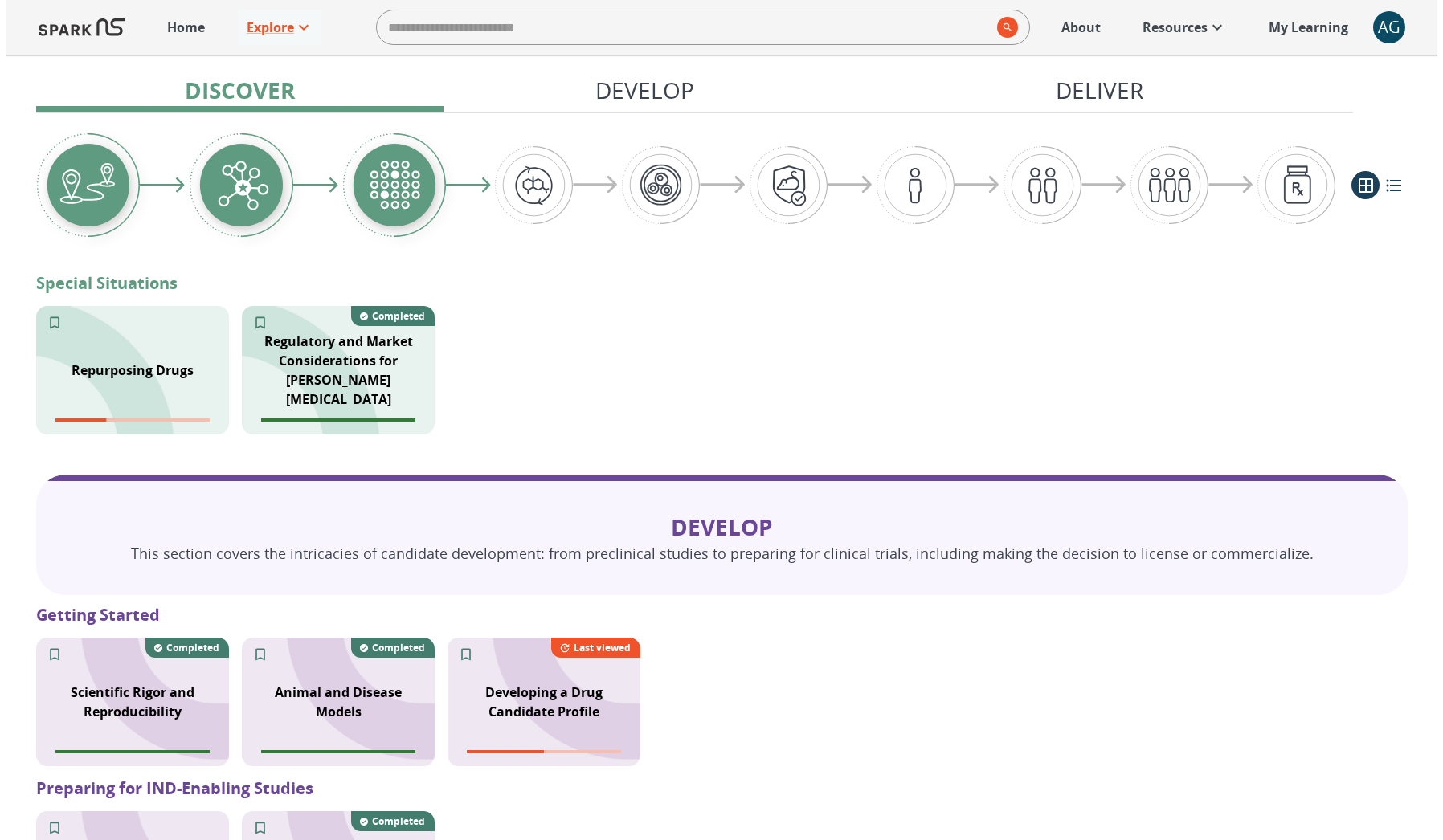
scroll to position [862, 0]
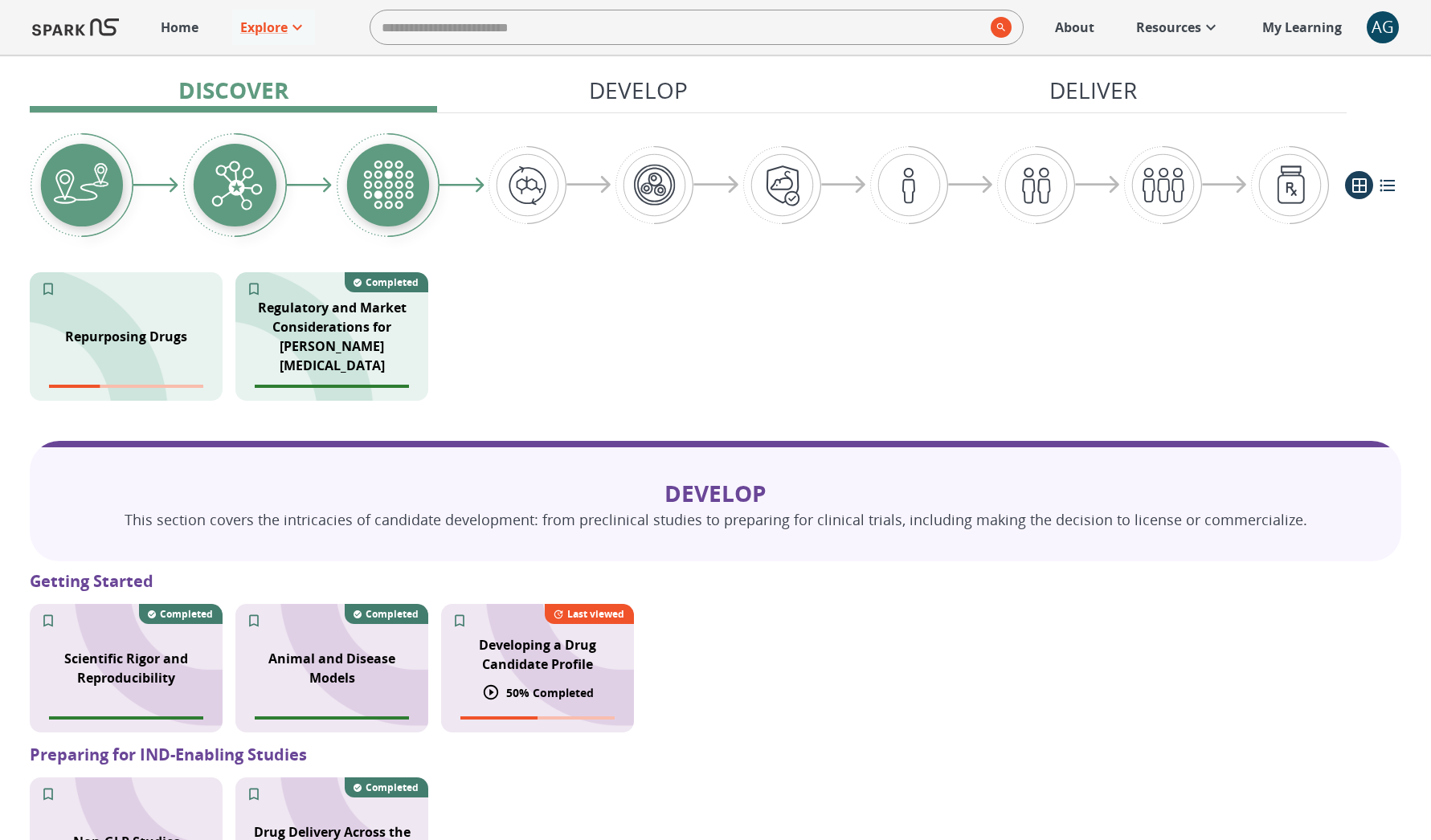
click at [492, 639] on p "Developing a Drug Candidate Profile" at bounding box center [537, 654] width 174 height 39
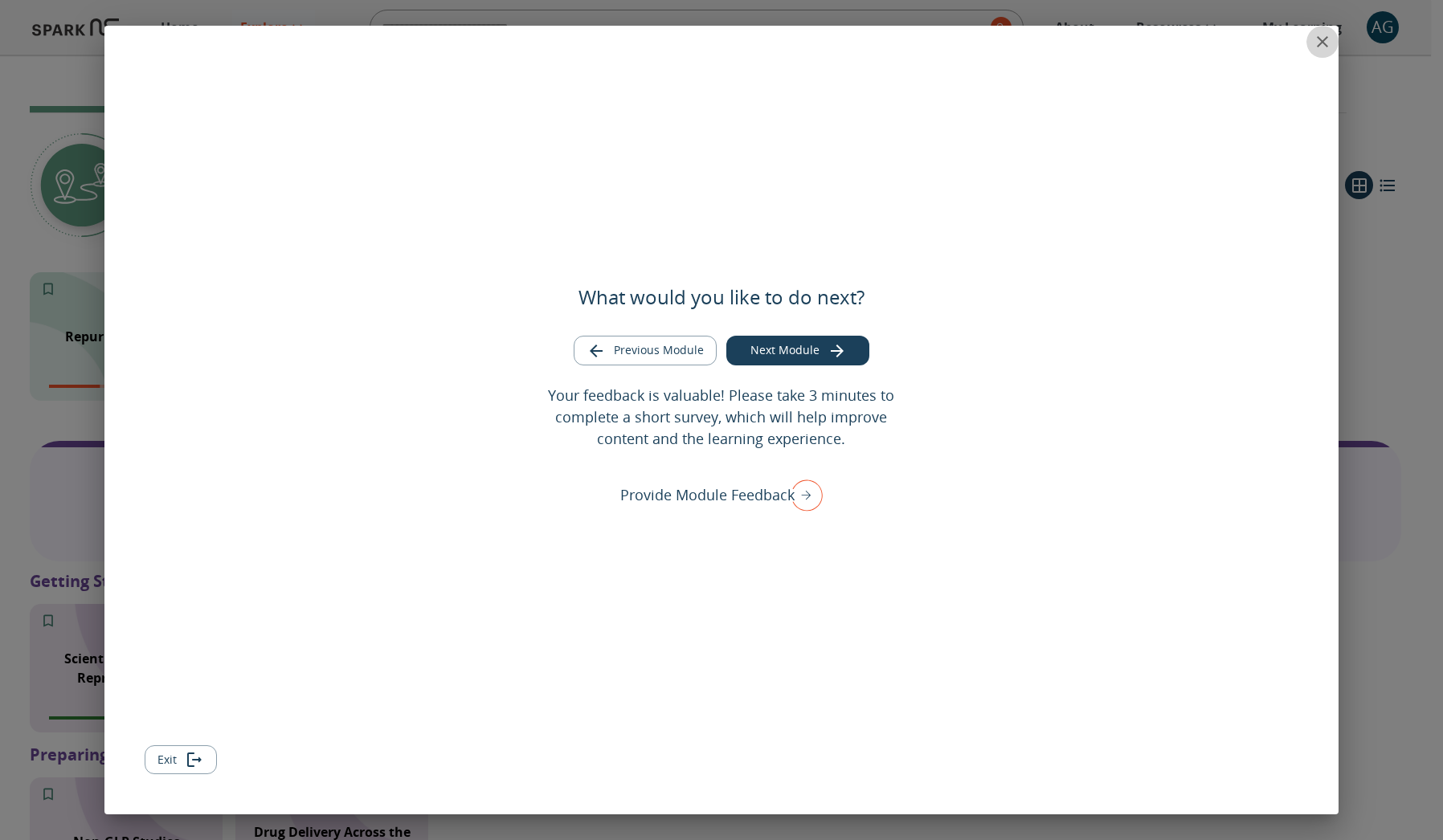
click at [1332, 44] on icon "close" at bounding box center [1322, 42] width 19 height 19
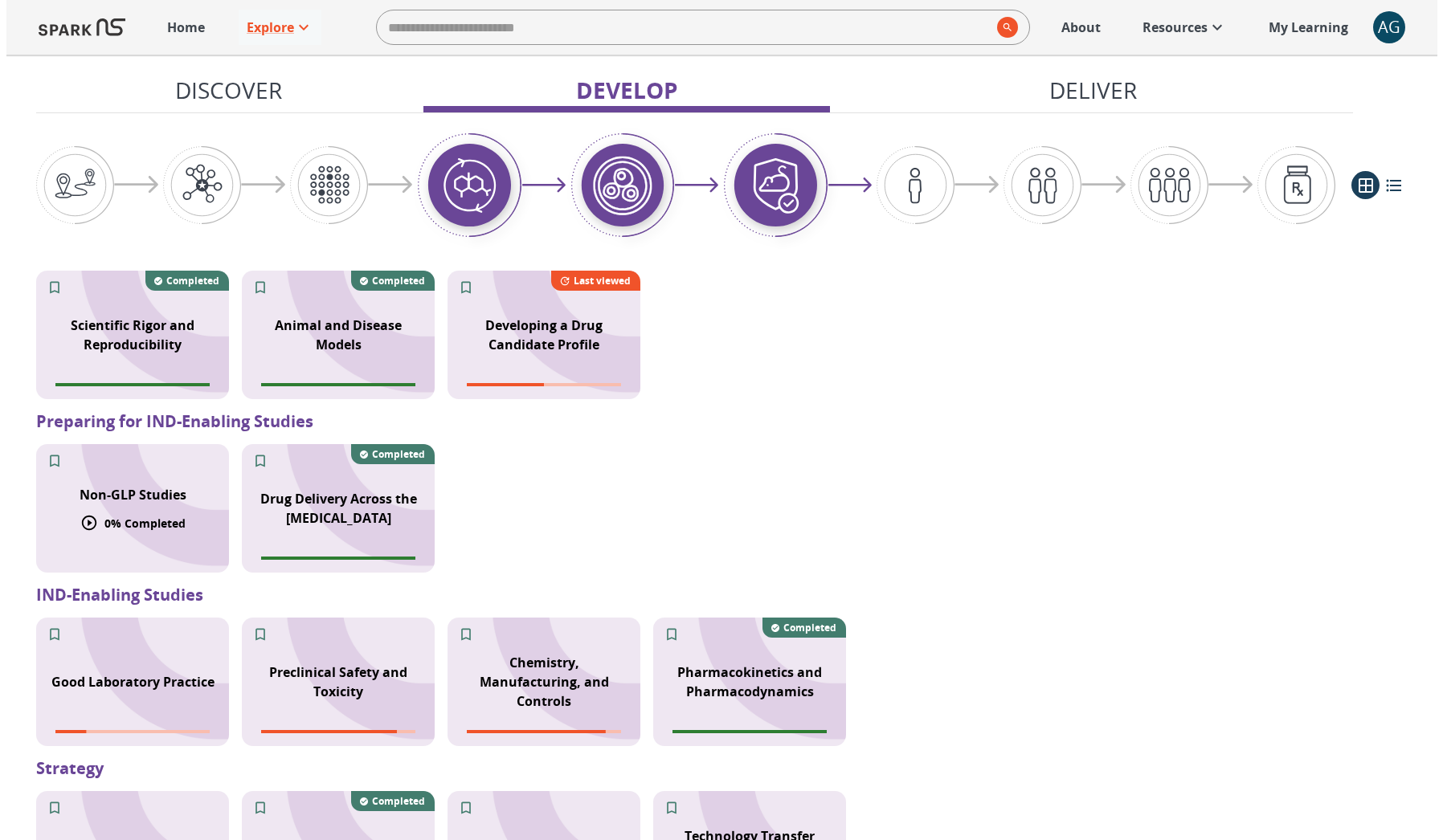
scroll to position [1196, 0]
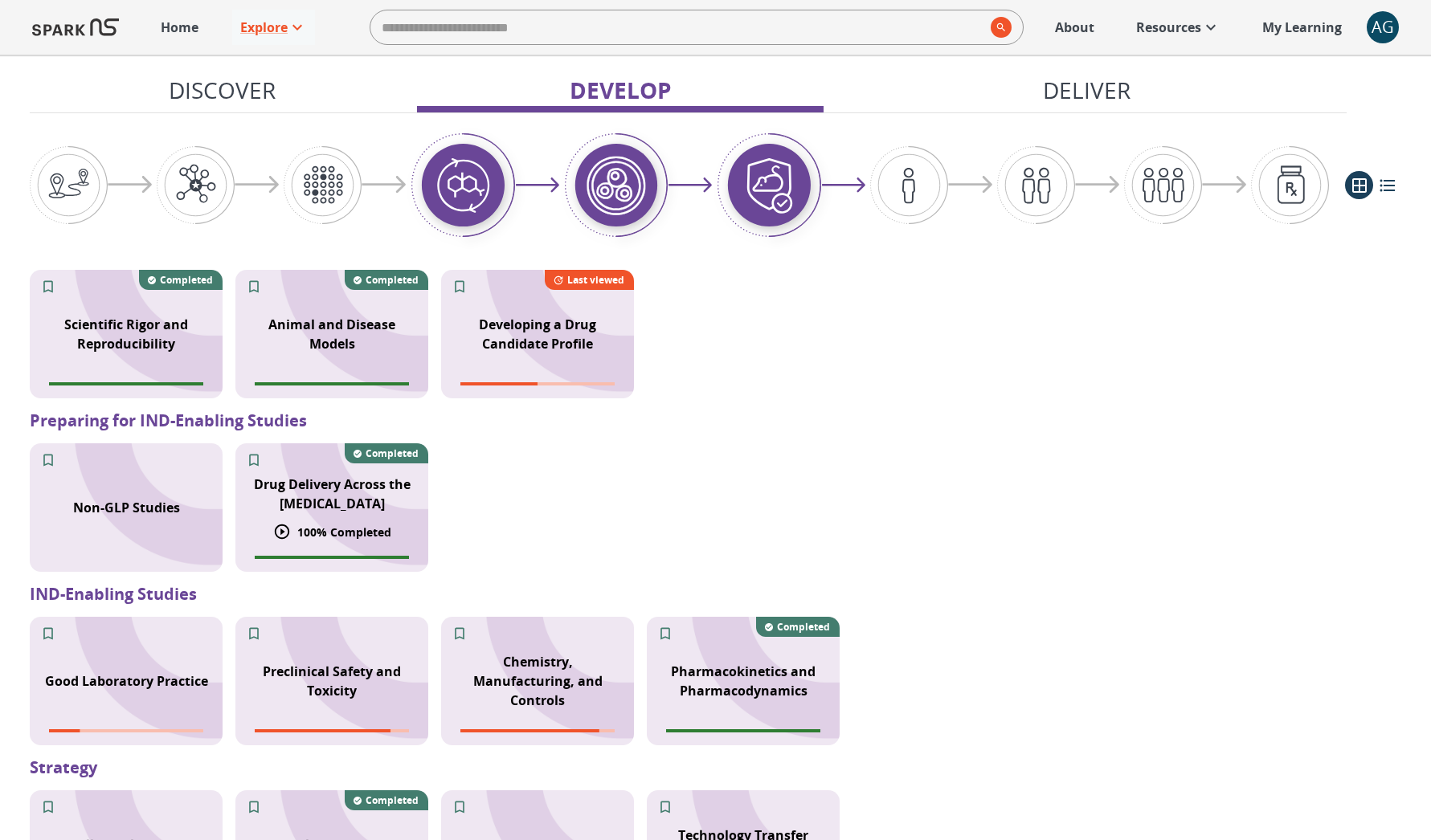
click at [337, 496] on p "Drug Delivery Across the Blood-Brain Barrier" at bounding box center [332, 494] width 174 height 39
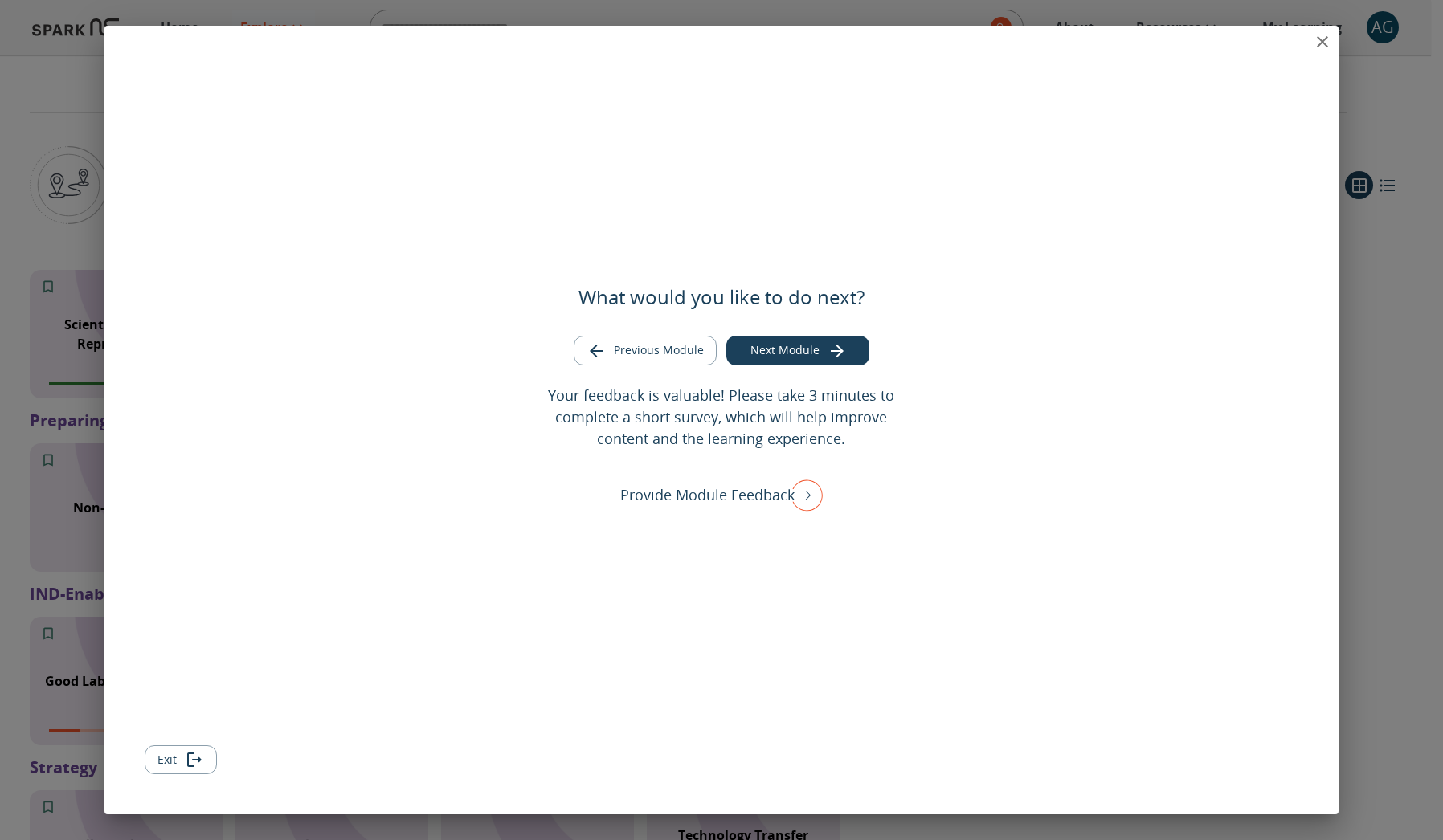
click at [1322, 48] on icon "close" at bounding box center [1322, 42] width 19 height 19
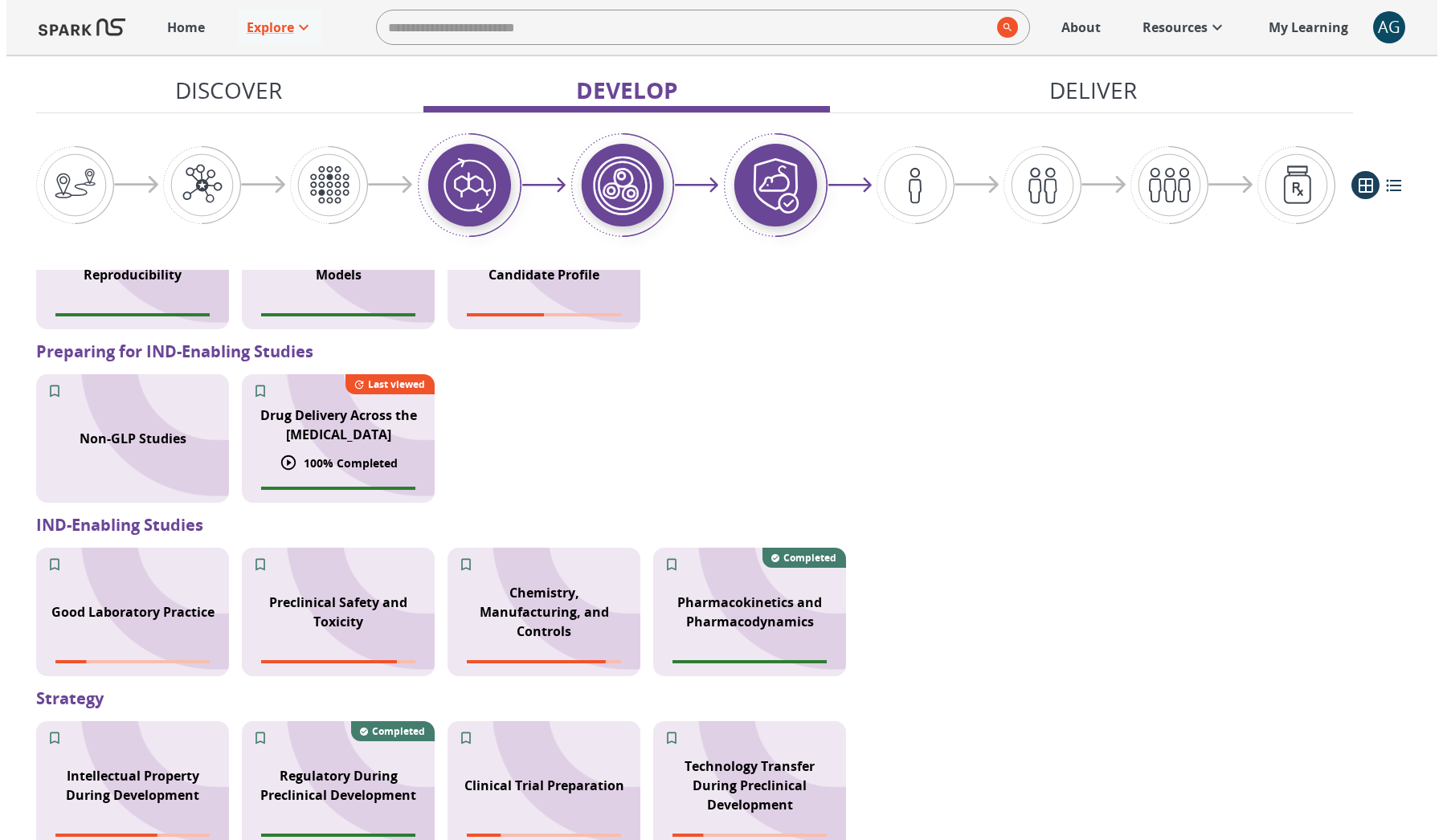
scroll to position [1272, 0]
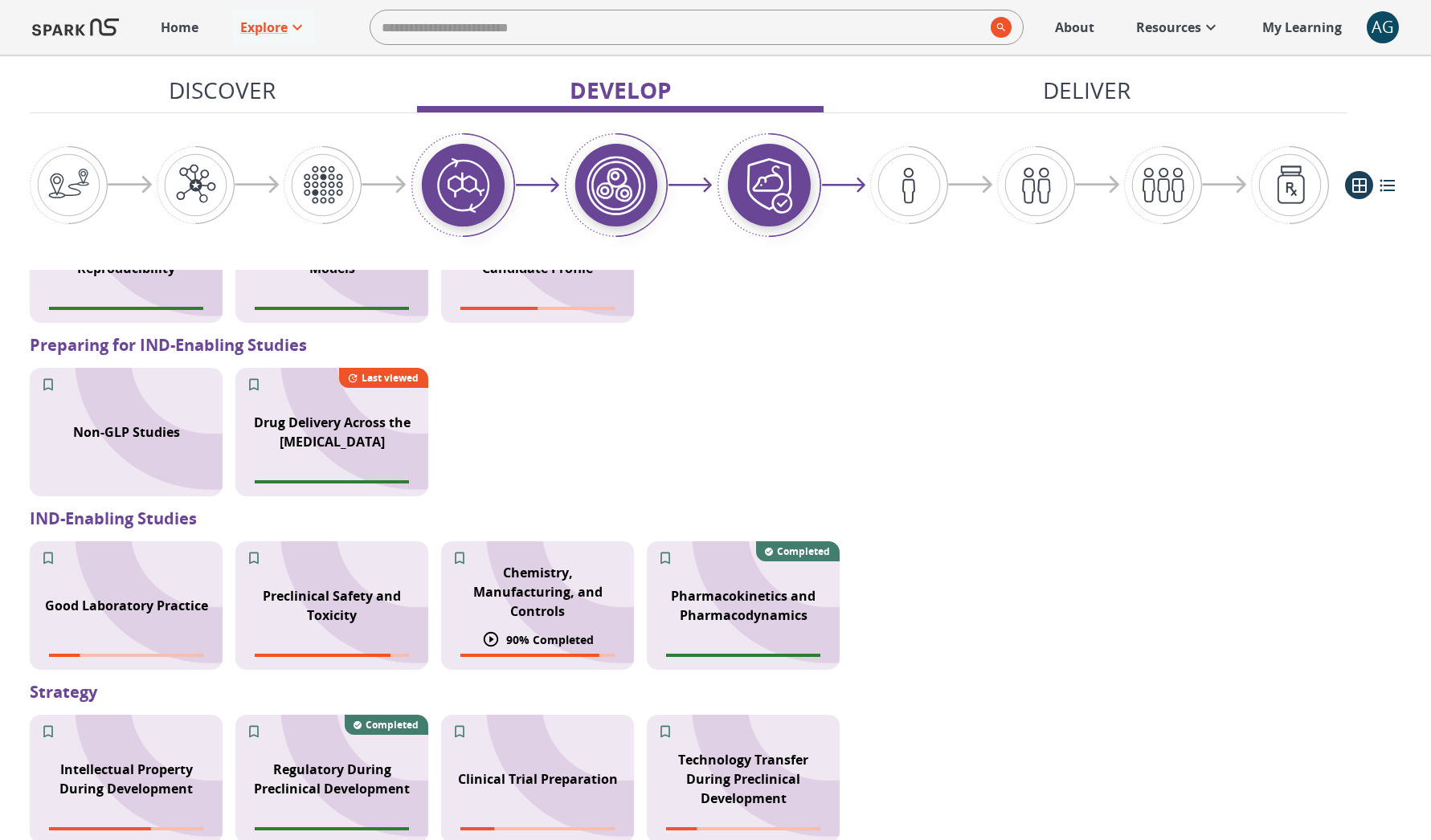
click at [556, 586] on p "Chemistry, Manufacturing, and Controls" at bounding box center [537, 592] width 174 height 58
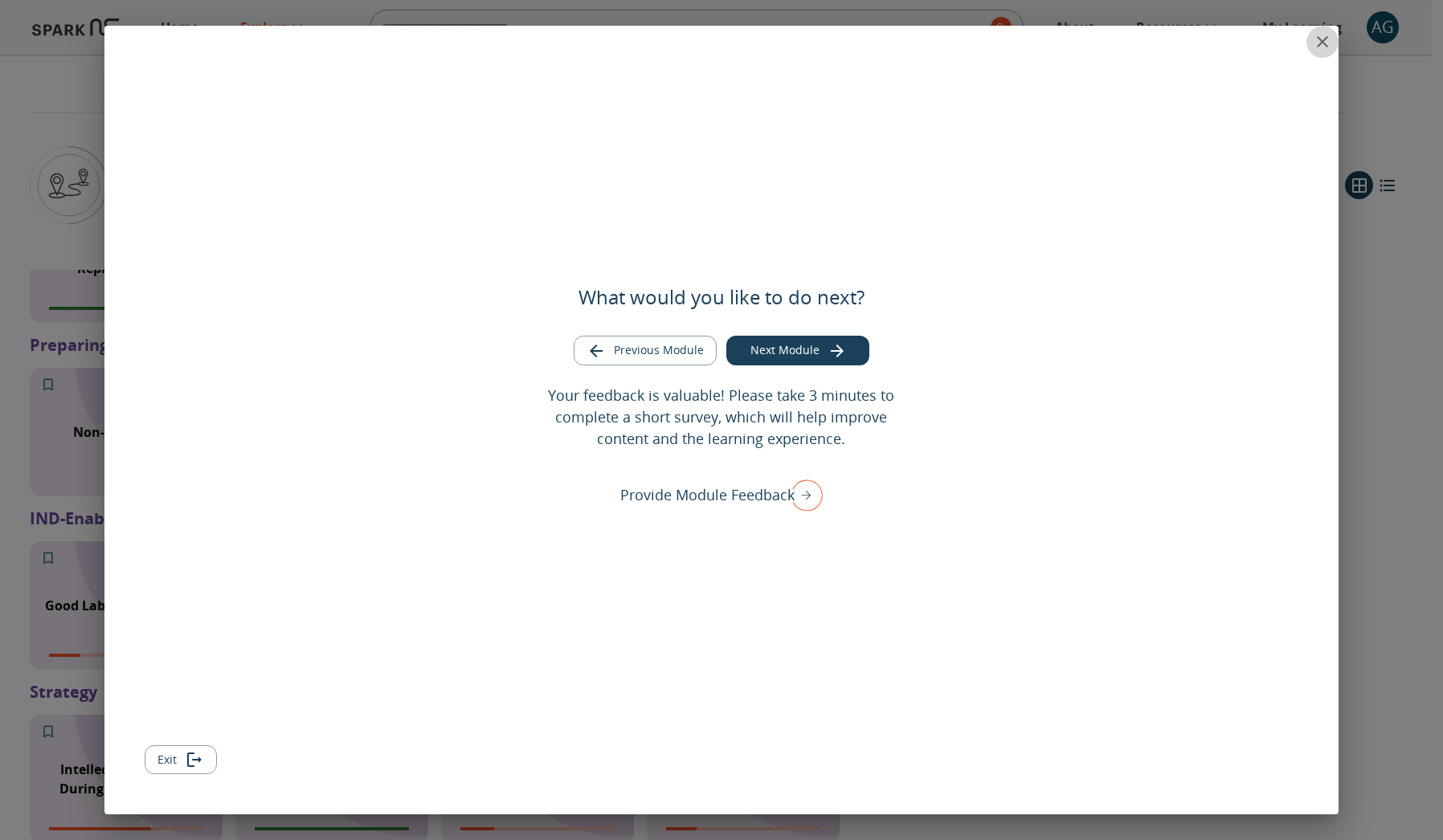
click at [1318, 40] on icon "close" at bounding box center [1322, 42] width 19 height 19
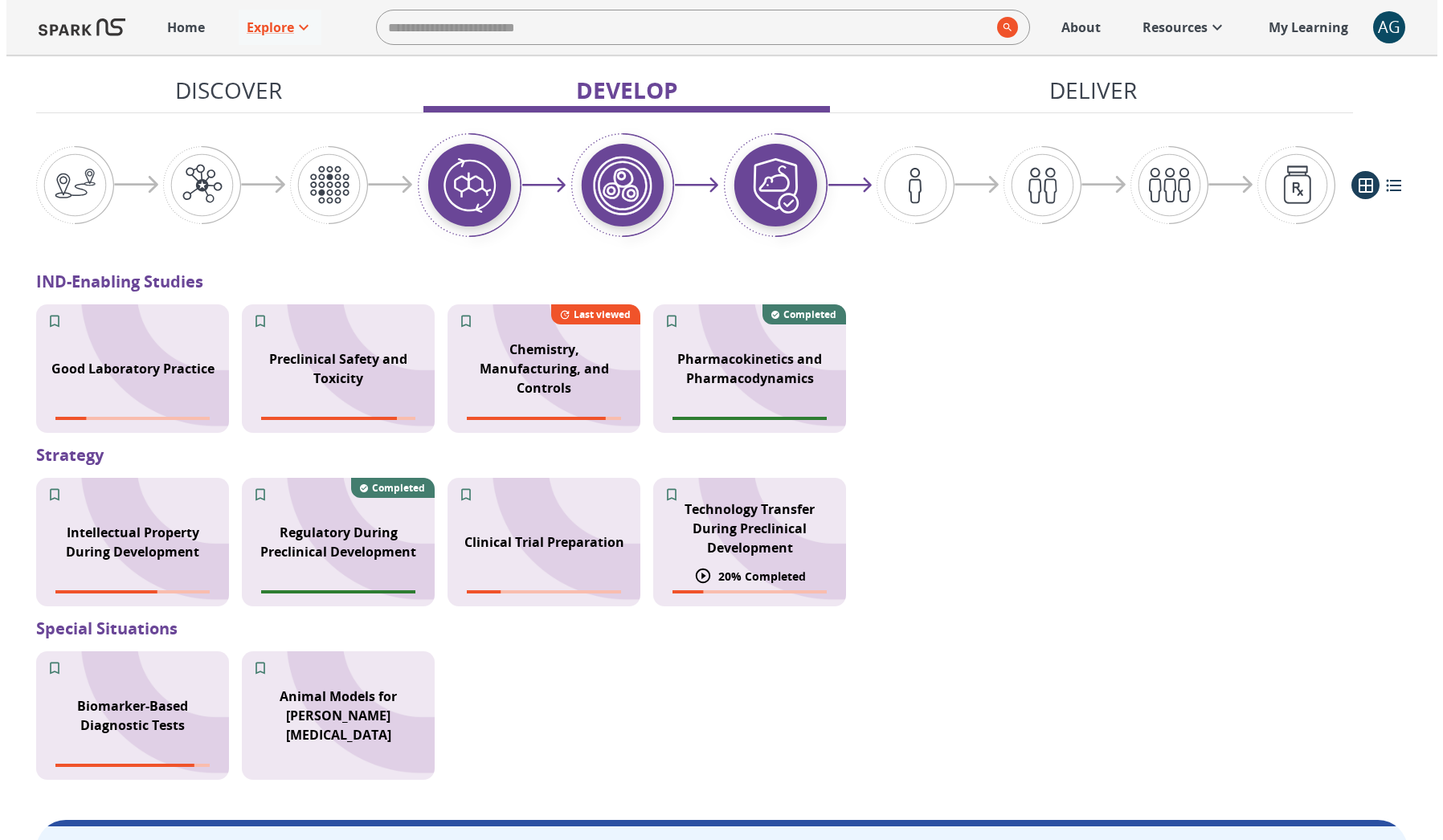
scroll to position [1486, 0]
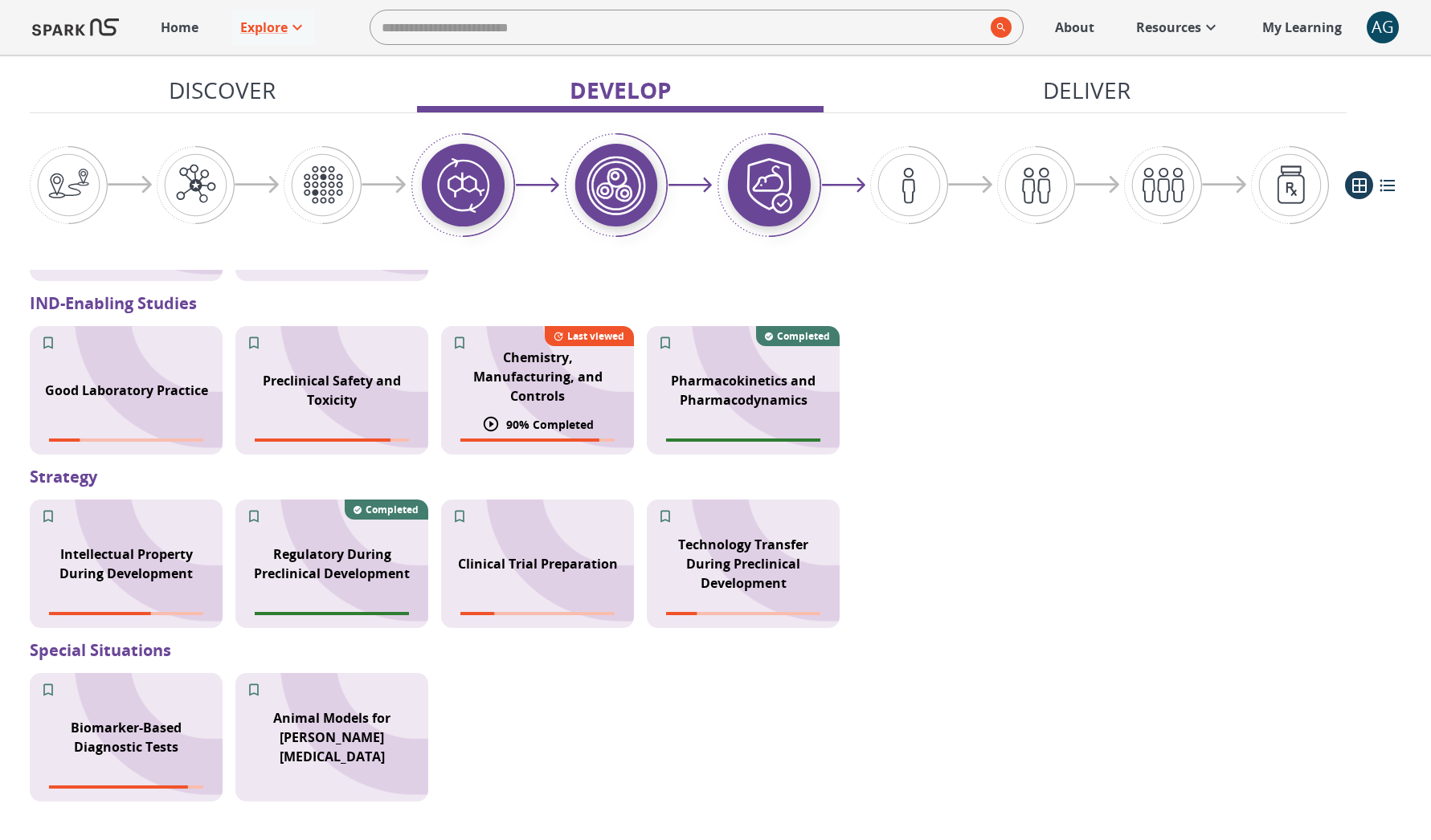
click at [605, 413] on div "Chemistry, Manufacturing, and Controls 90 % Completed Last viewed" at bounding box center [537, 390] width 193 height 129
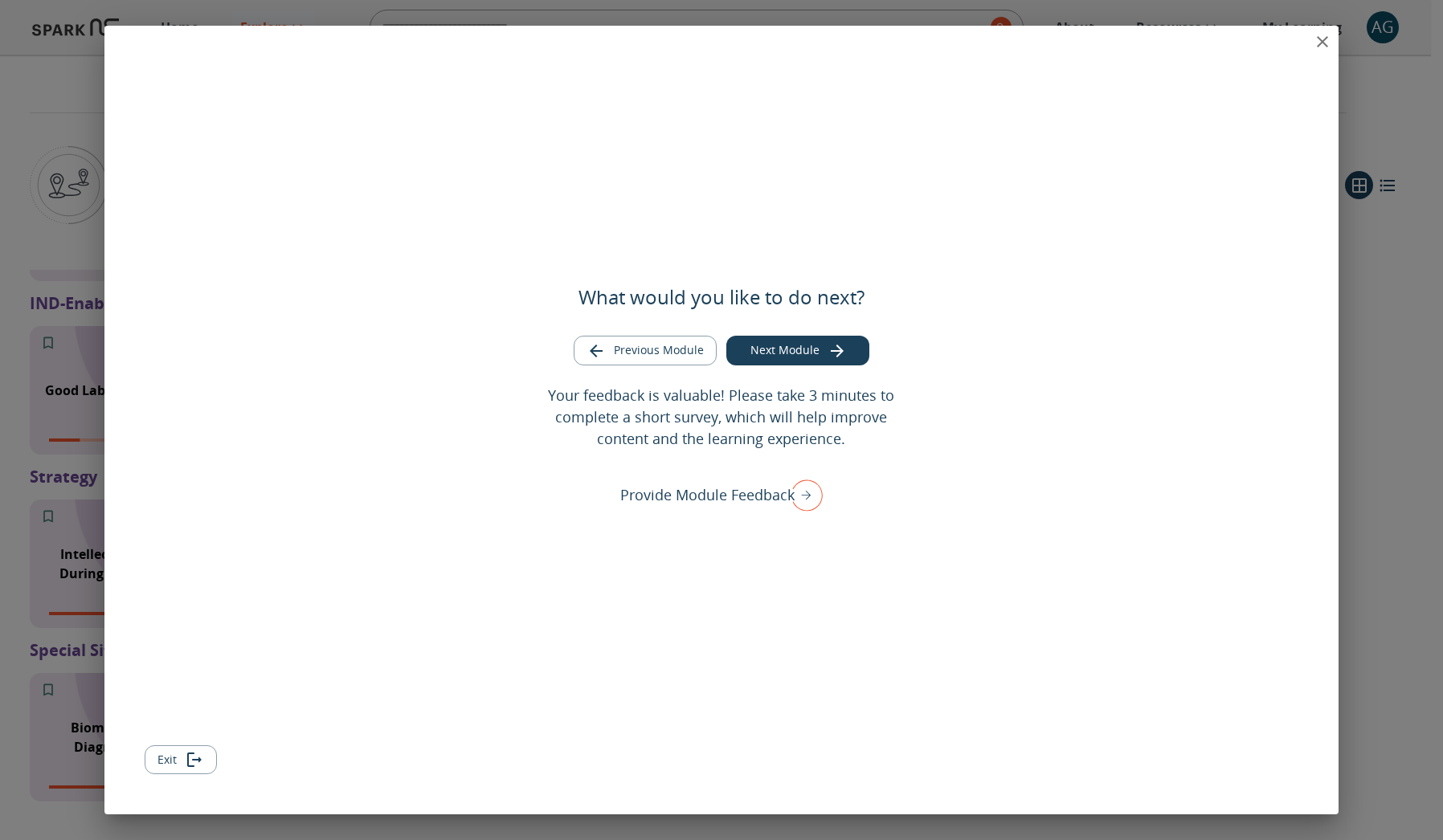
click at [1312, 39] on icon "close" at bounding box center [1322, 42] width 19 height 19
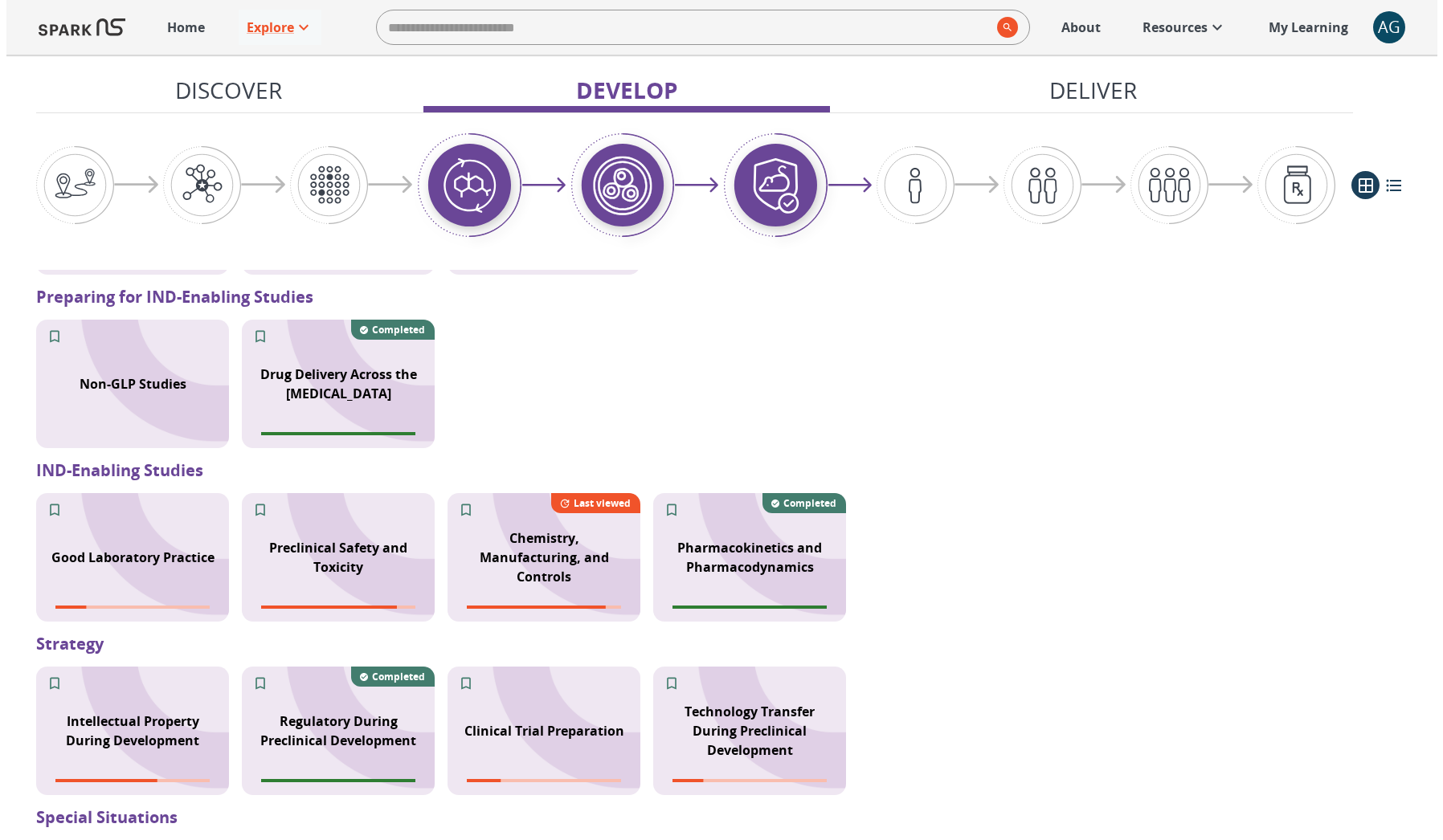
scroll to position [1366, 0]
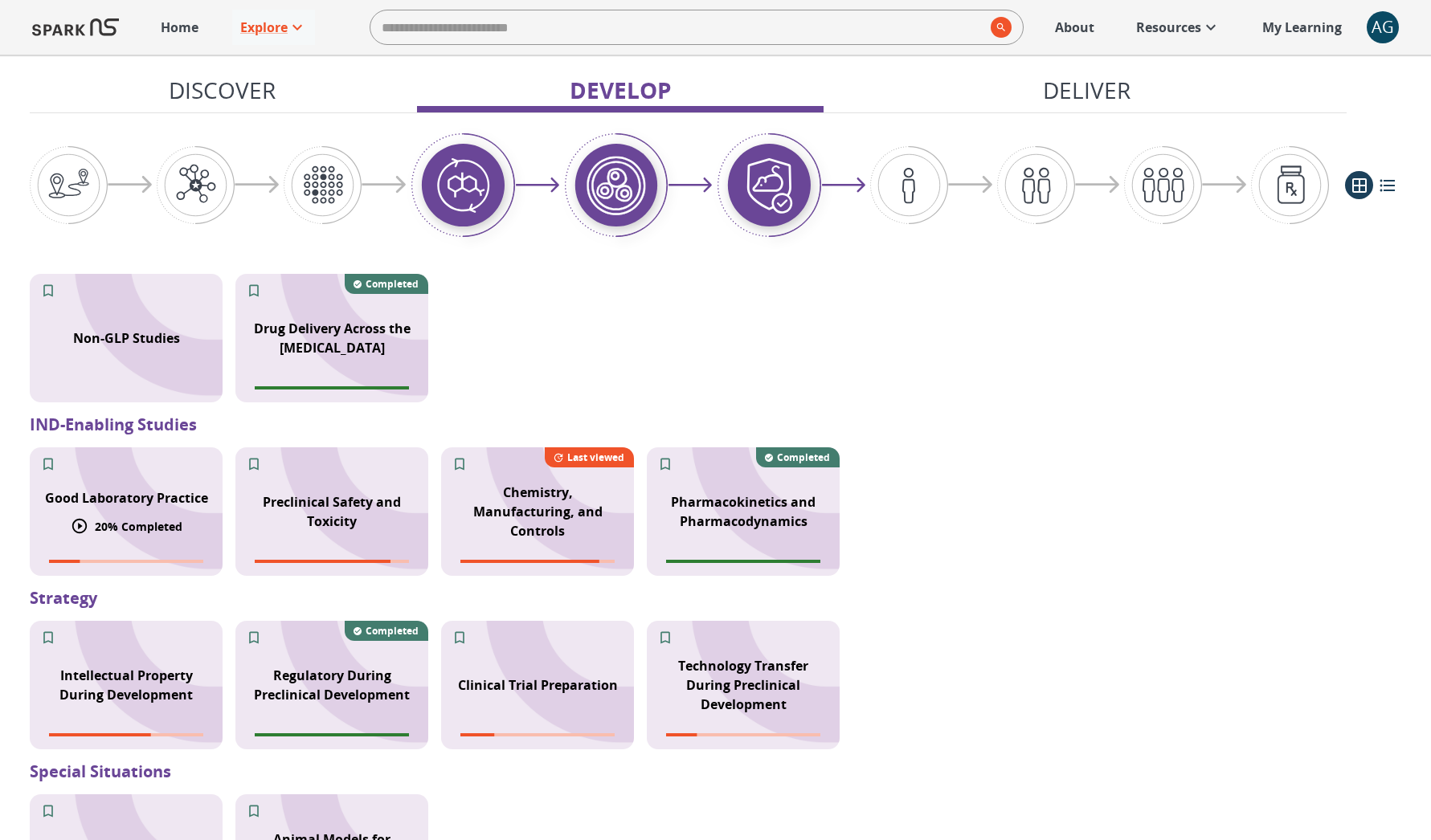
click at [120, 507] on p "Good Laboratory Practice" at bounding box center [126, 498] width 163 height 19
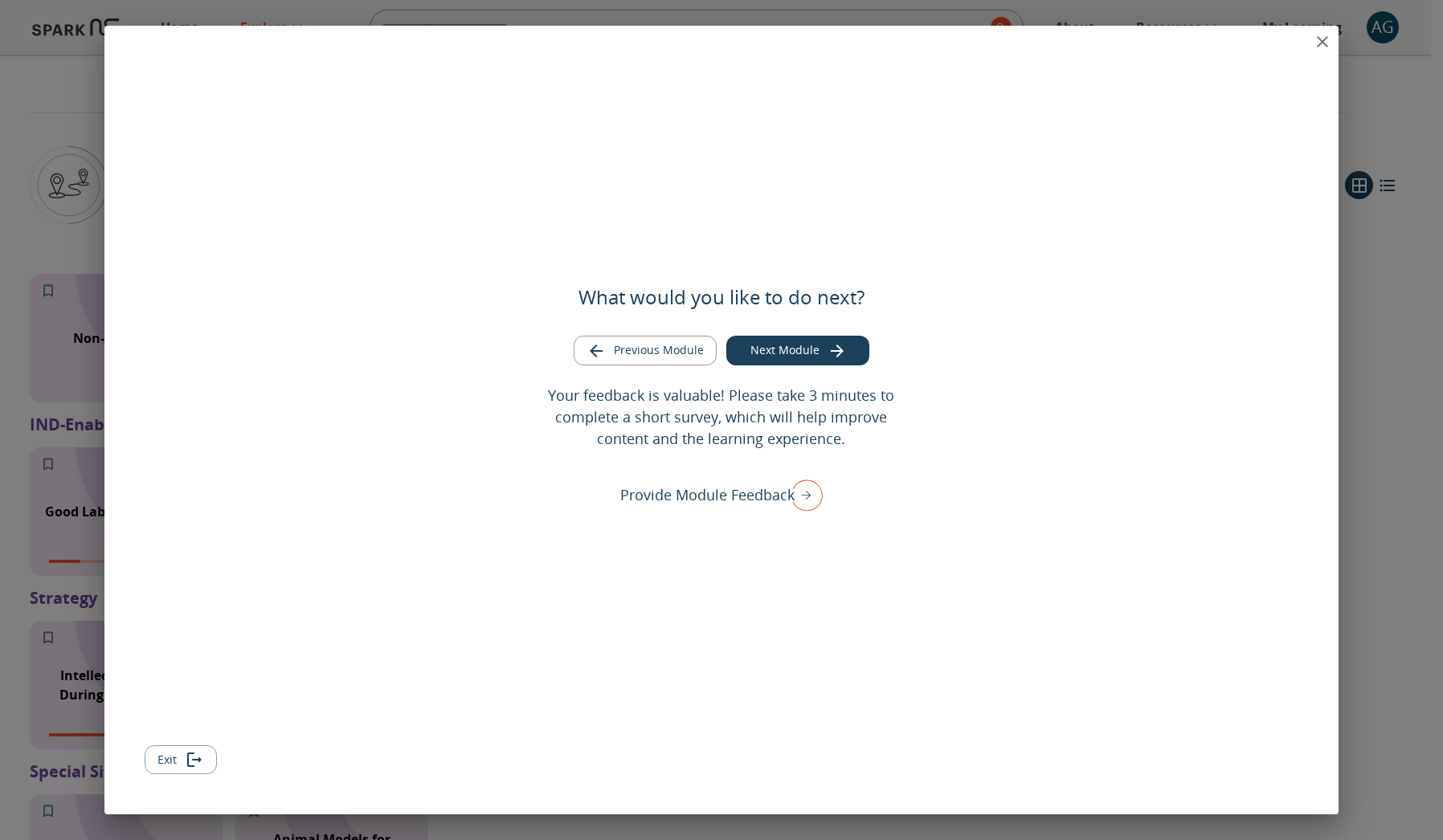
click at [1322, 42] on icon "close" at bounding box center [1322, 41] width 11 height 11
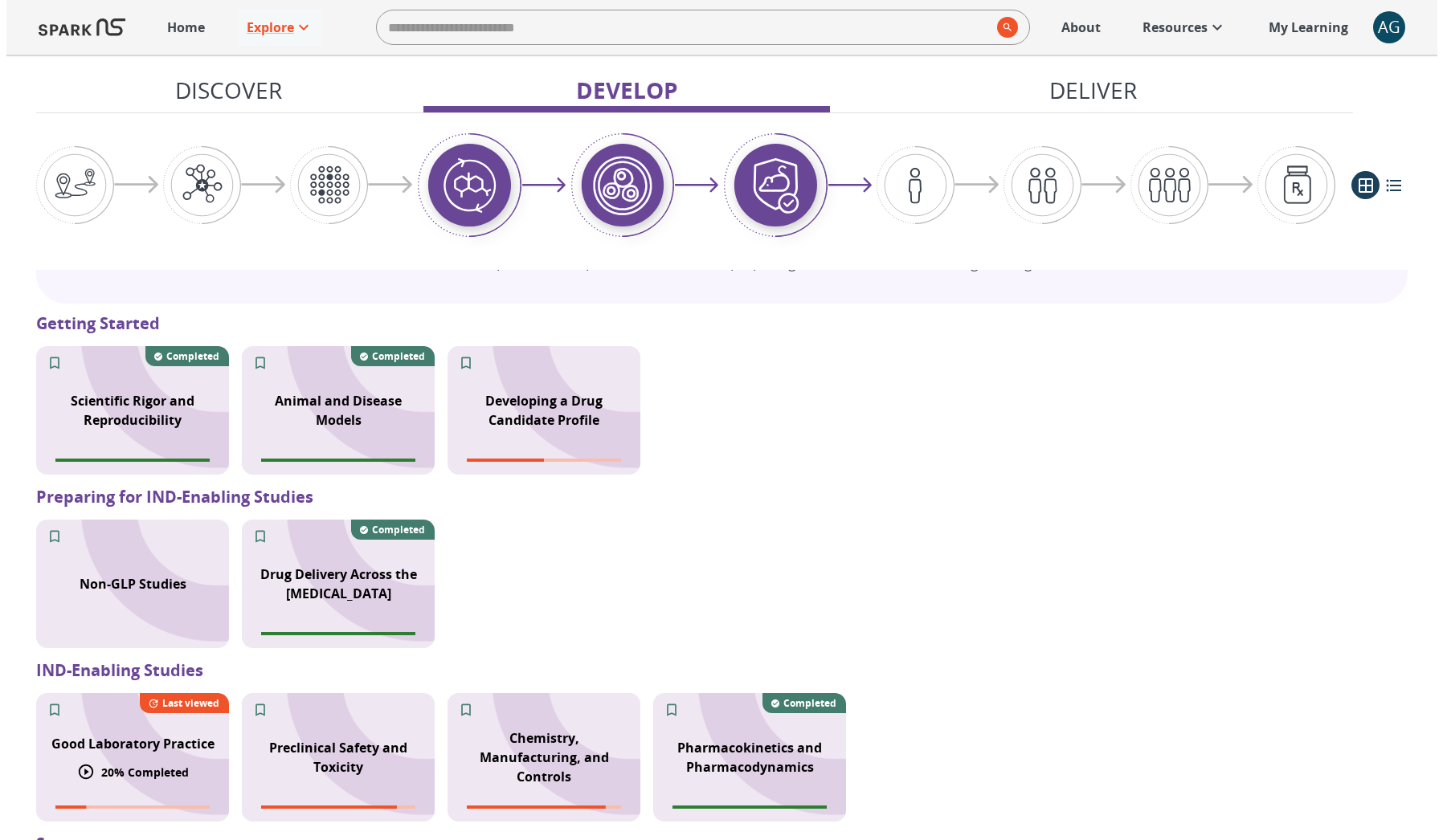
scroll to position [1093, 0]
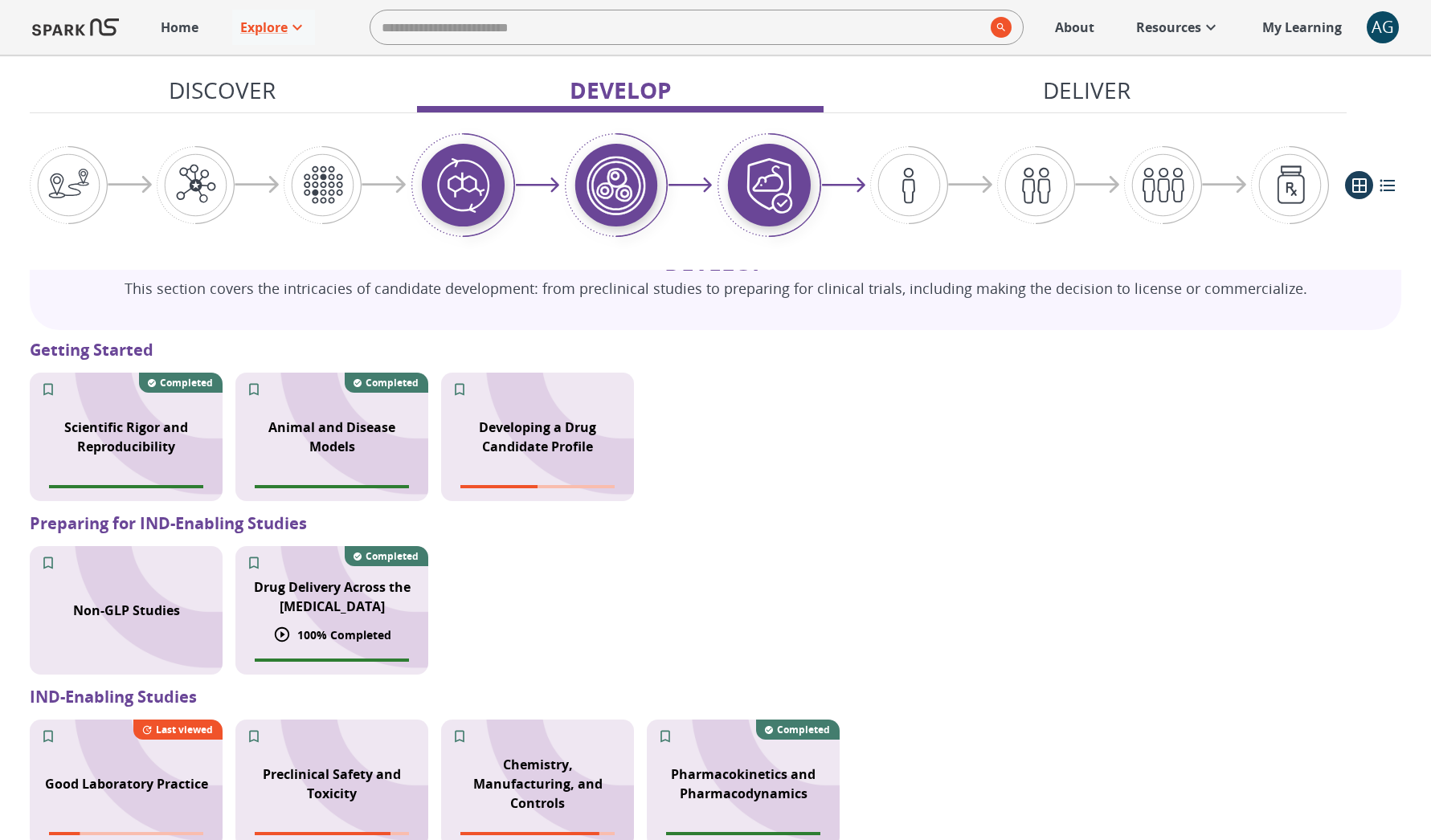
click at [286, 612] on p "Drug Delivery Across the Blood-Brain Barrier" at bounding box center [332, 596] width 174 height 39
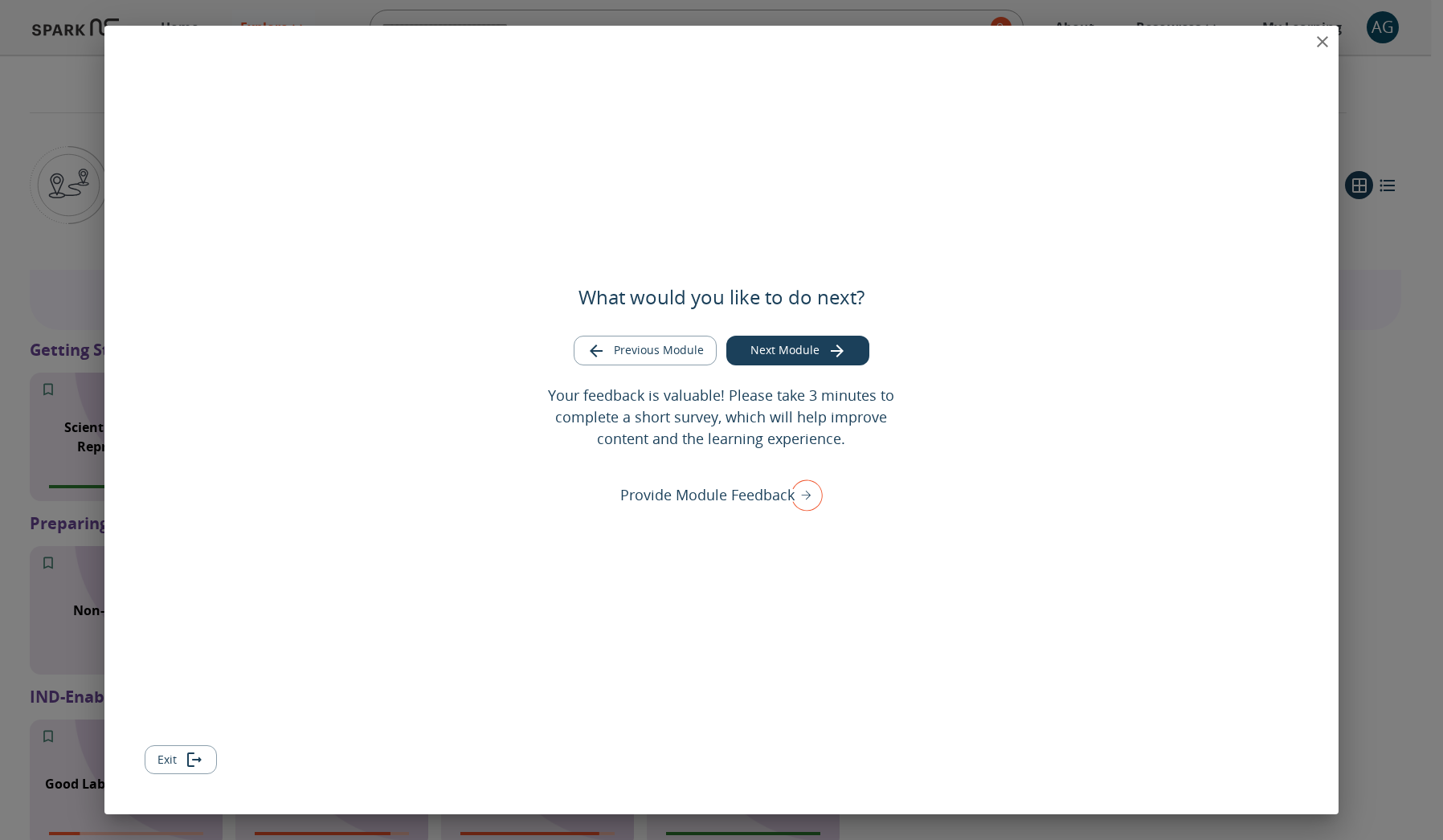
click at [1327, 38] on icon "close" at bounding box center [1322, 42] width 19 height 19
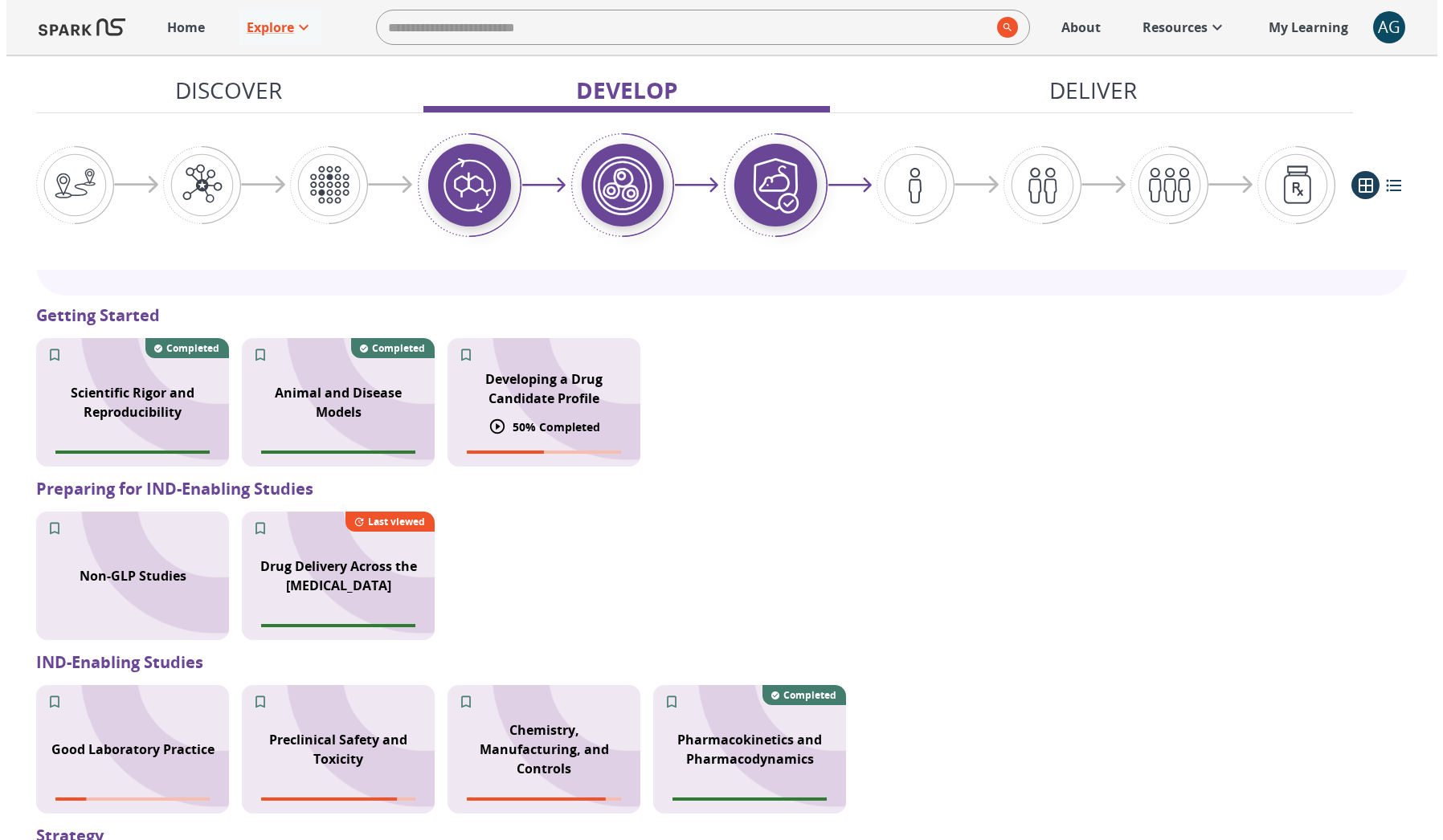
scroll to position [1125, 0]
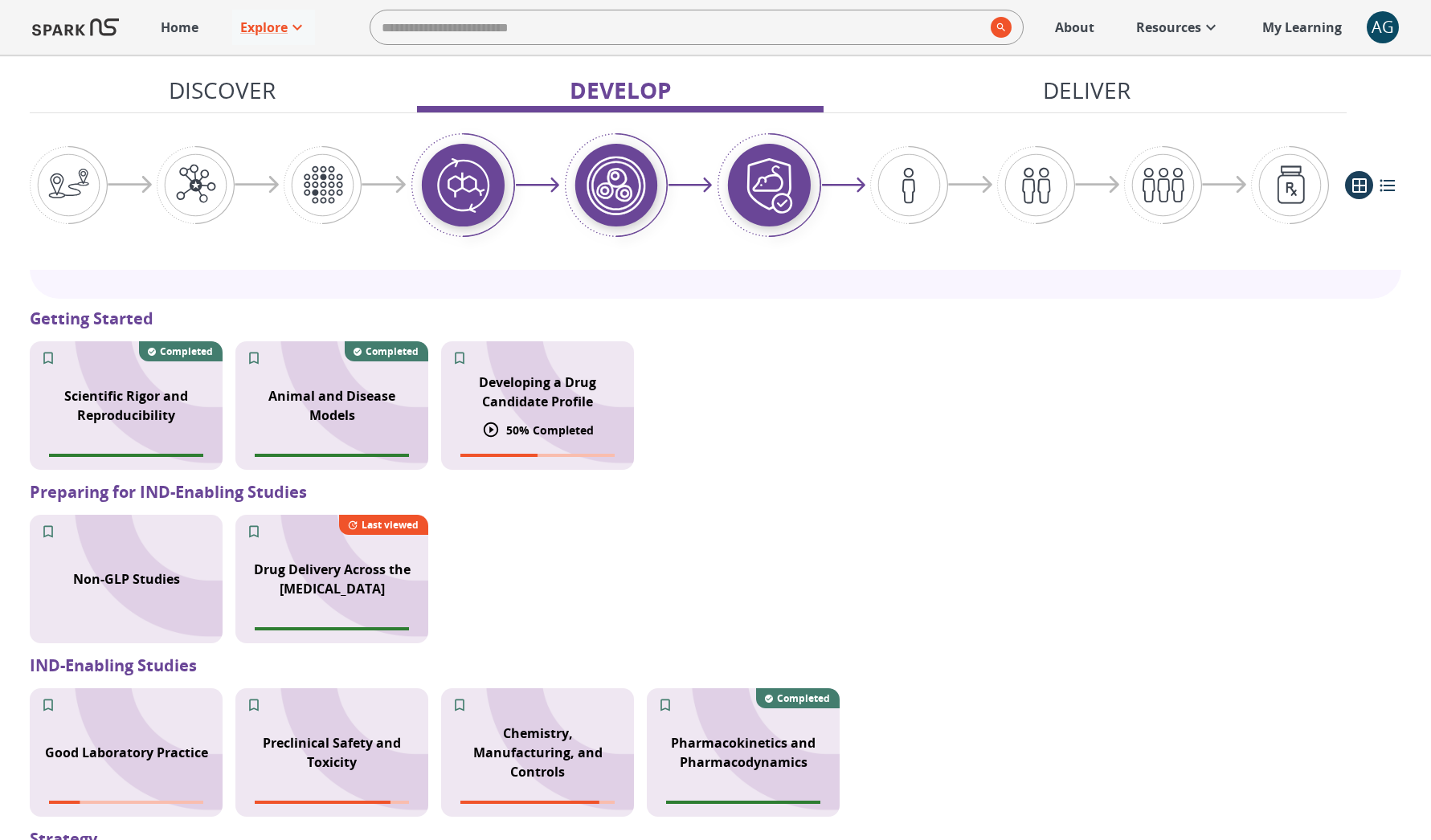
click at [554, 420] on div "Developing a Drug Candidate Profile" at bounding box center [537, 392] width 193 height 58
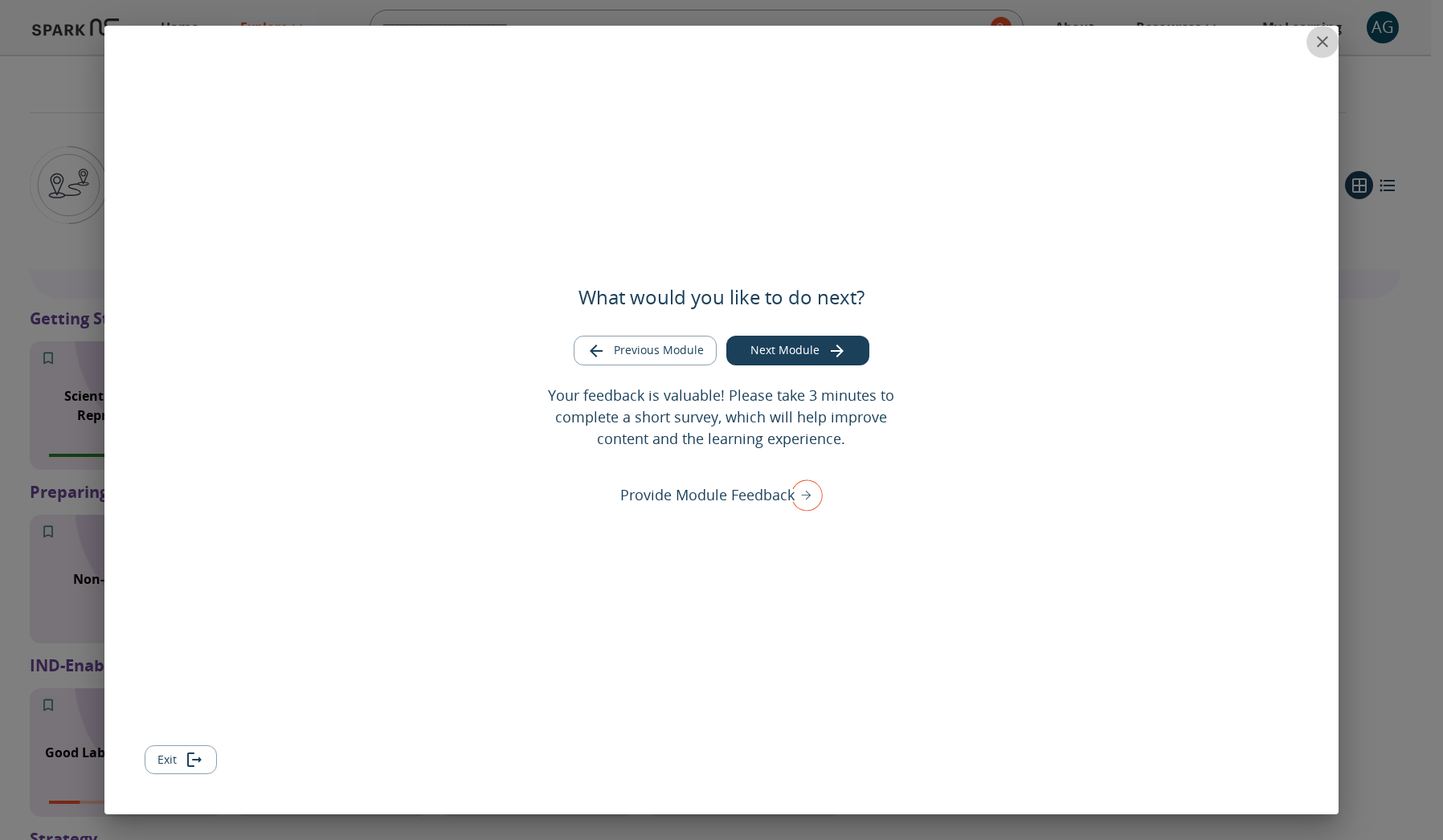
click at [1325, 39] on icon "close" at bounding box center [1322, 41] width 11 height 11
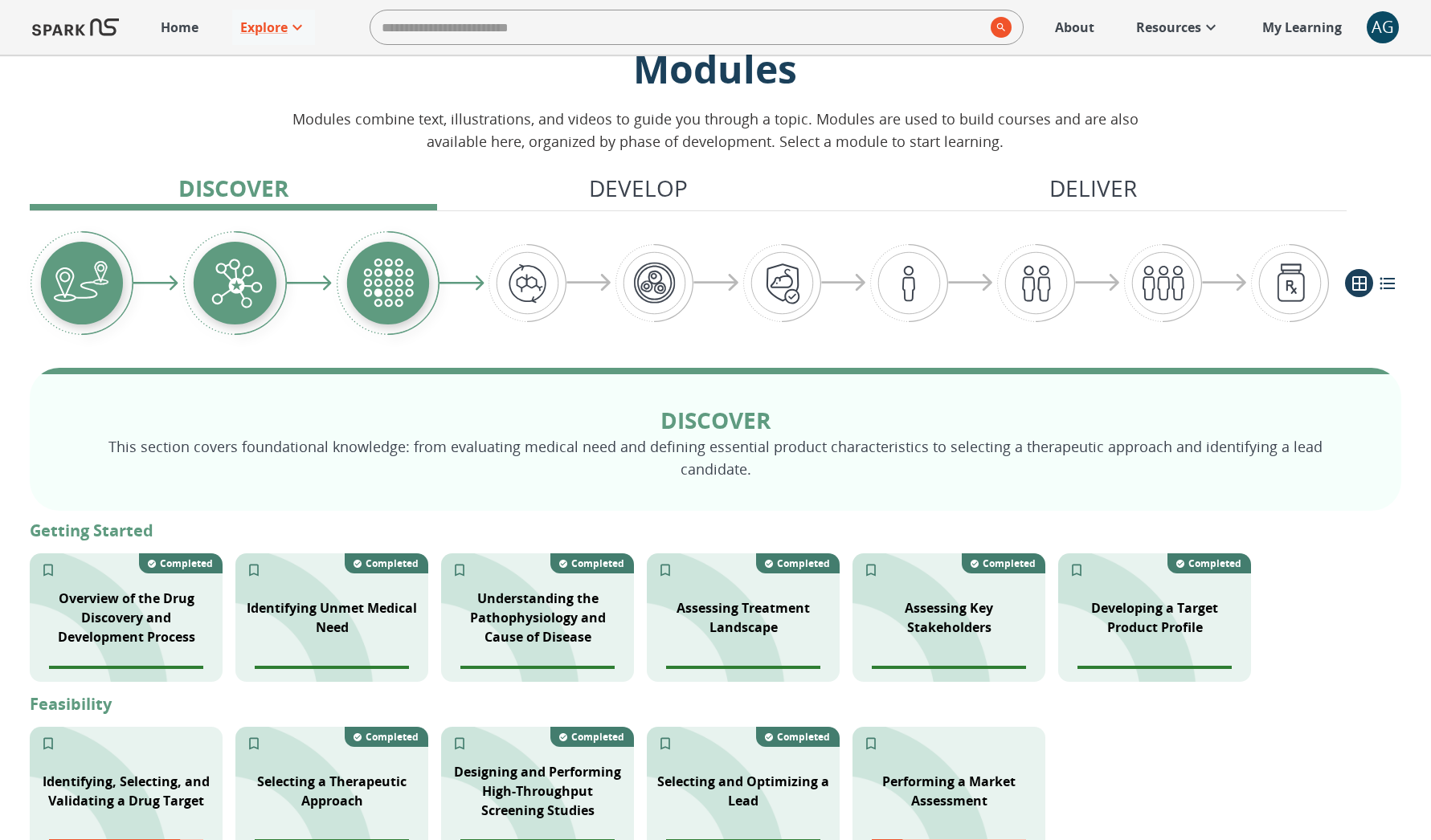
scroll to position [0, 0]
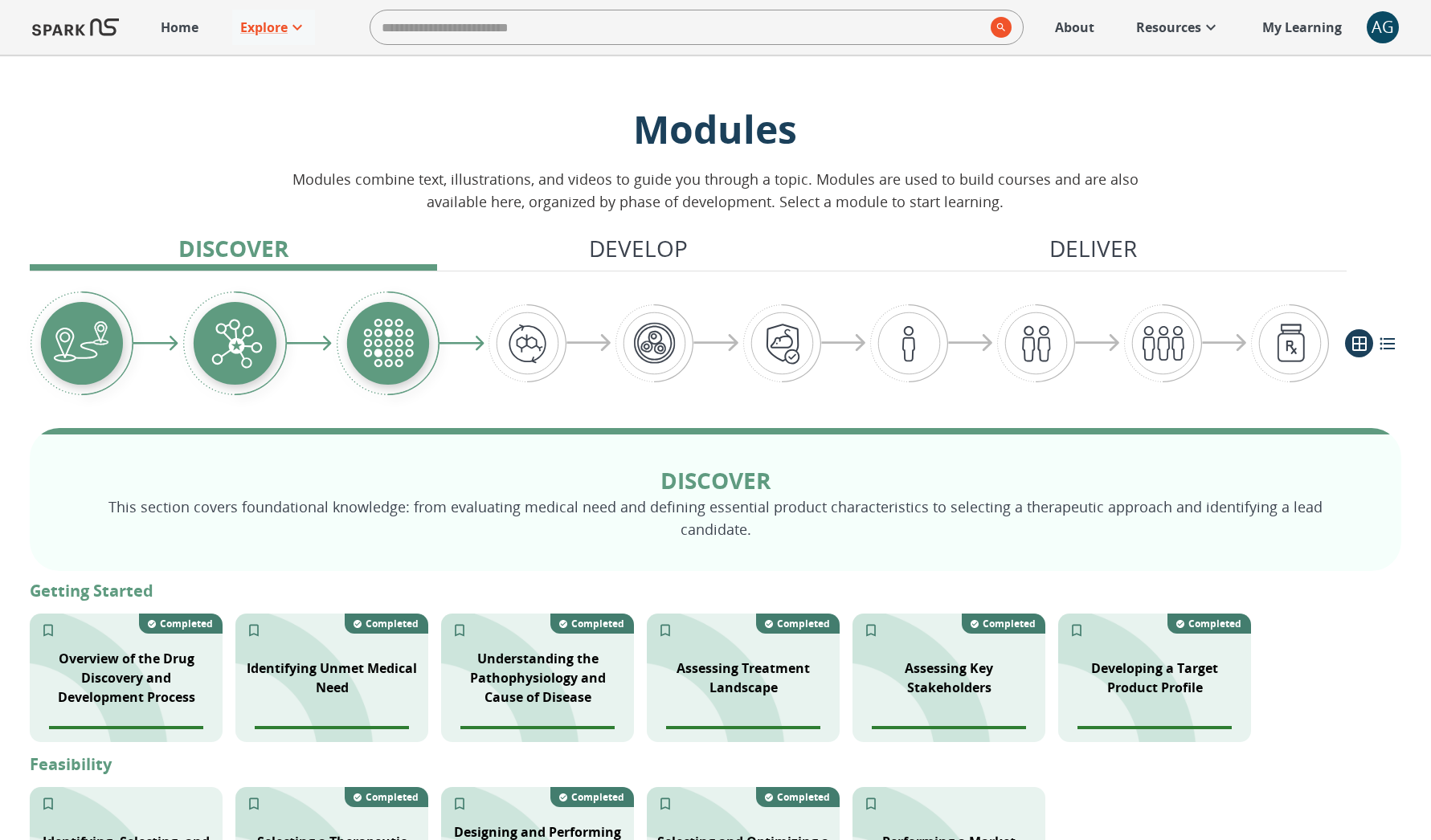
click at [1378, 338] on icon "list view" at bounding box center [1388, 343] width 19 height 19
